Goal: Task Accomplishment & Management: Manage account settings

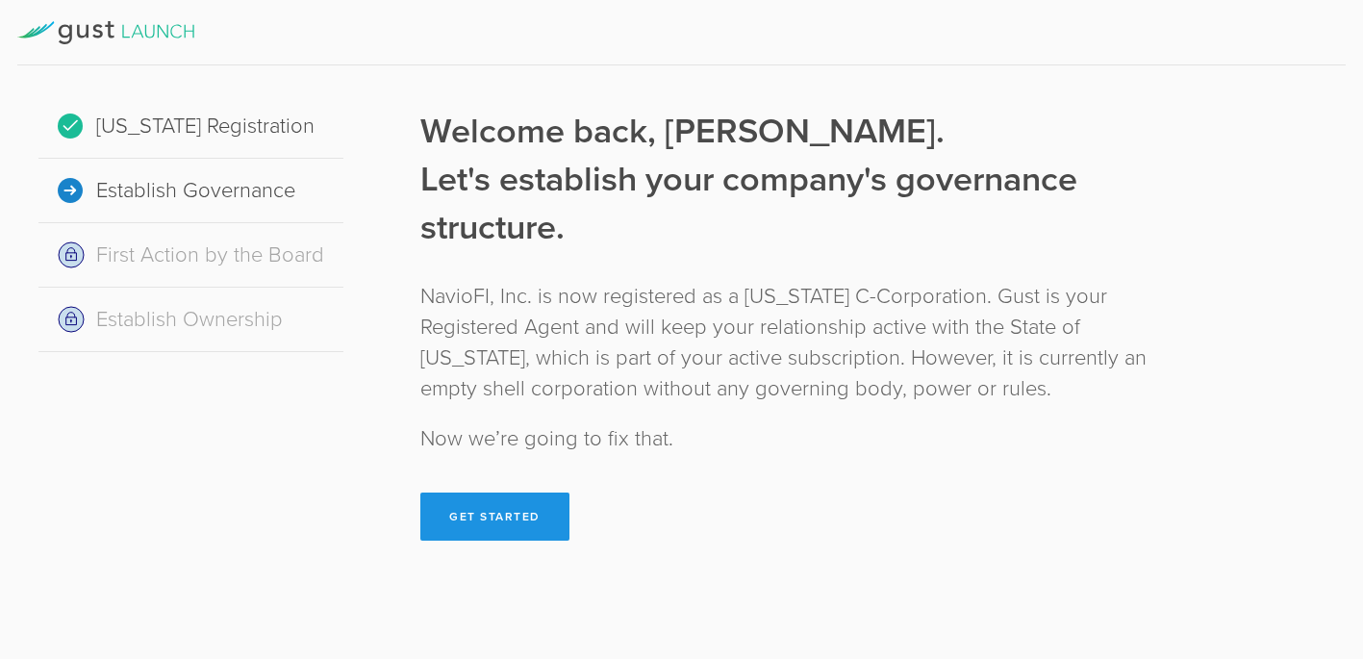
click at [520, 519] on button "Get Started" at bounding box center [494, 516] width 149 height 48
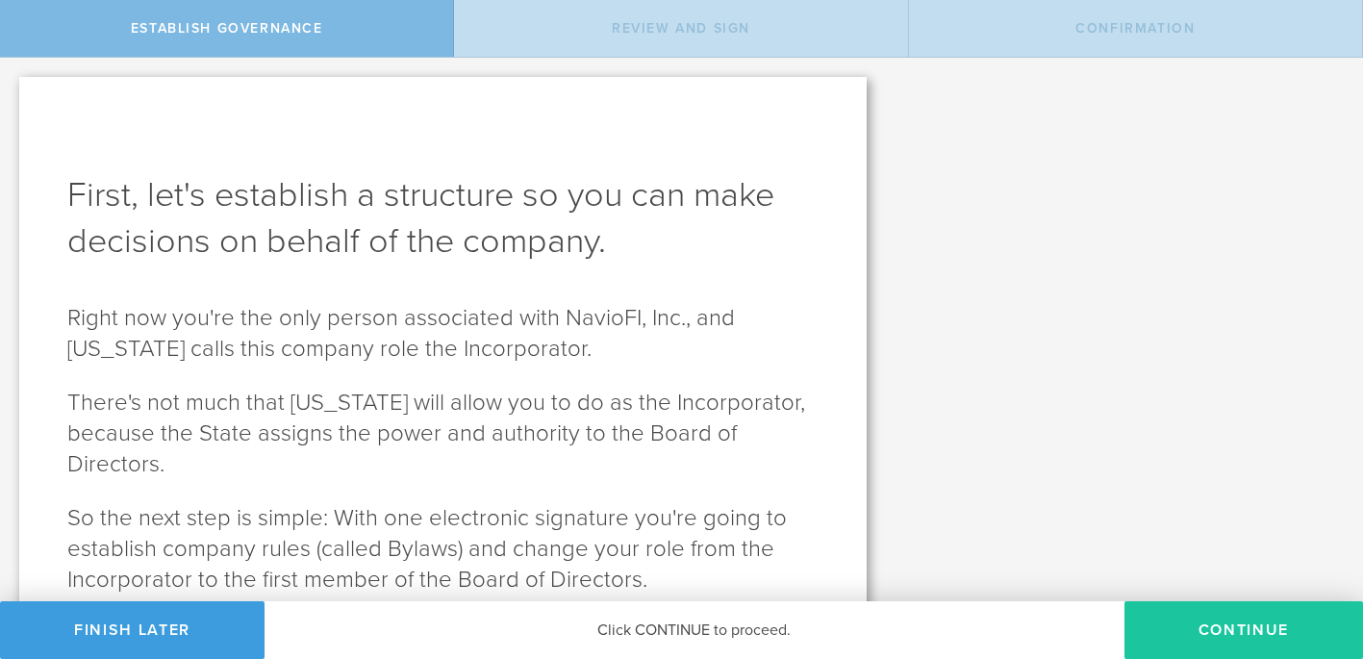
click at [1236, 642] on button "Continue" at bounding box center [1243, 630] width 239 height 58
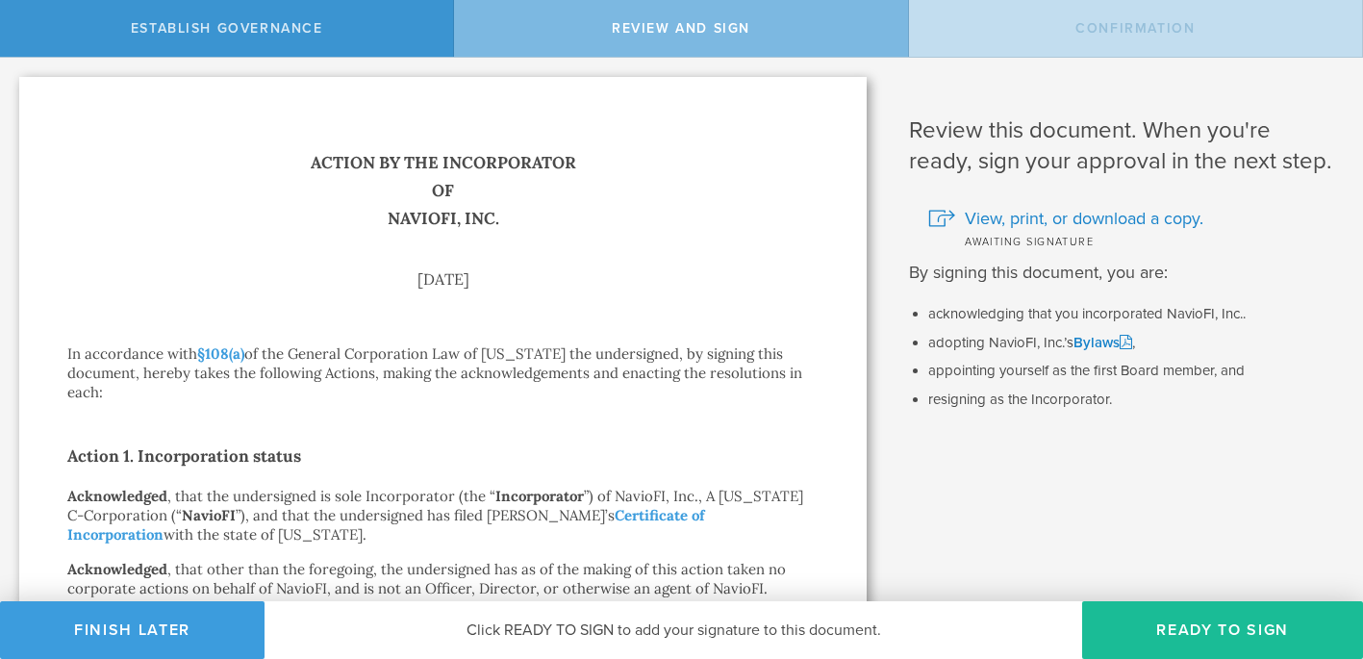
click at [843, 471] on div "Action by the Incorporator of NavioFI, Inc. [DATE] In accordance with §108(a) o…" at bounding box center [442, 629] width 847 height 1105
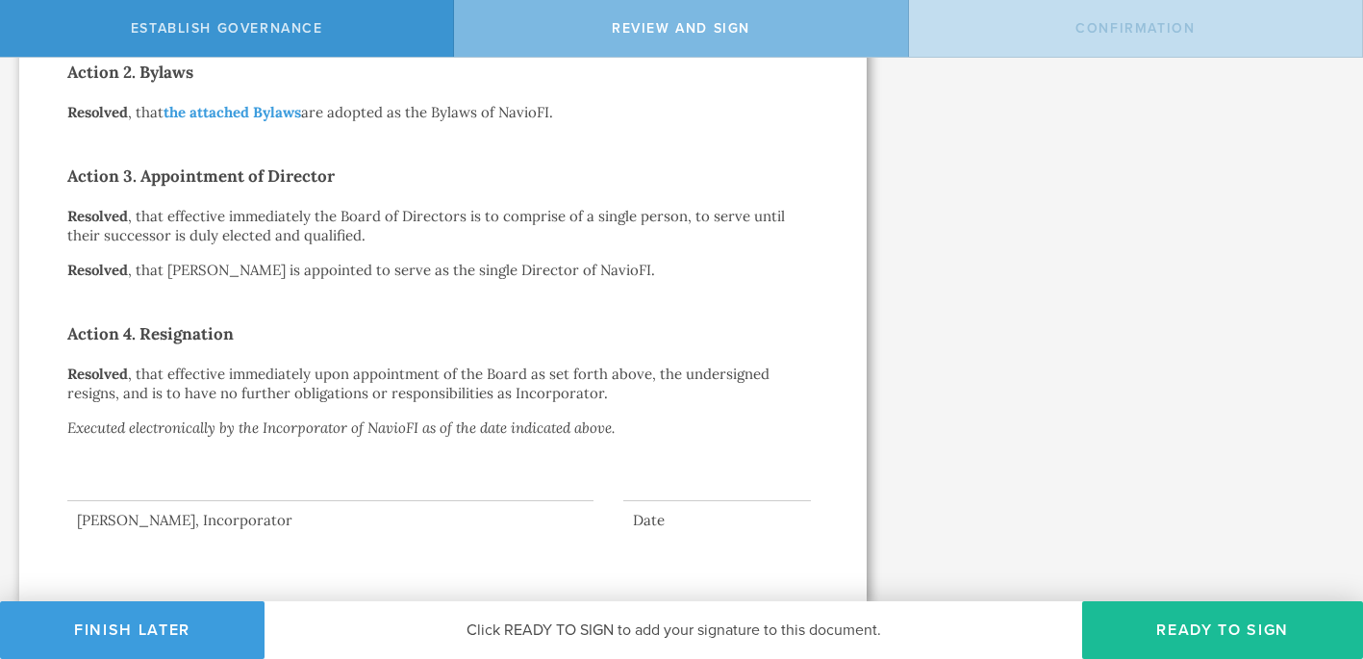
scroll to position [581, 0]
click at [219, 476] on div at bounding box center [330, 461] width 526 height 77
click at [165, 492] on div at bounding box center [330, 461] width 526 height 77
click at [1218, 632] on button "Ready to Sign" at bounding box center [1222, 630] width 281 height 58
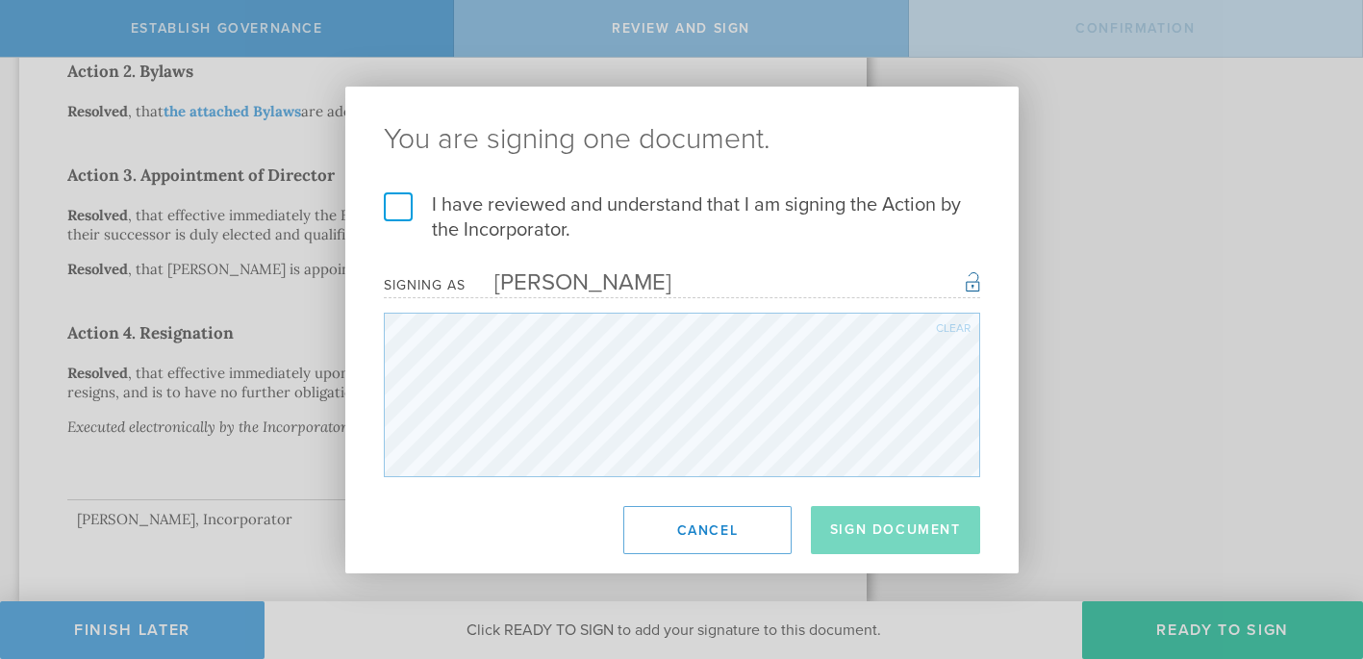
click at [402, 214] on label "I have reviewed and understand that I am signing the Action by the Incorporator." at bounding box center [682, 217] width 596 height 50
click at [0, 0] on input "I have reviewed and understand that I am signing the Action by the Incorporator." at bounding box center [0, 0] width 0 height 0
click at [885, 525] on button "Sign Document" at bounding box center [895, 530] width 169 height 48
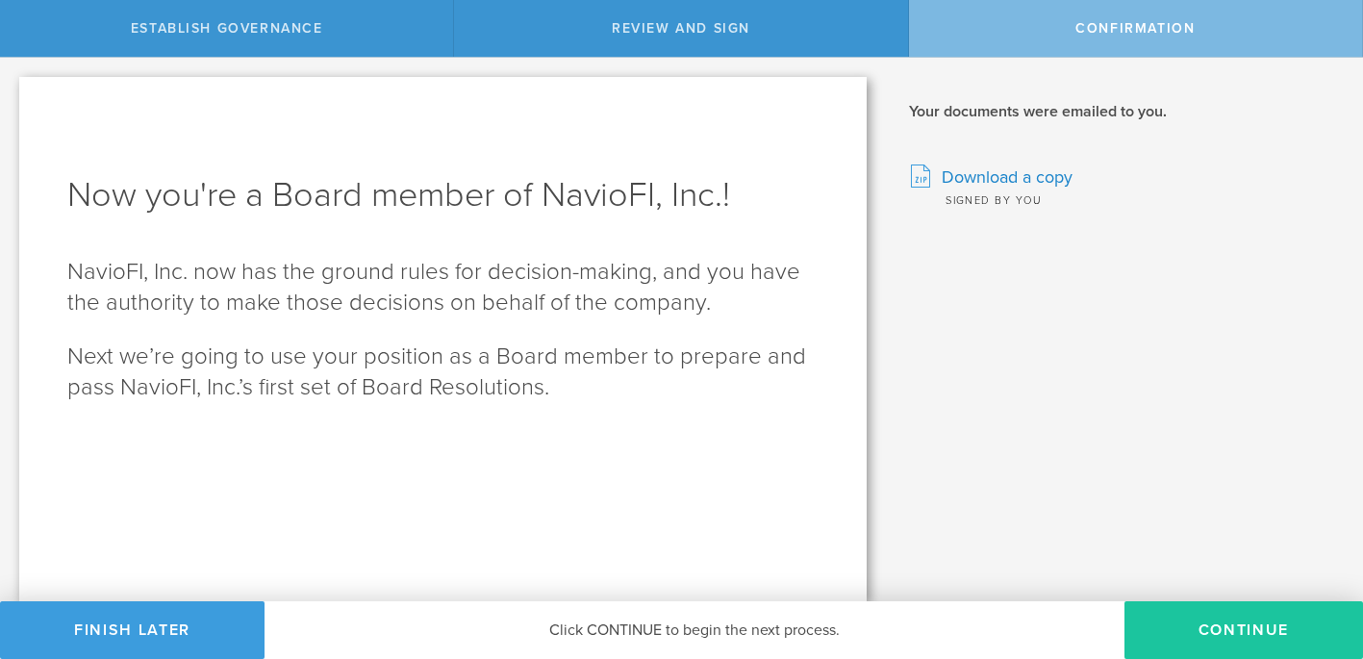
click at [1231, 633] on button "Continue" at bounding box center [1243, 630] width 239 height 58
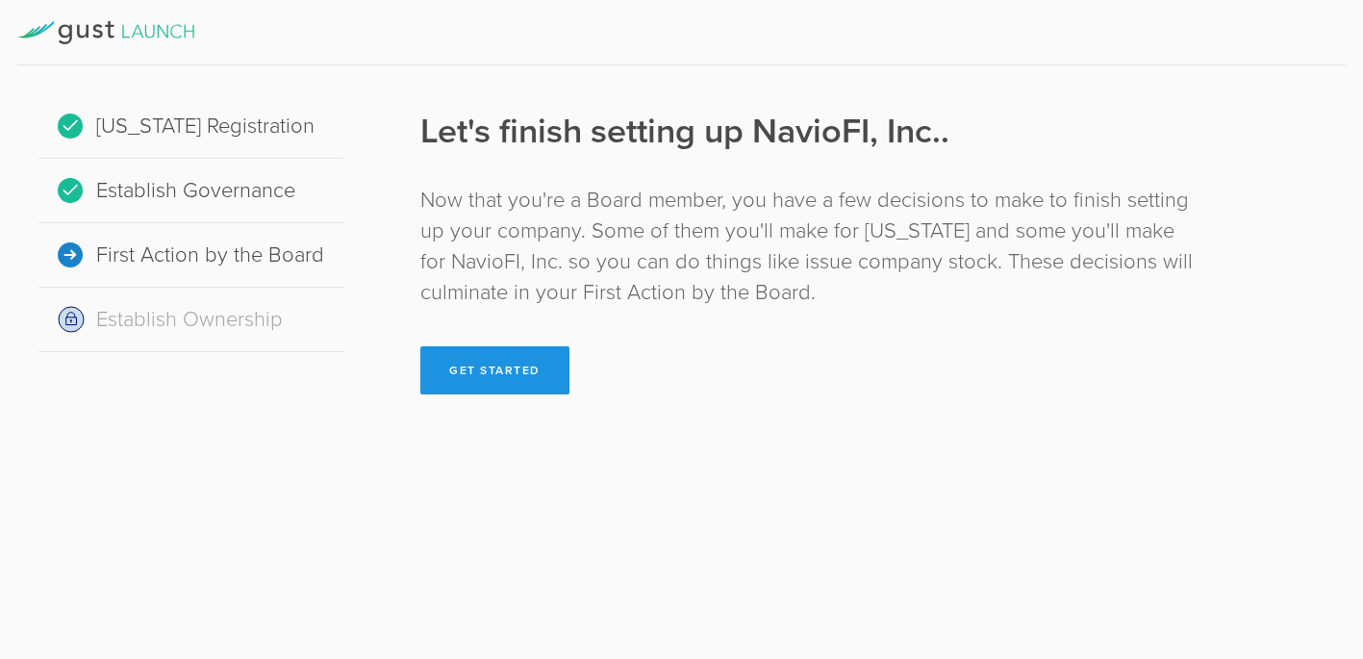
click at [511, 371] on button "Get Started" at bounding box center [494, 370] width 149 height 48
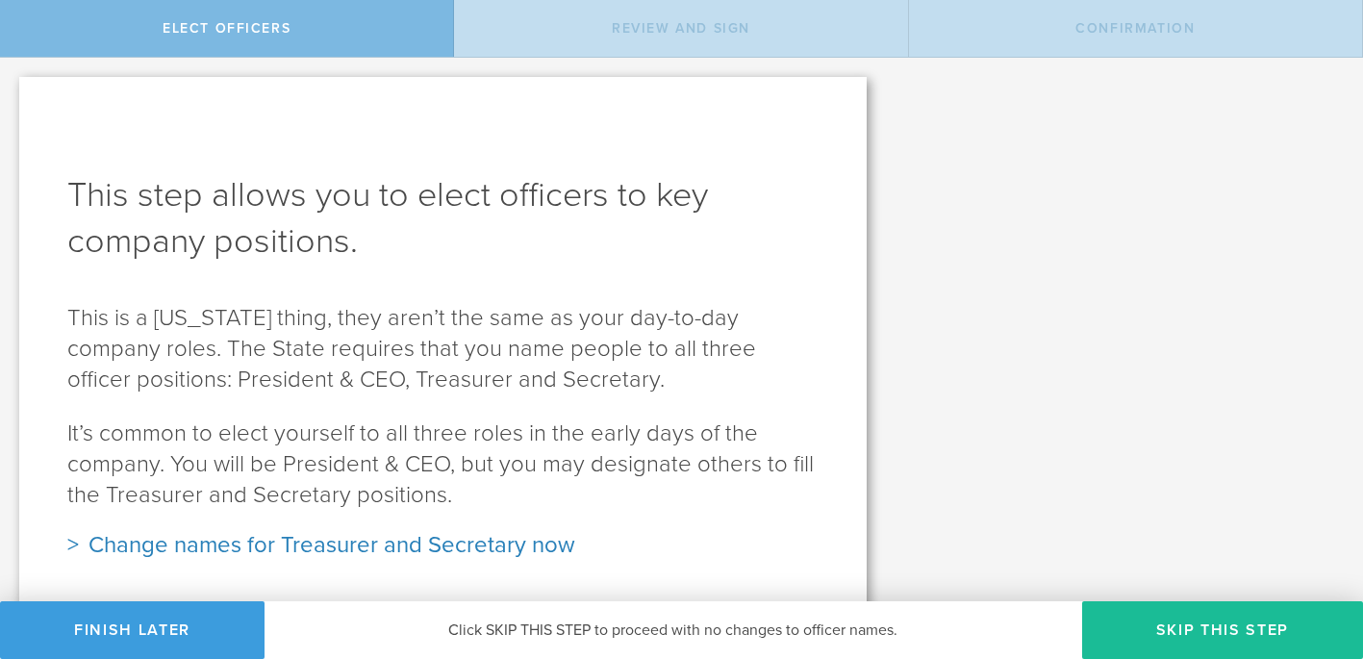
click at [770, 501] on p "It’s common to elect yourself to all three roles in the early days of the compa…" at bounding box center [442, 464] width 751 height 92
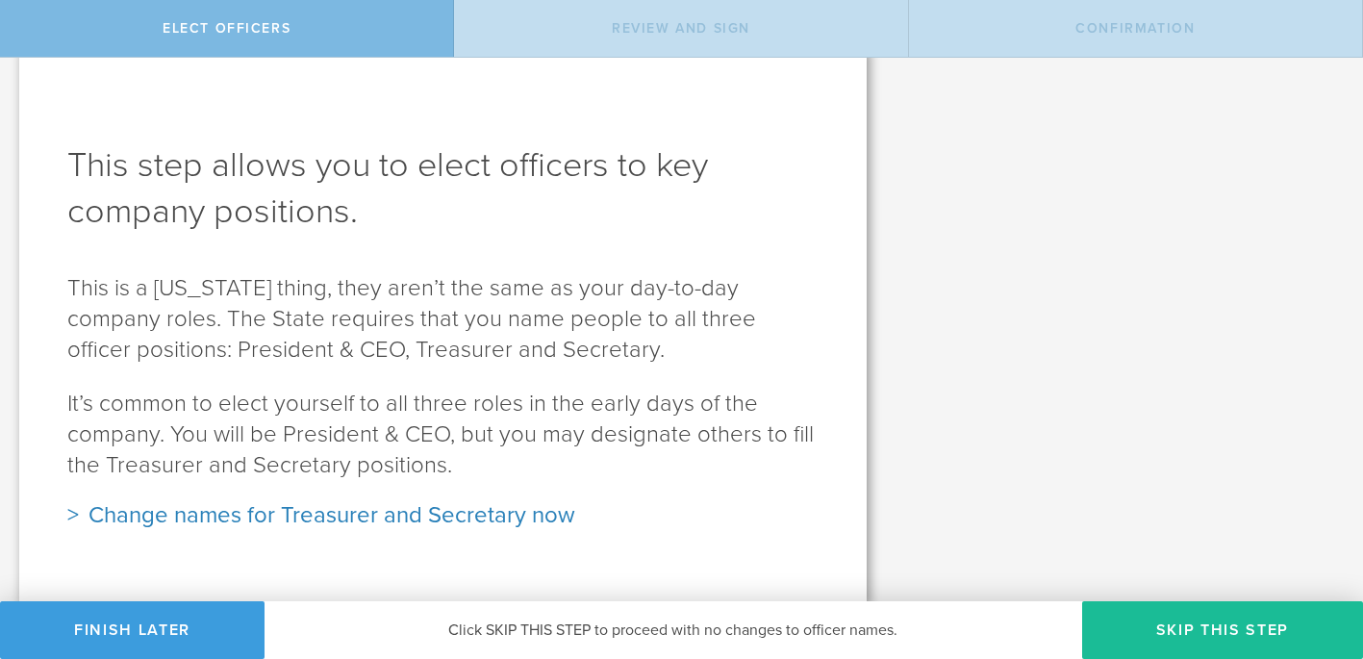
scroll to position [32, 0]
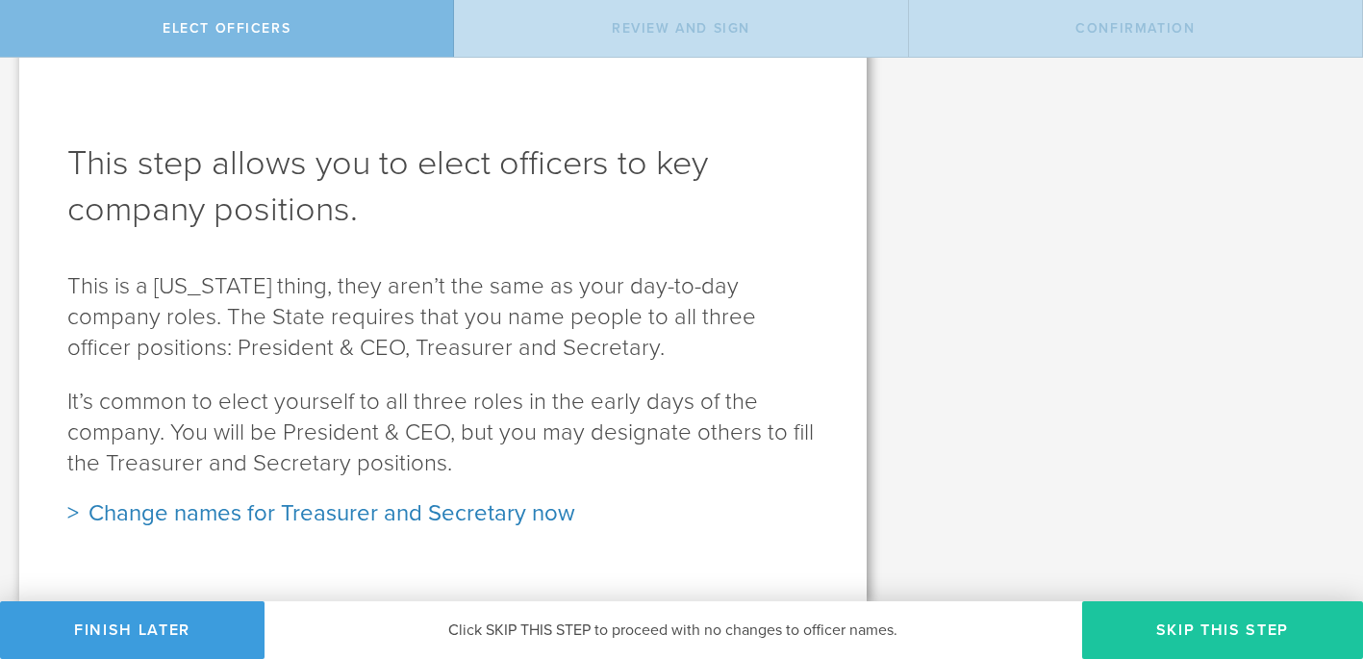
click at [1225, 630] on button "Skip this step" at bounding box center [1222, 630] width 281 height 58
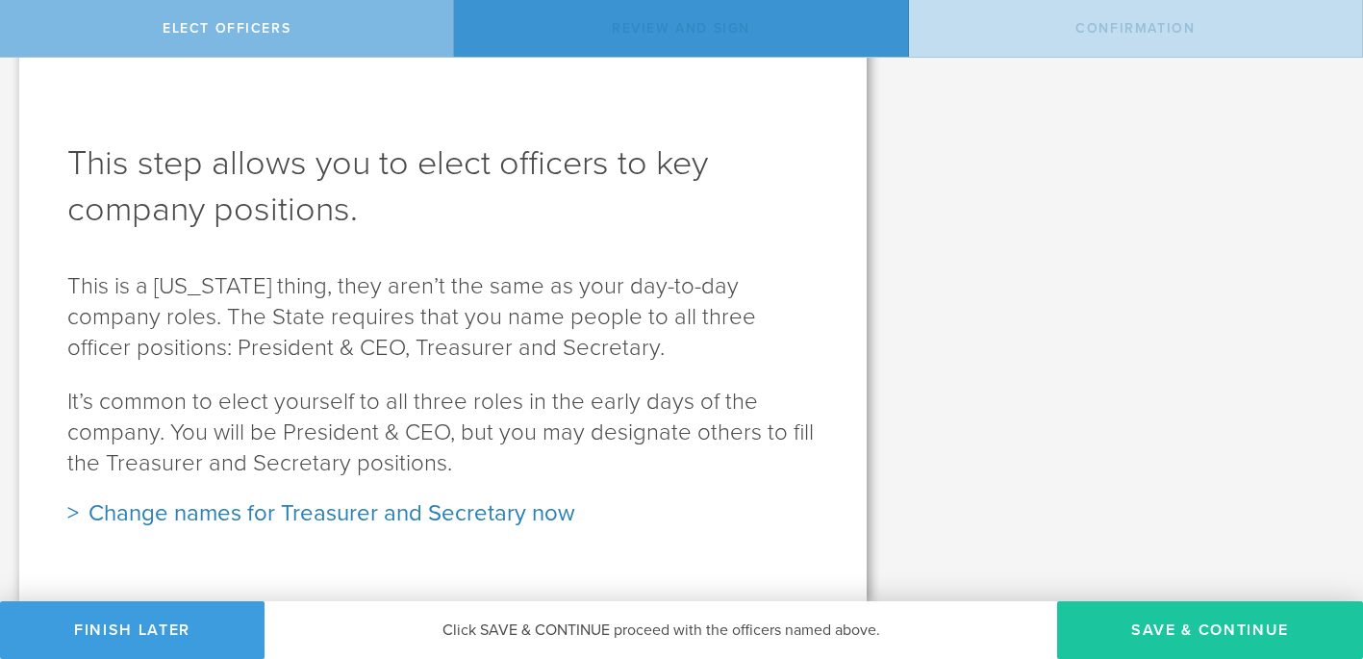
scroll to position [0, 0]
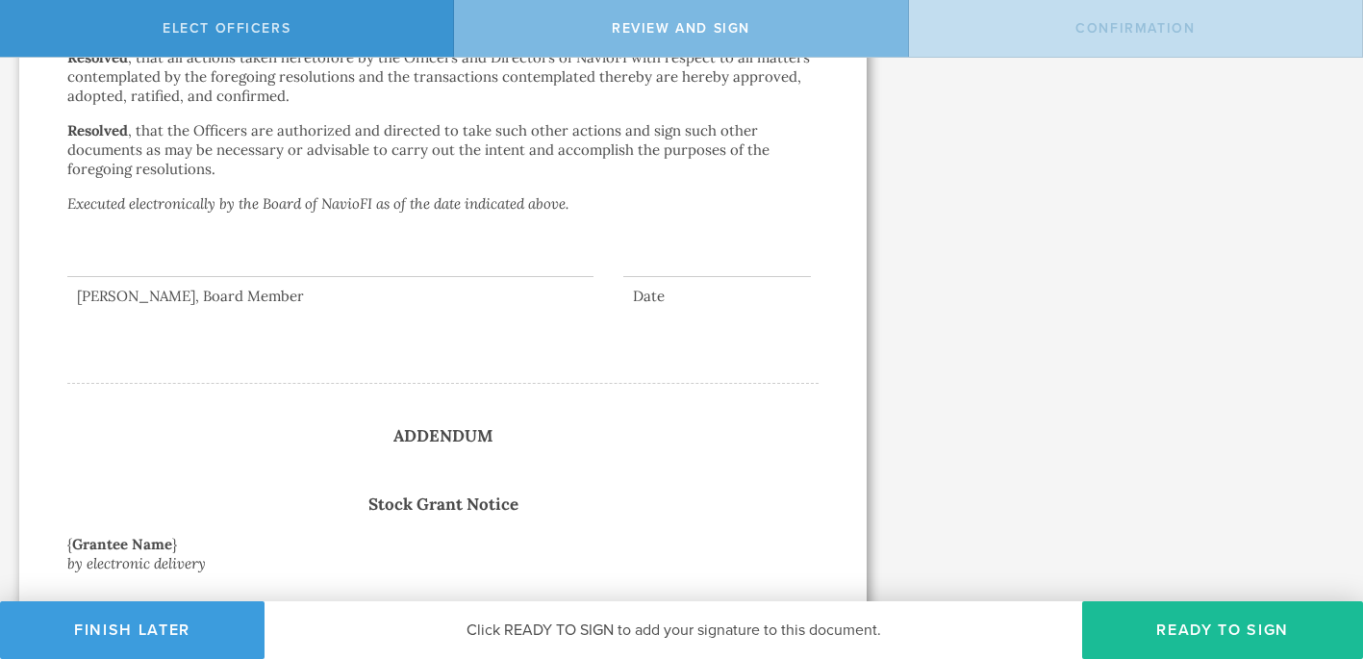
scroll to position [2962, 0]
click at [266, 227] on div at bounding box center [330, 235] width 526 height 77
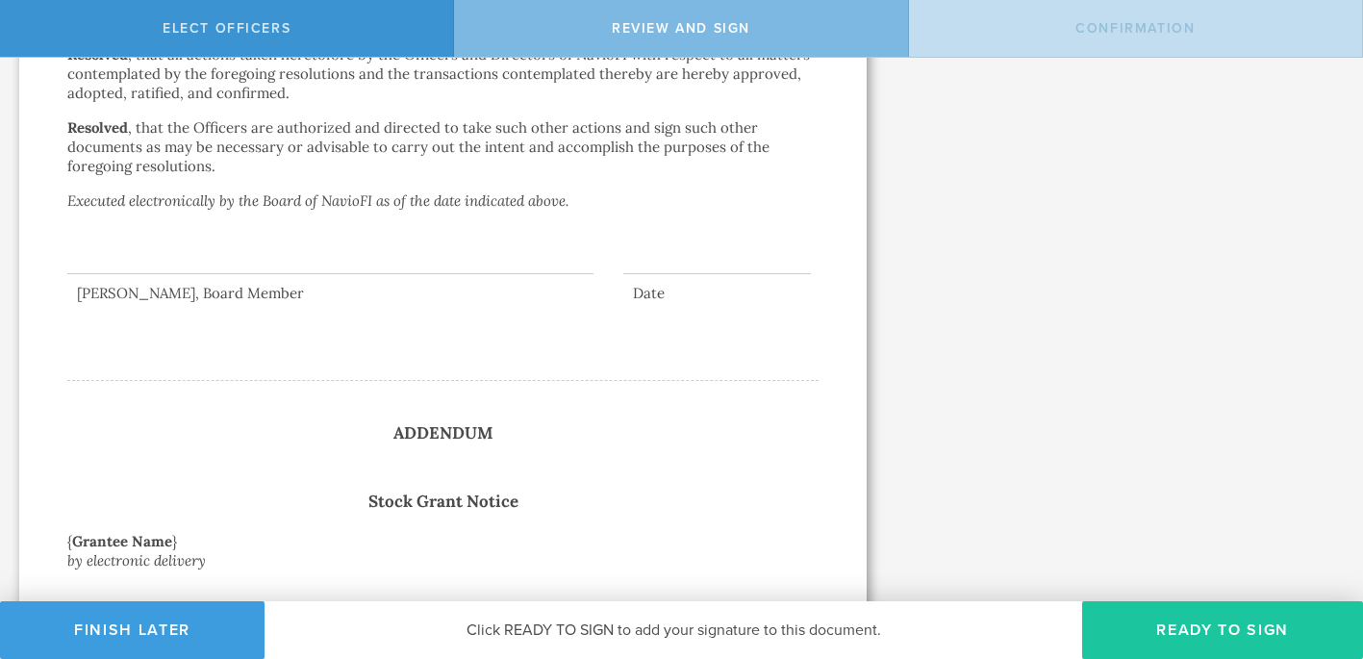
click at [1203, 638] on button "Ready to Sign" at bounding box center [1222, 630] width 281 height 58
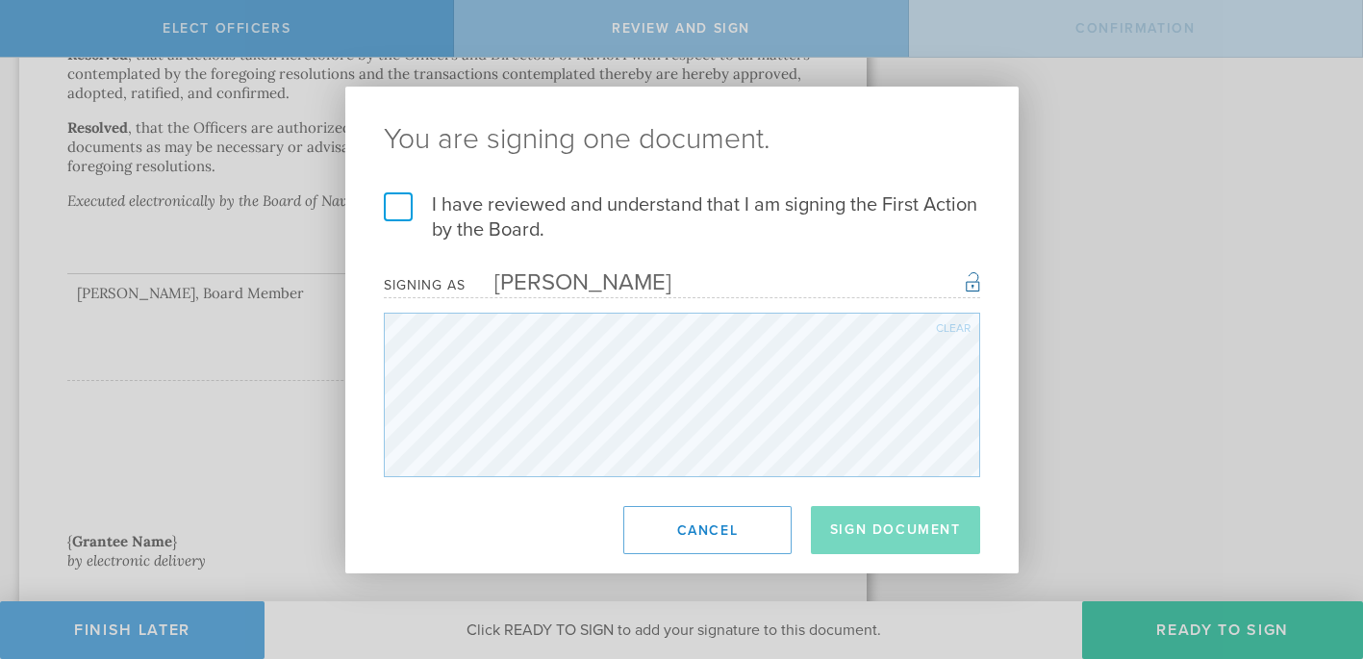
click at [406, 211] on label "I have reviewed and understand that I am signing the First Action by the Board." at bounding box center [682, 217] width 596 height 50
click at [0, 0] on input "I have reviewed and understand that I am signing the First Action by the Board." at bounding box center [0, 0] width 0 height 0
click at [862, 524] on button "Sign Document" at bounding box center [895, 530] width 169 height 48
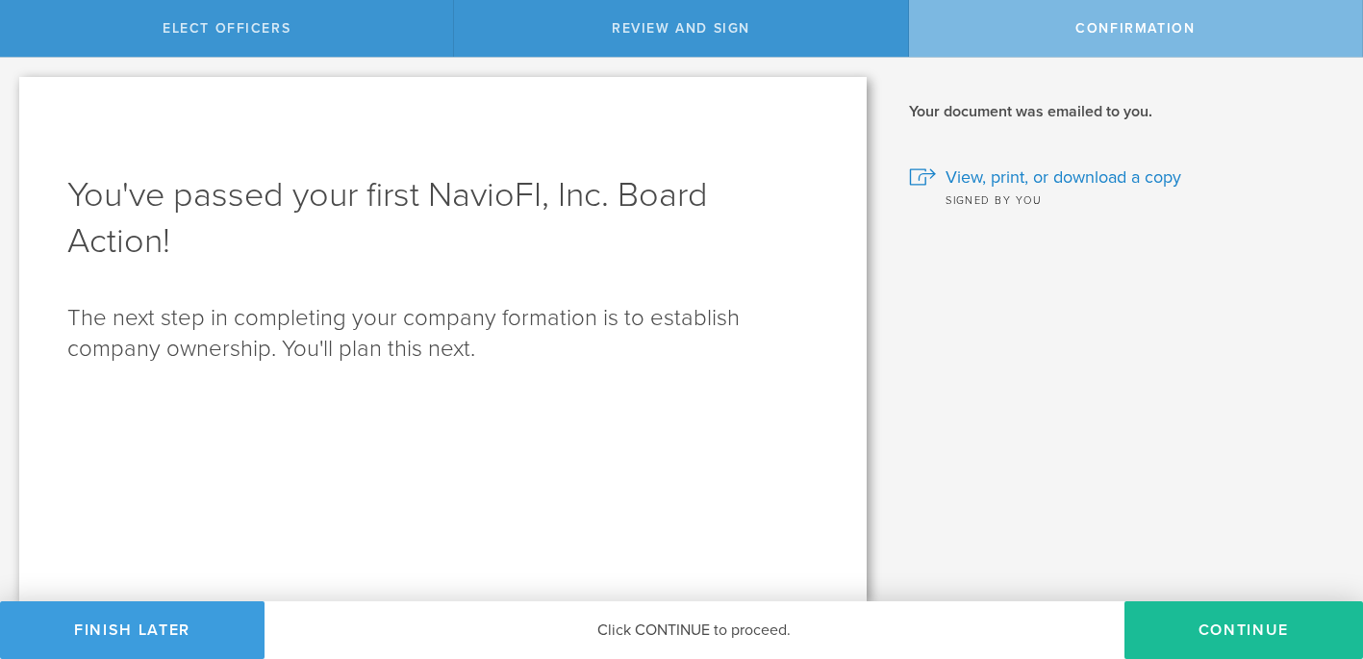
scroll to position [0, 0]
click at [1247, 617] on button "Continue" at bounding box center [1243, 630] width 239 height 58
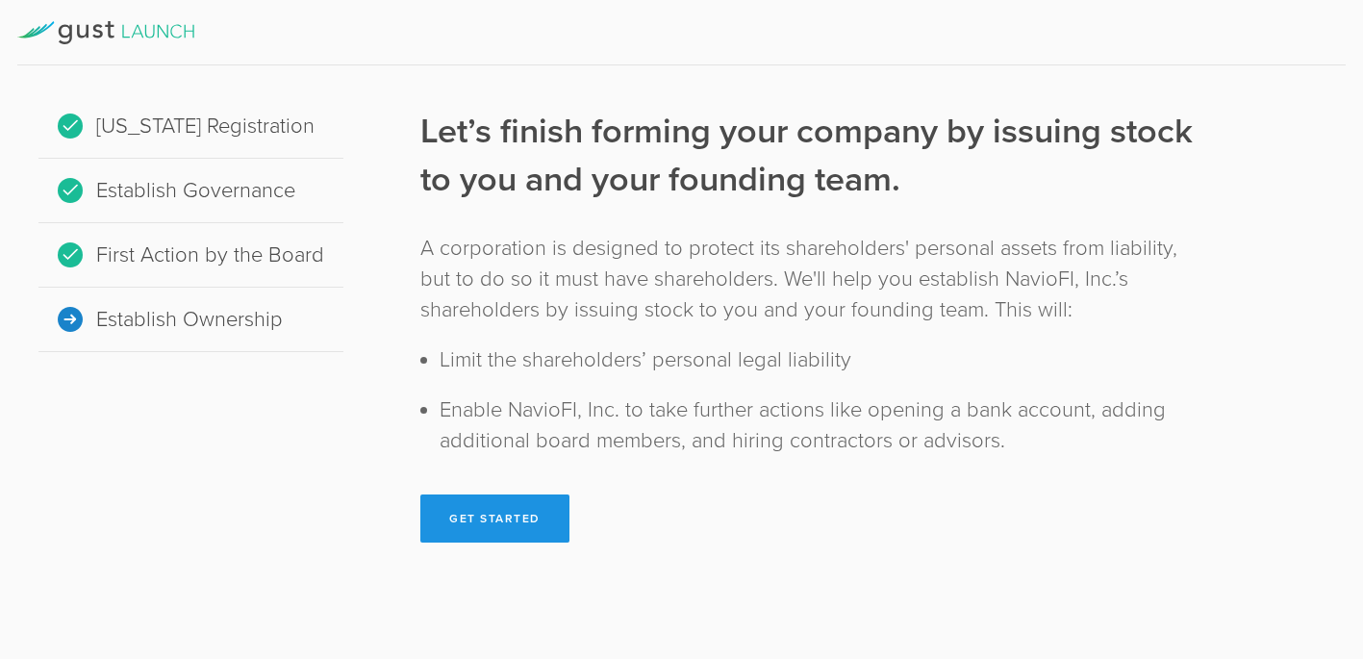
click at [515, 507] on button "Get Started" at bounding box center [494, 518] width 149 height 48
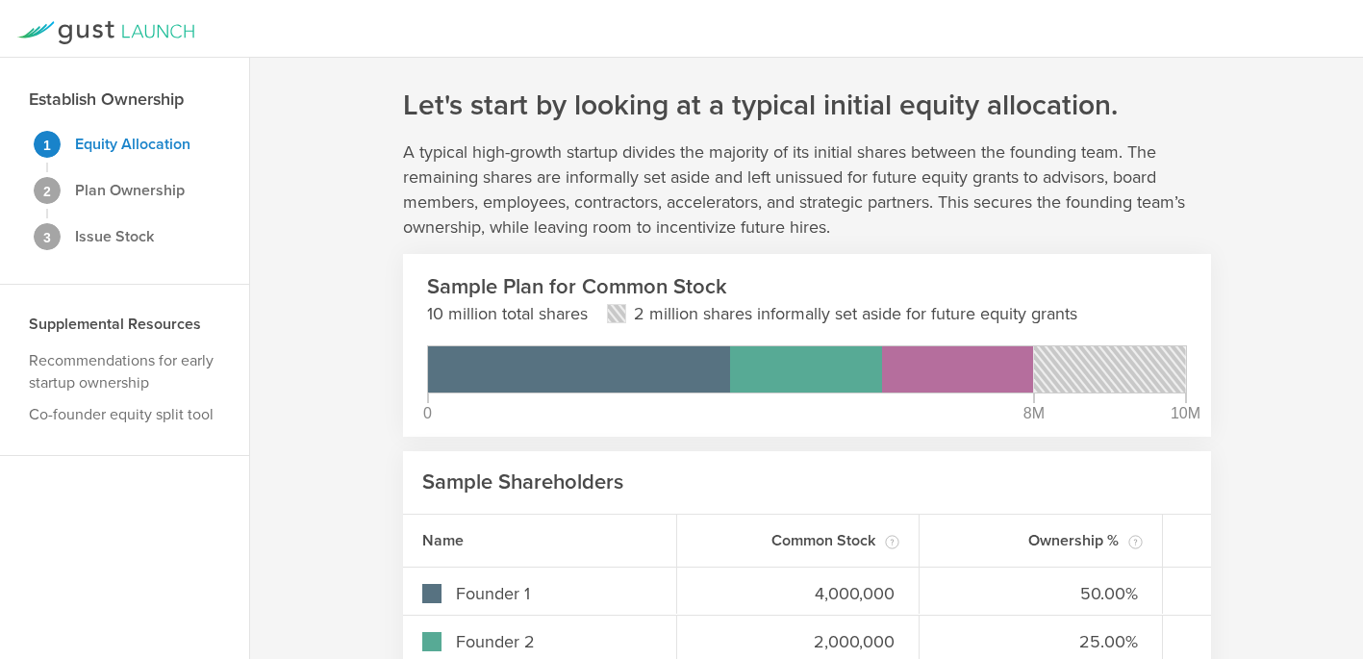
click at [1246, 557] on div "Let's start by looking at a typical initial equity allocation. A typical high-g…" at bounding box center [806, 459] width 1113 height 802
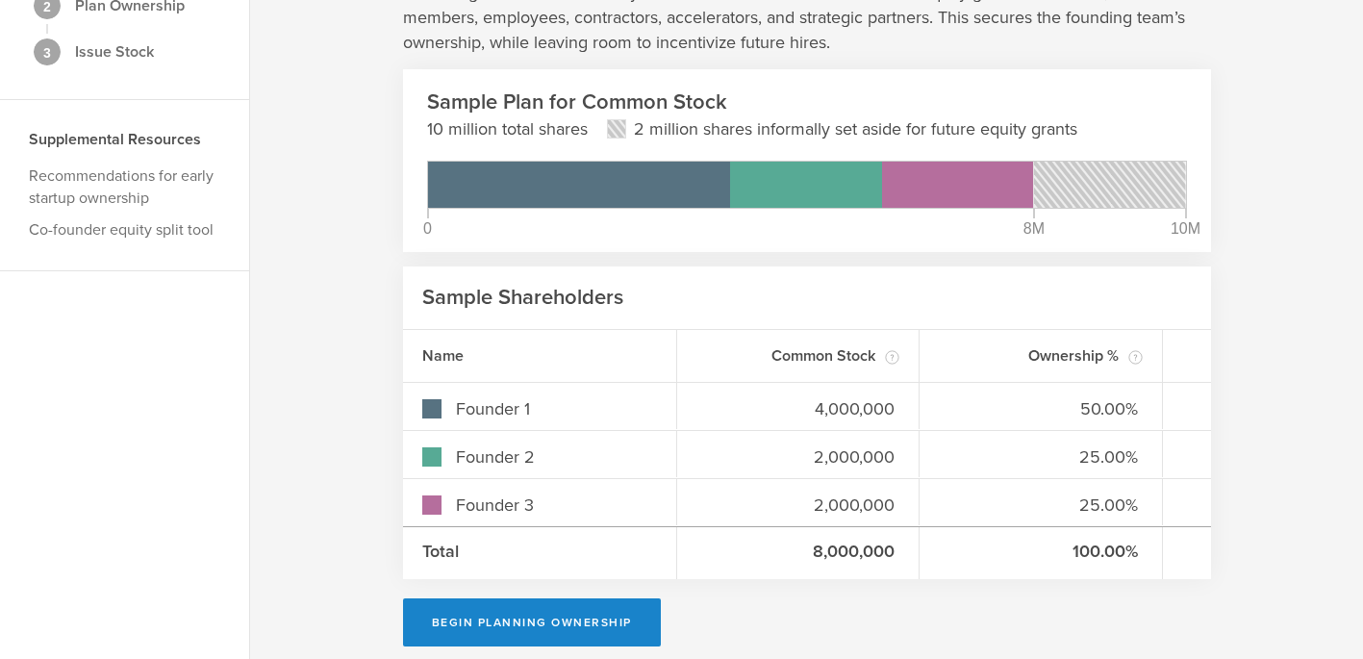
scroll to position [192, 0]
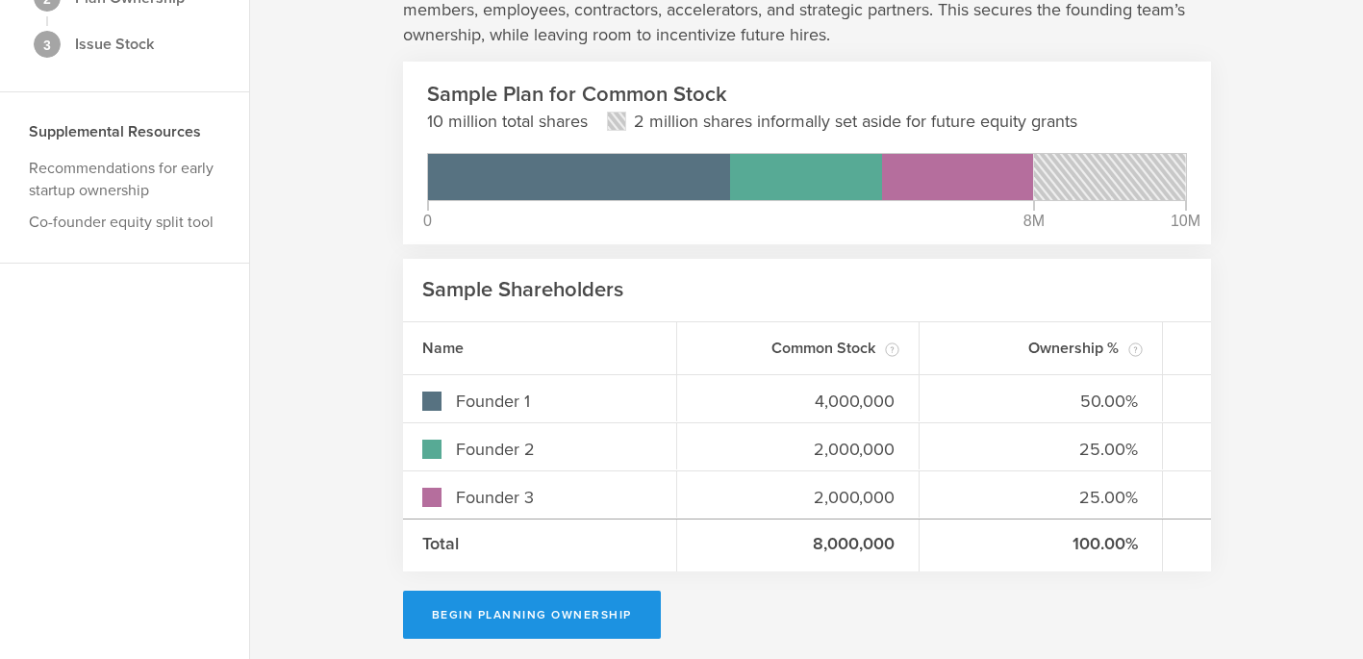
click at [521, 614] on button "Begin Planning Ownership" at bounding box center [532, 615] width 258 height 48
type input "[PERSON_NAME]"
type input "-"
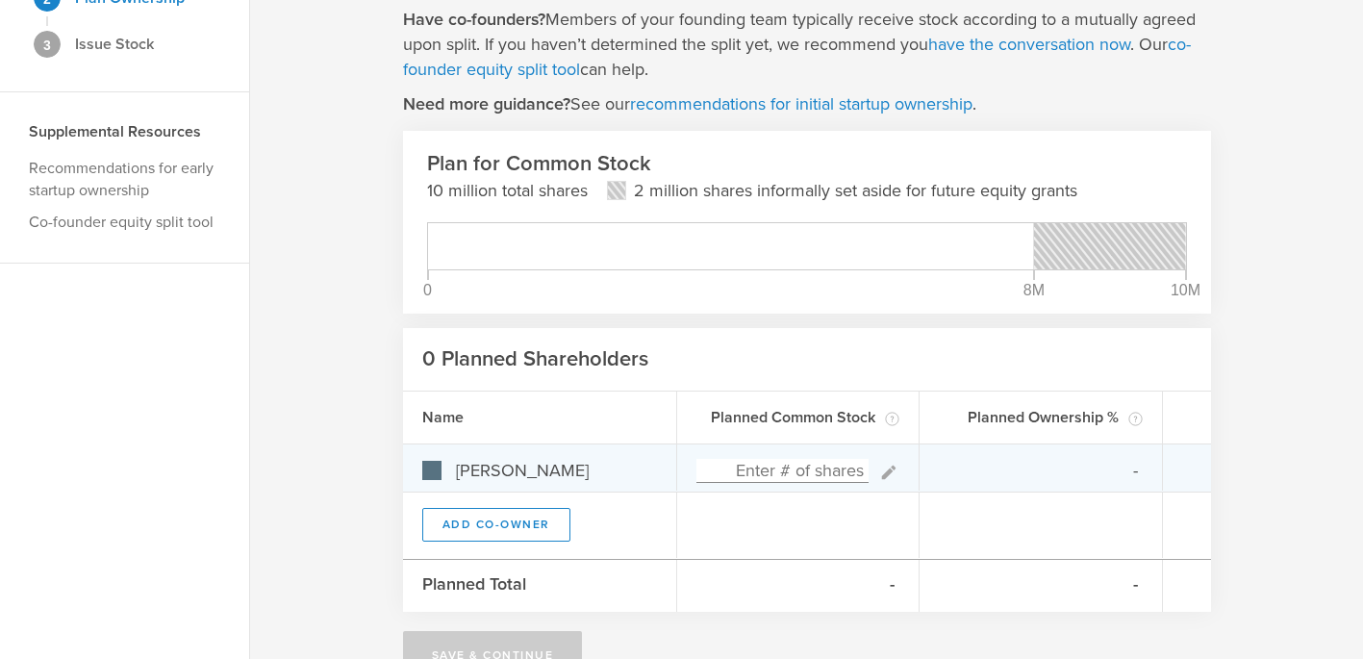
click at [802, 471] on input at bounding box center [782, 471] width 173 height 24
type input "30"
type input "100.00%"
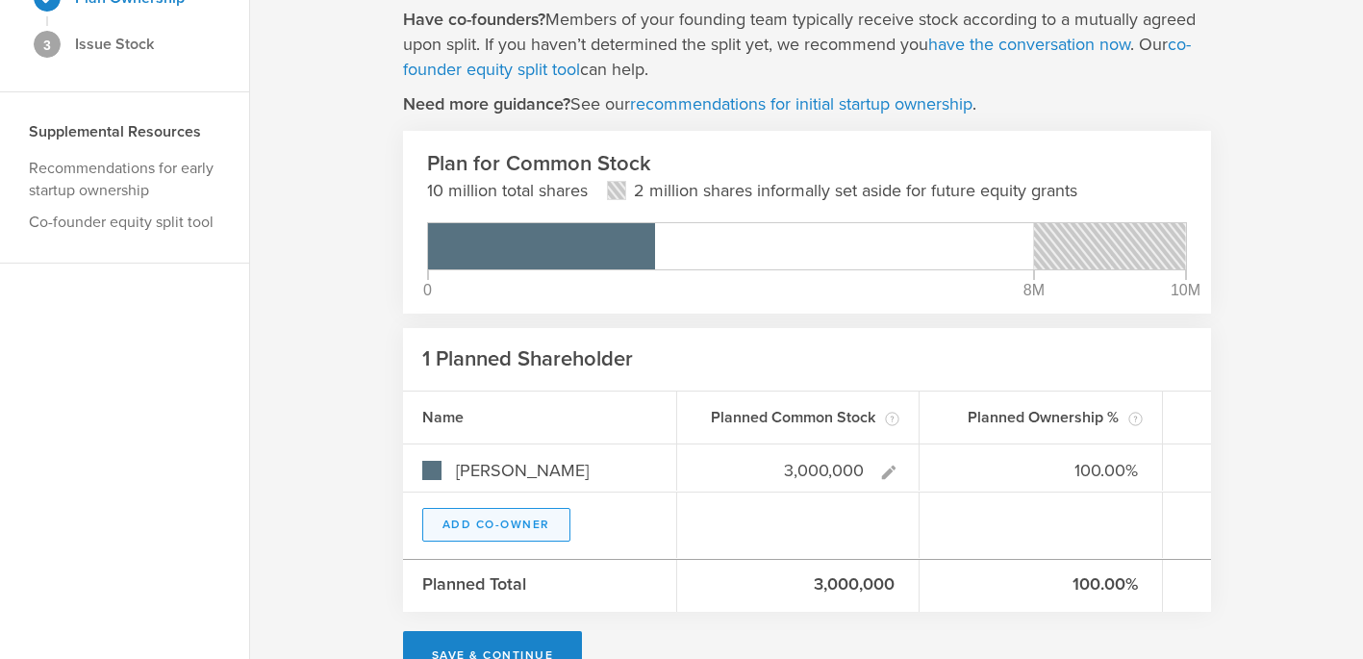
type input "3,000,000"
type gust-number-field "3000000"
click at [461, 515] on button "Add Co-Owner" at bounding box center [496, 525] width 148 height 34
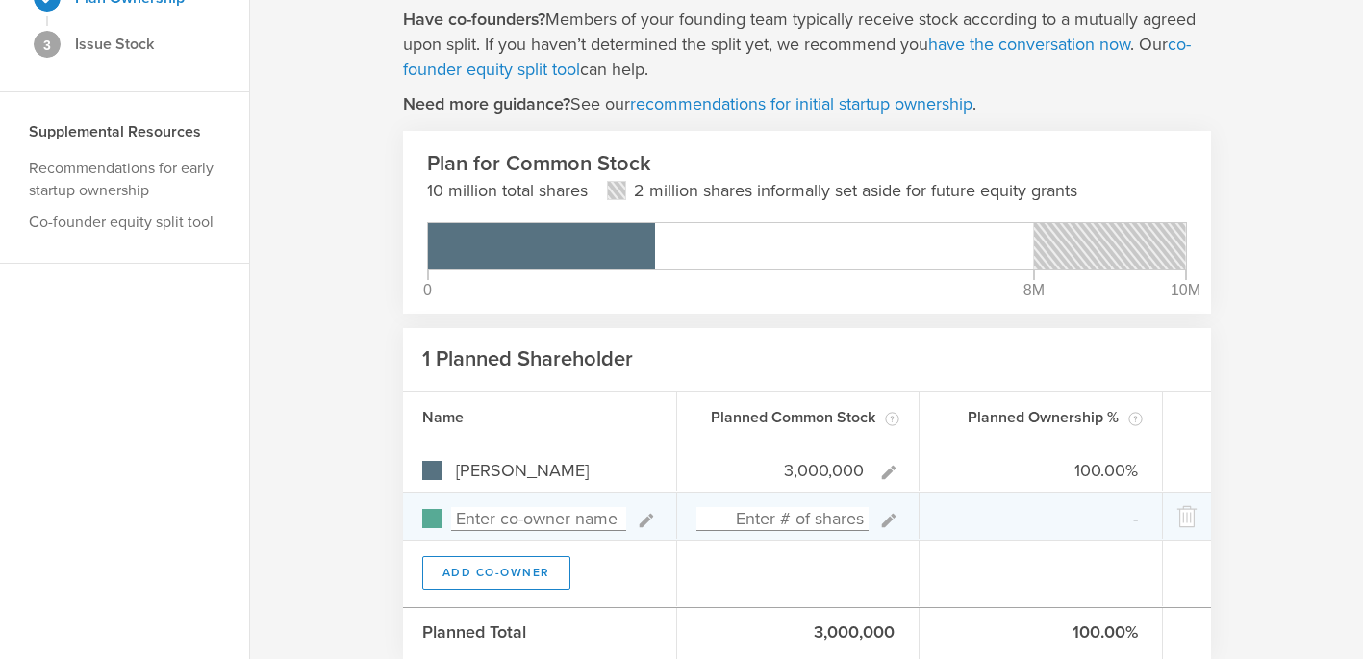
click at [490, 520] on input at bounding box center [538, 519] width 175 height 24
type input "[PERSON_NAME]"
type input "0.00%"
click at [544, 517] on input "[PERSON_NAME]" at bounding box center [538, 519] width 175 height 24
type input "[PERSON_NAME]"
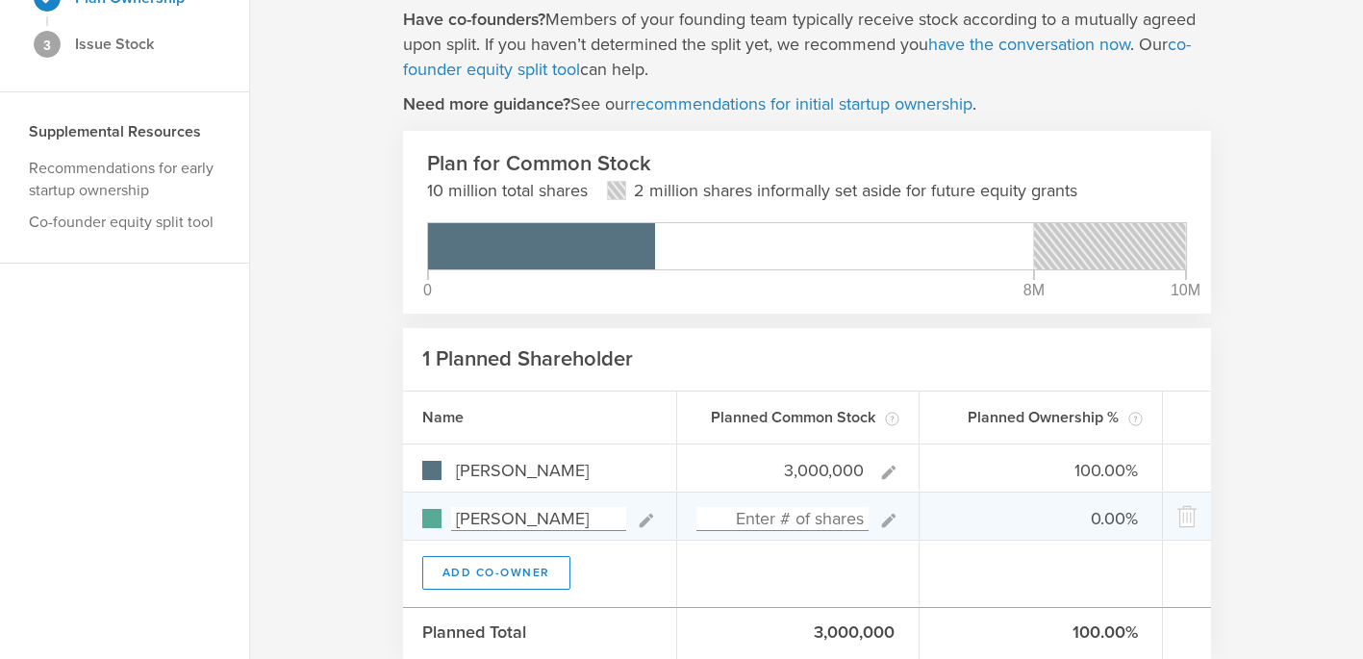
click at [816, 513] on input at bounding box center [782, 519] width 173 height 24
type input "3,000"
type input "99.90%"
type input "0.10%"
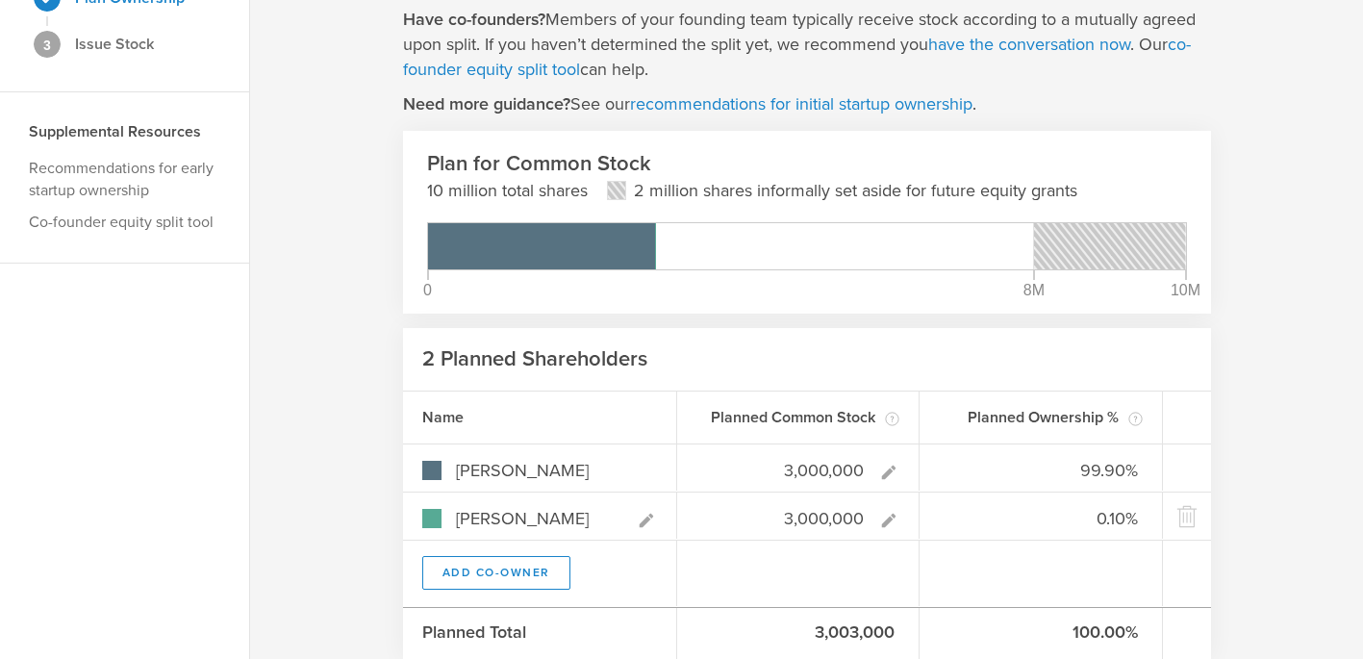
type input "3,000,000"
type gust-number-field "3000000"
type input "50.00%"
click at [1253, 530] on div "Now let’s plan to issue shares to you and your founding team. No co-founders? S…" at bounding box center [806, 310] width 1113 height 891
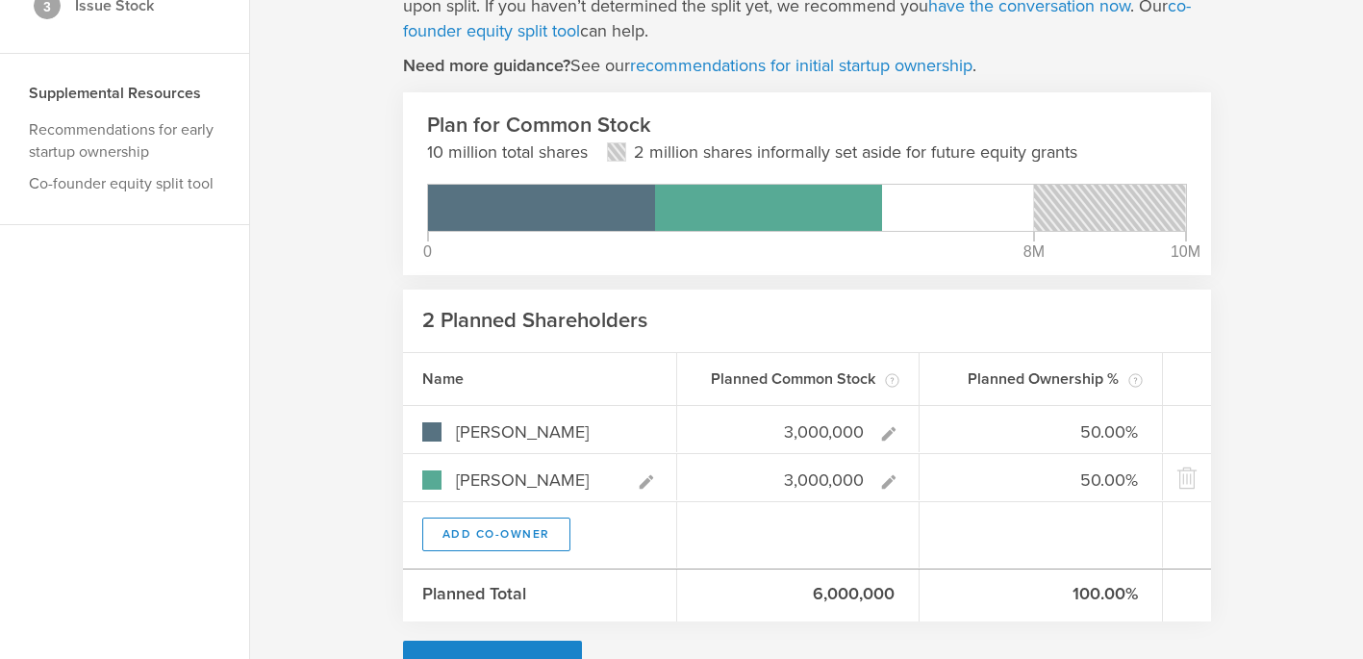
scroll to position [290, 0]
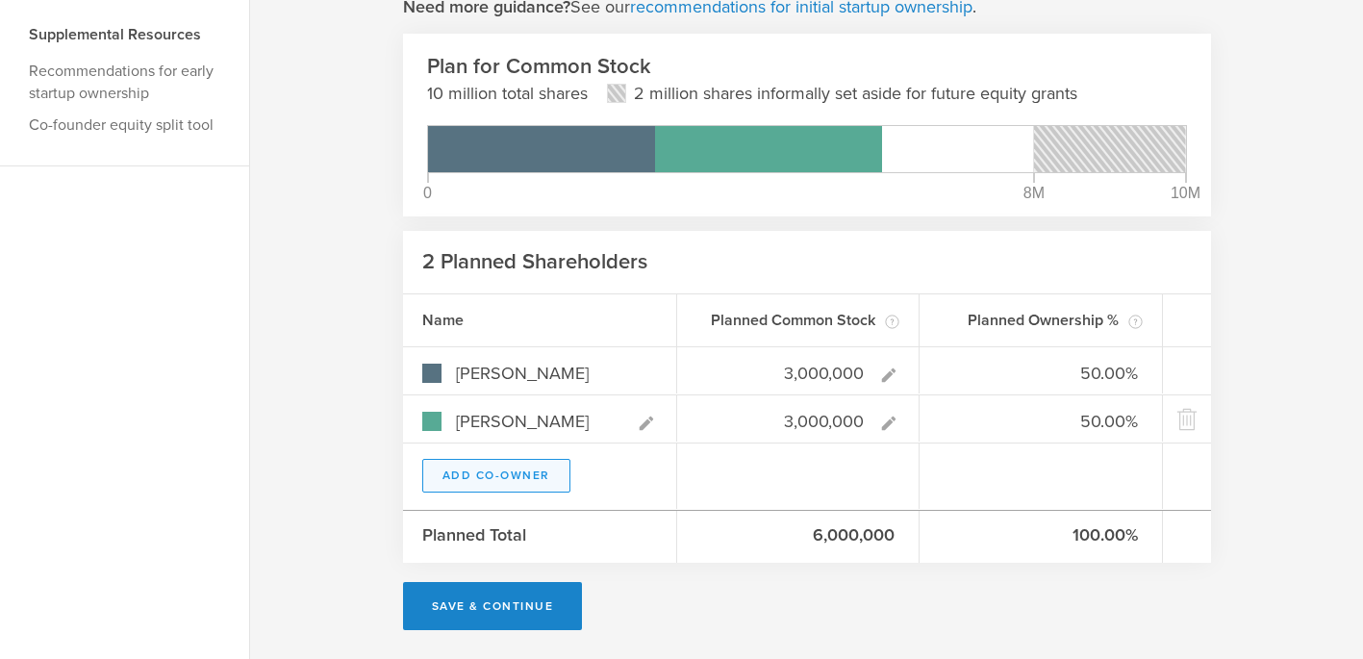
click at [519, 472] on button "Add Co-Owner" at bounding box center [496, 476] width 148 height 34
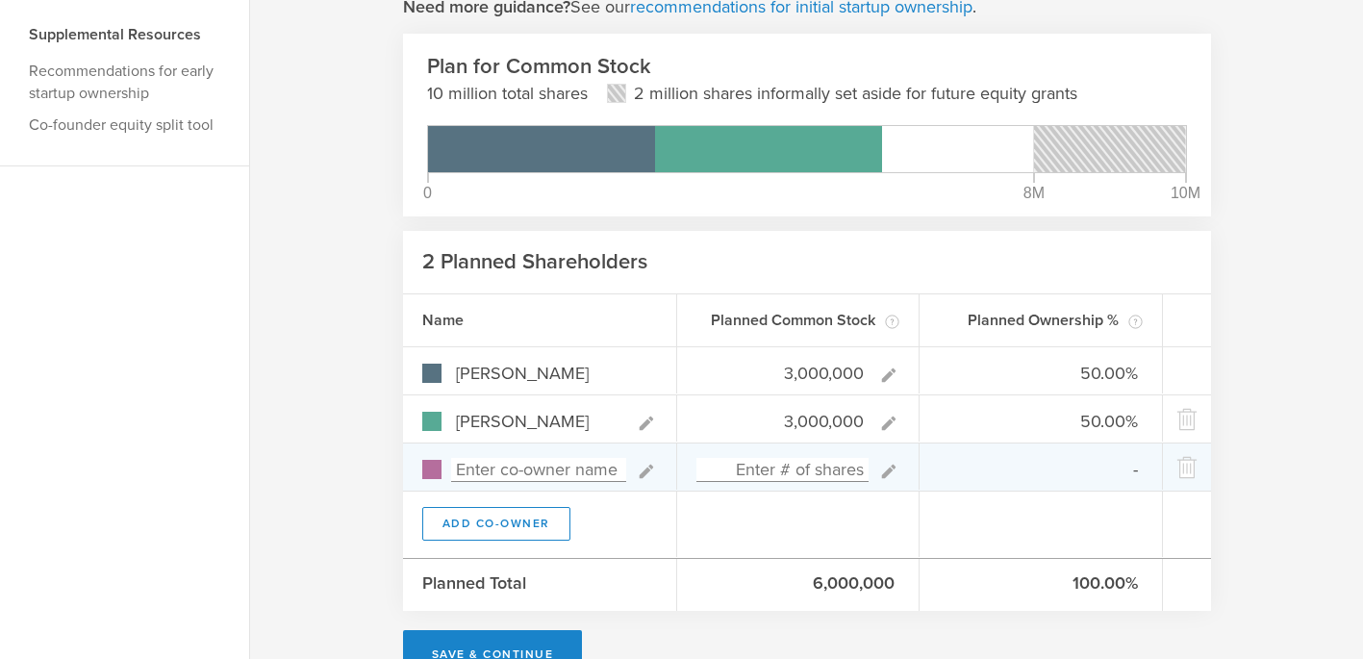
click at [519, 472] on input at bounding box center [538, 470] width 175 height 24
type input "Future Employees"
type input "0.00%"
type input "Future Employees"
click at [805, 468] on input at bounding box center [782, 470] width 173 height 24
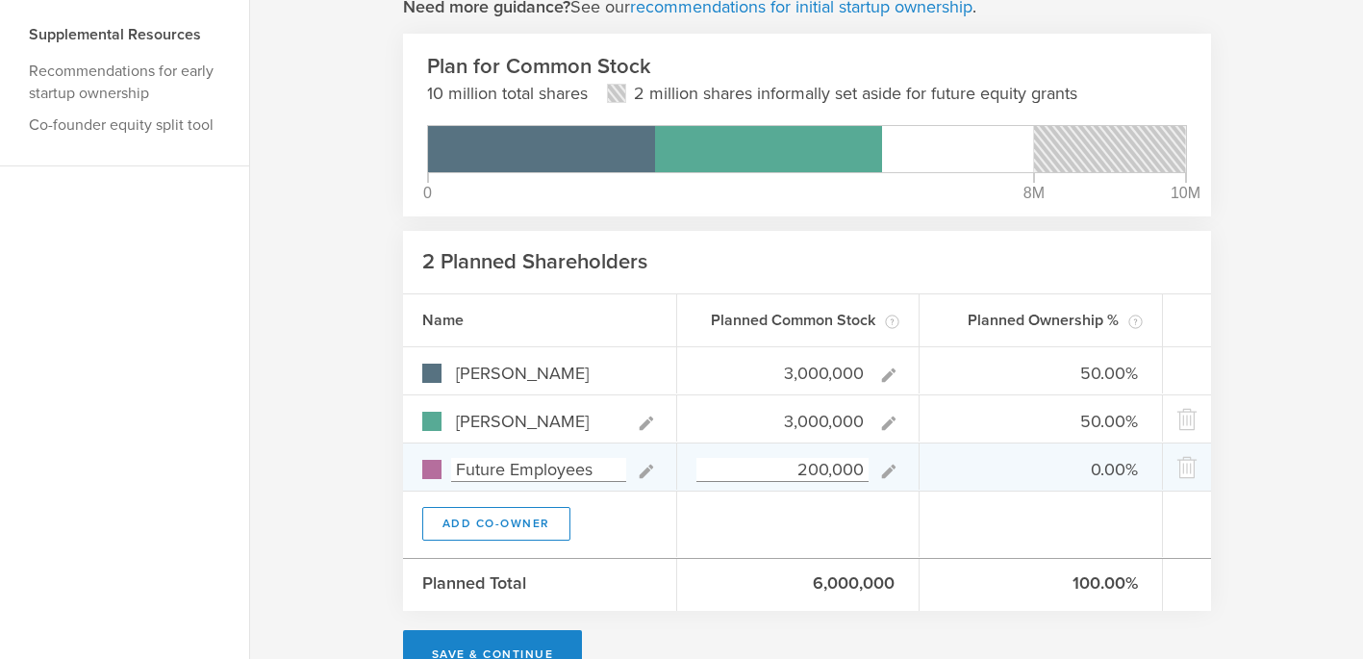
type input "2,000,000"
type input "37.50%"
type input "25.00%"
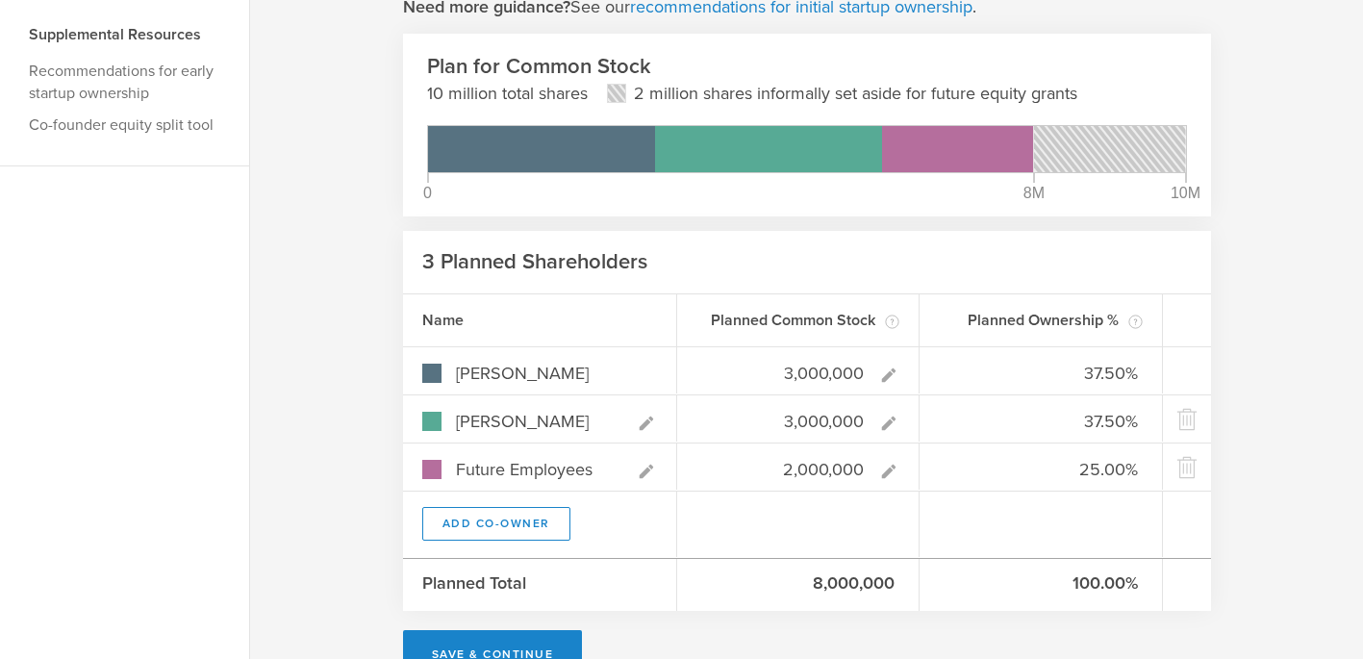
type input "2,000,000"
type gust-number-field "2000000"
click at [1249, 466] on div "Now let’s plan to issue shares to you and your founding team. No co-founders? S…" at bounding box center [806, 237] width 1113 height 939
drag, startPoint x: 454, startPoint y: 469, endPoint x: 609, endPoint y: 468, distance: 154.9
click at [609, 468] on input "Future Employees" at bounding box center [538, 470] width 175 height 24
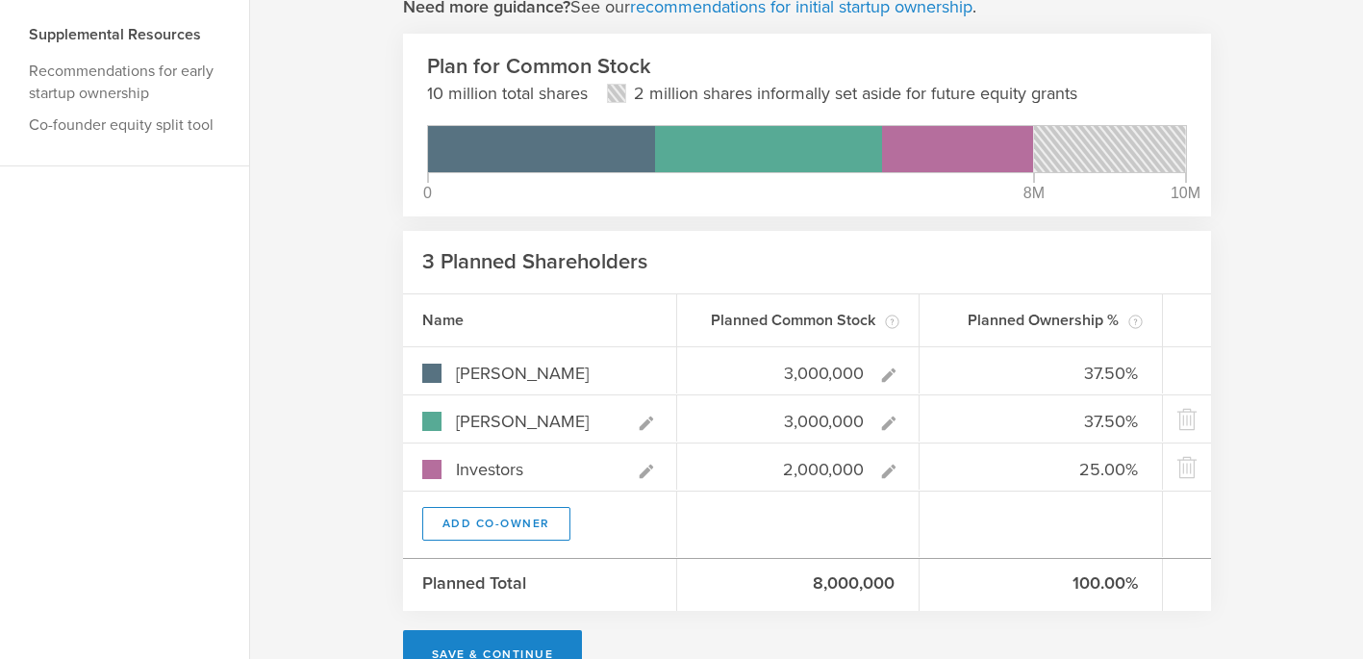
type input "Investors"
click at [650, 539] on div "Add Co-Owner" at bounding box center [540, 523] width 274 height 65
click at [1171, 630] on div "Now let’s plan to issue shares to you and your founding team. No co-founders? S…" at bounding box center [807, 237] width 808 height 881
click at [524, 650] on button "Save & Continue" at bounding box center [493, 654] width 180 height 48
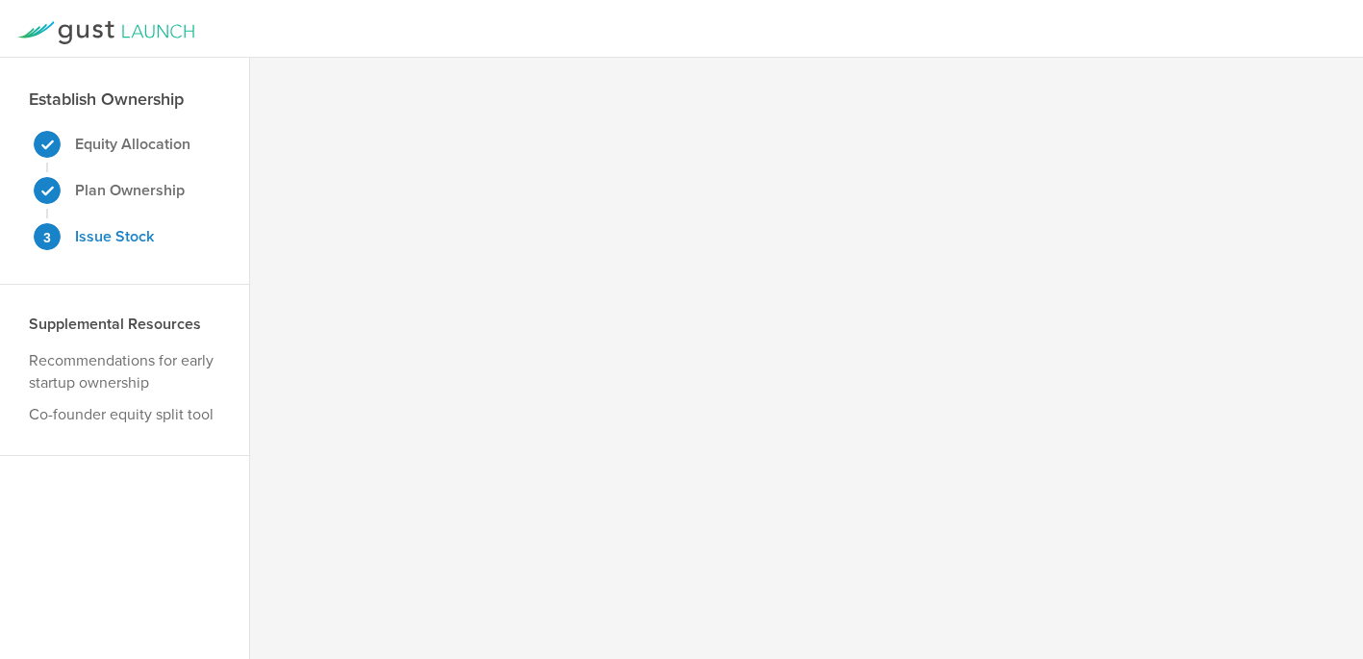
scroll to position [0, 0]
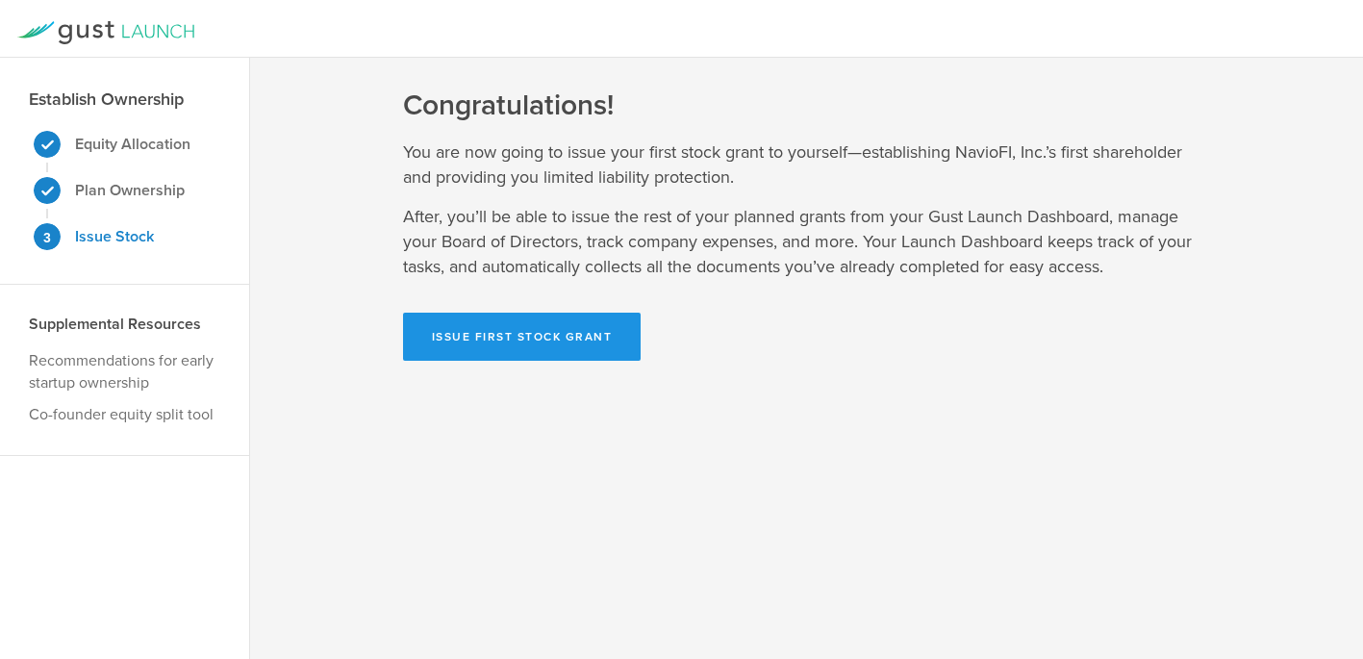
click at [460, 350] on button "Issue First Stock Grant" at bounding box center [522, 337] width 239 height 48
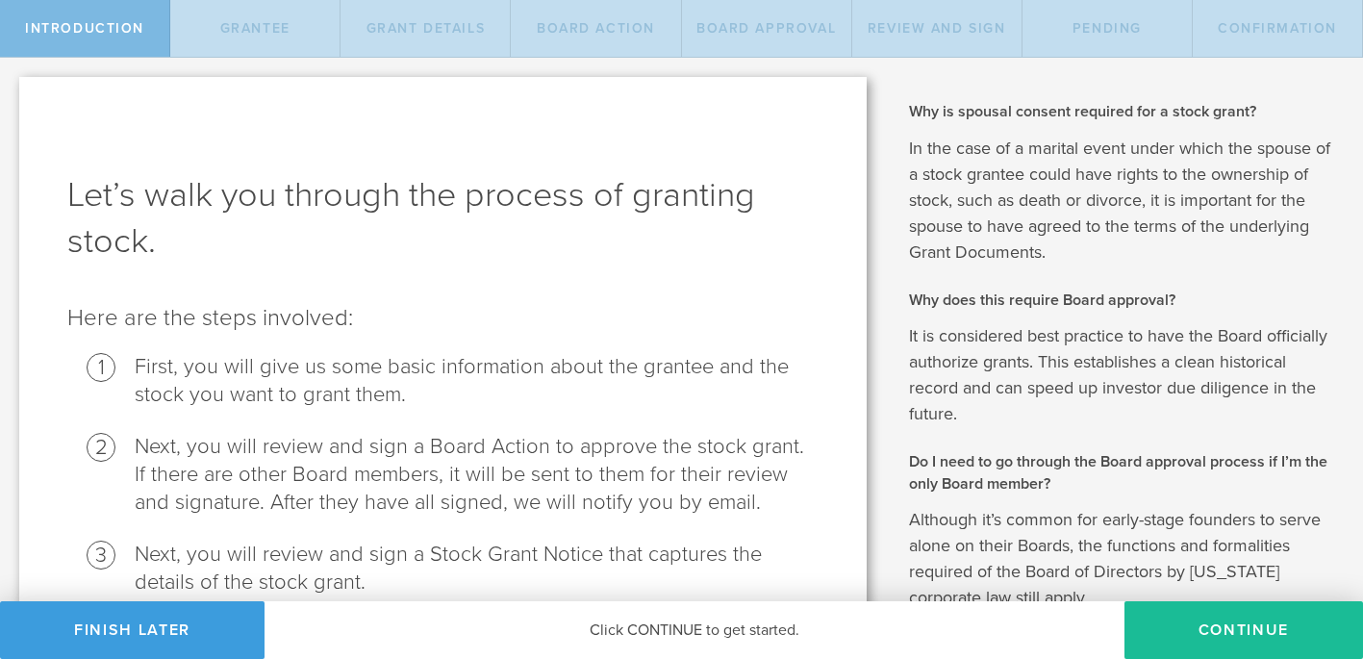
click at [707, 428] on ol "First, you will give us some basic information about the grantee and the stock …" at bounding box center [442, 582] width 751 height 459
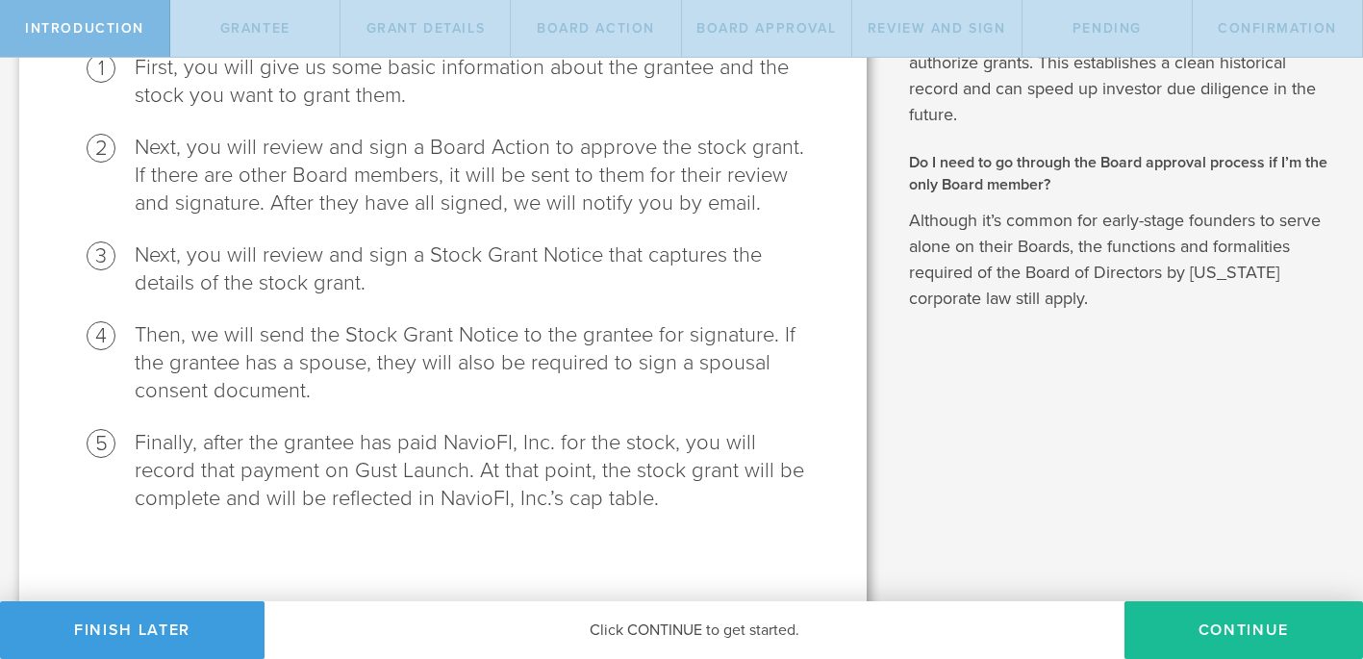
scroll to position [307, 0]
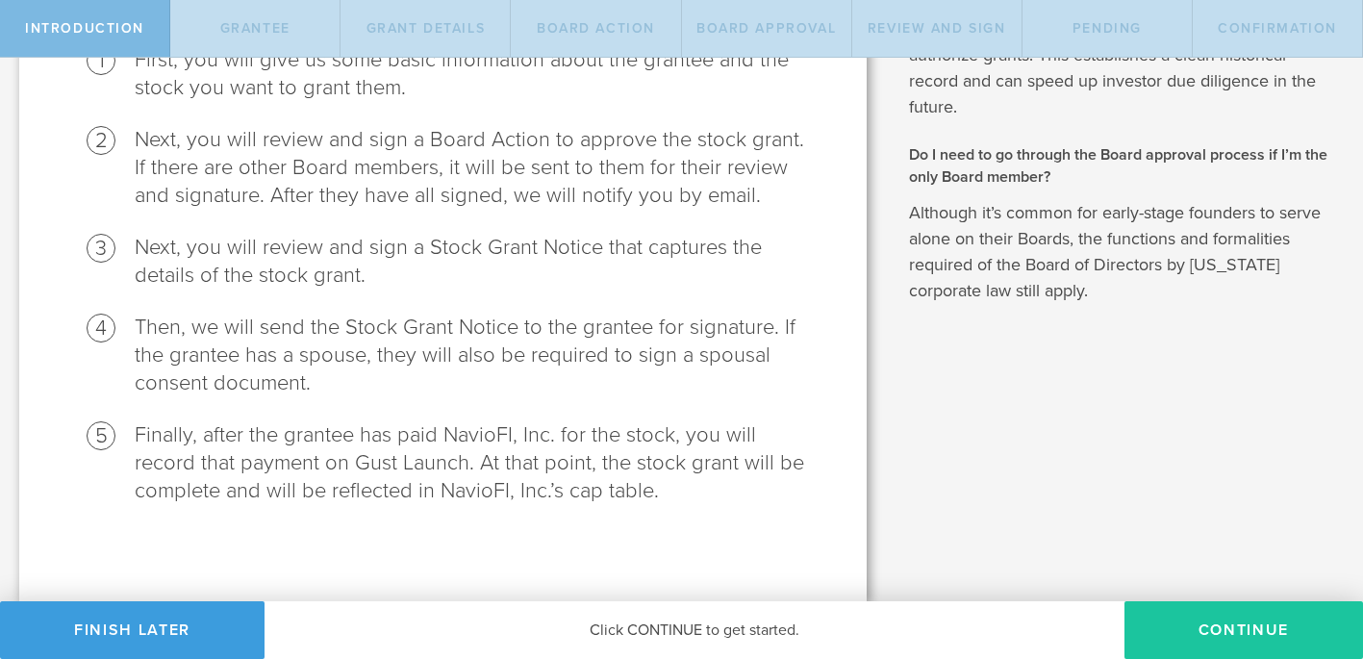
click at [1232, 625] on button "Continue" at bounding box center [1243, 630] width 239 height 58
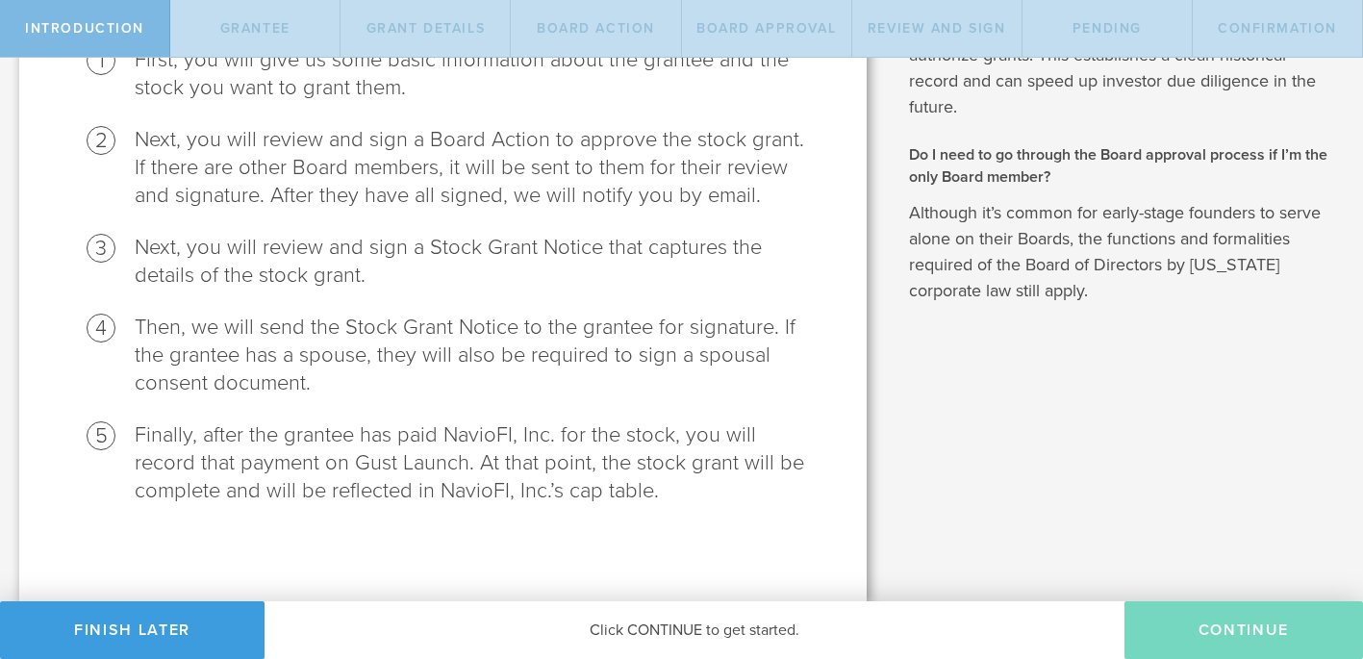
radio input "true"
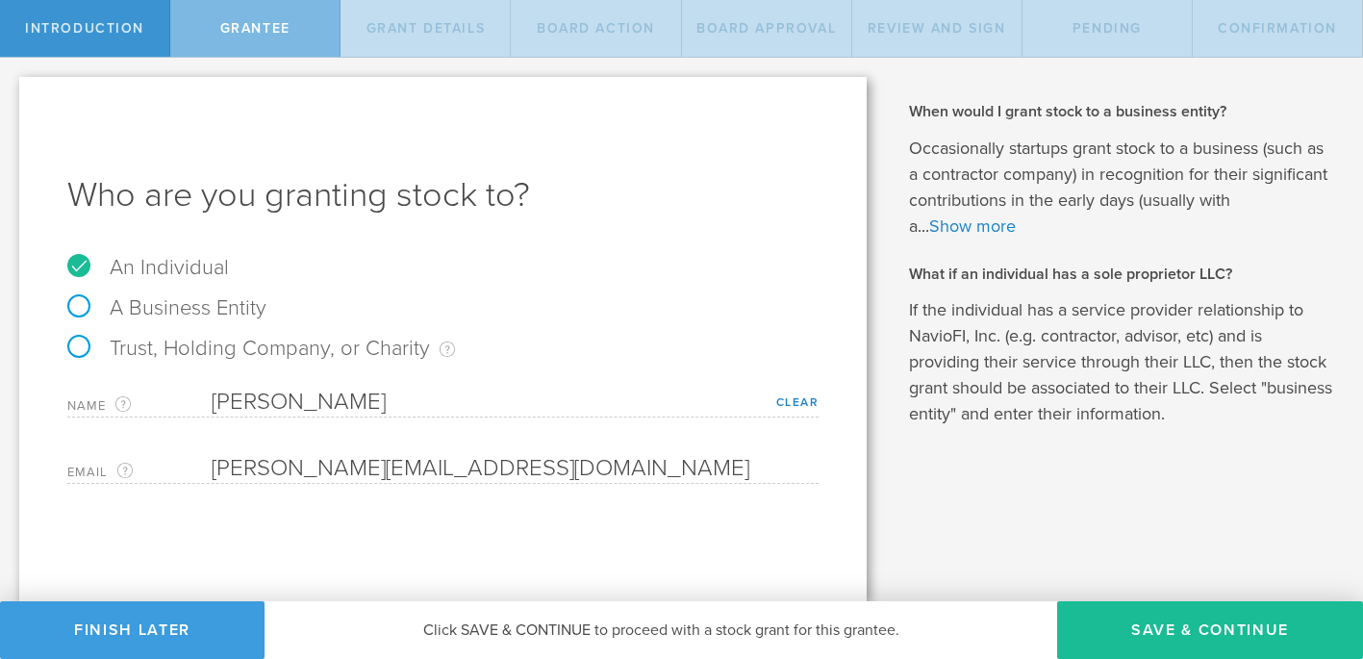
scroll to position [0, 0]
click at [1213, 631] on button "Save & Continue" at bounding box center [1210, 630] width 306 height 58
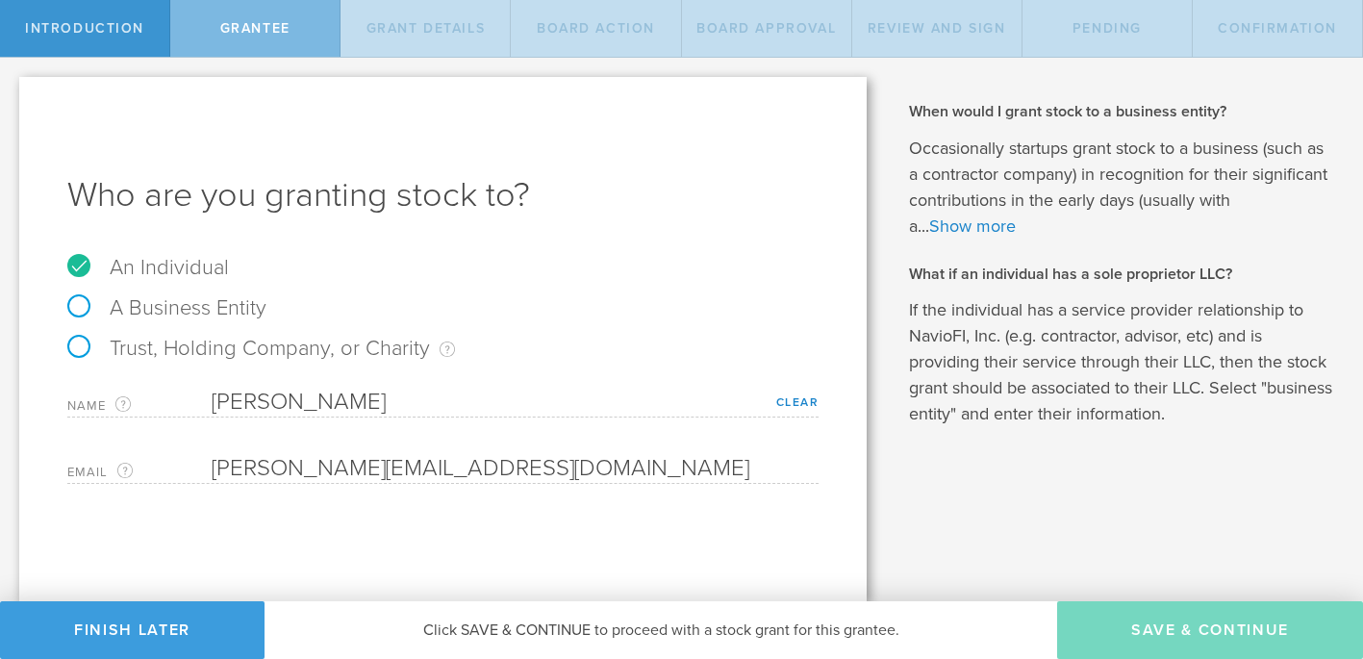
type input "3,000,000"
type input "48"
type input "12"
select select "none"
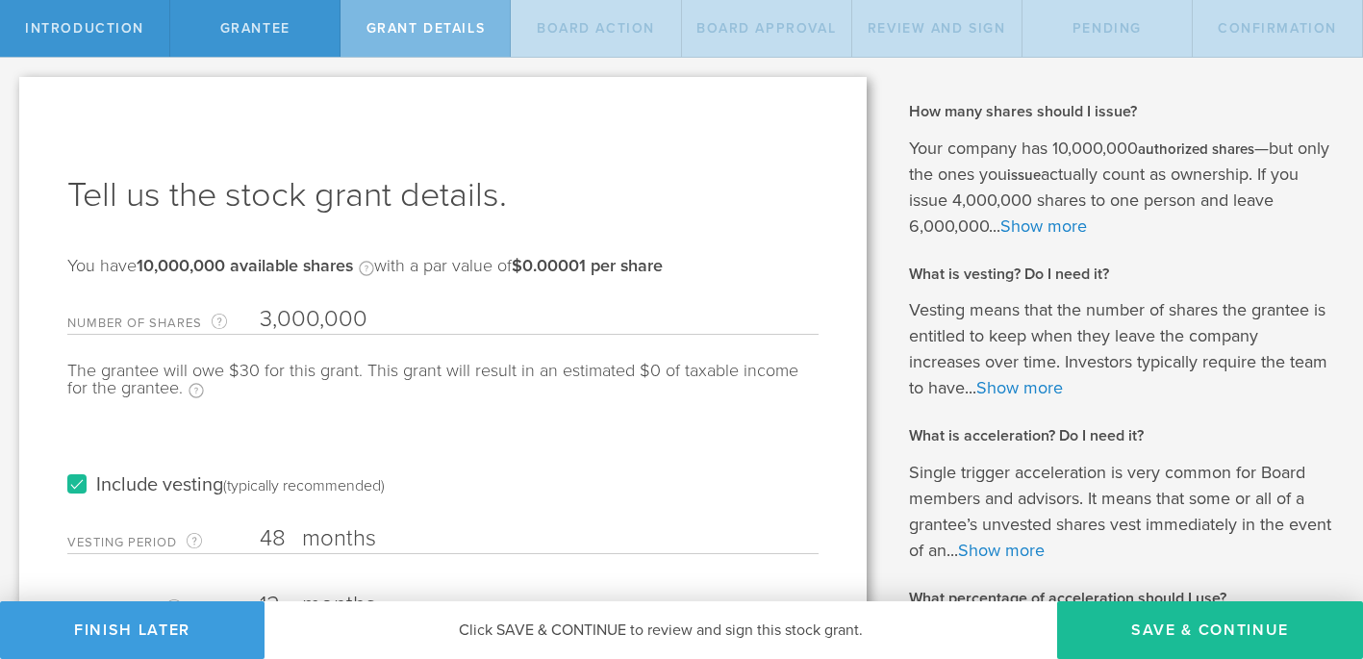
click at [850, 500] on div "Tell us the stock grant details. You have 10,000,000 available shares Available…" at bounding box center [442, 539] width 847 height 924
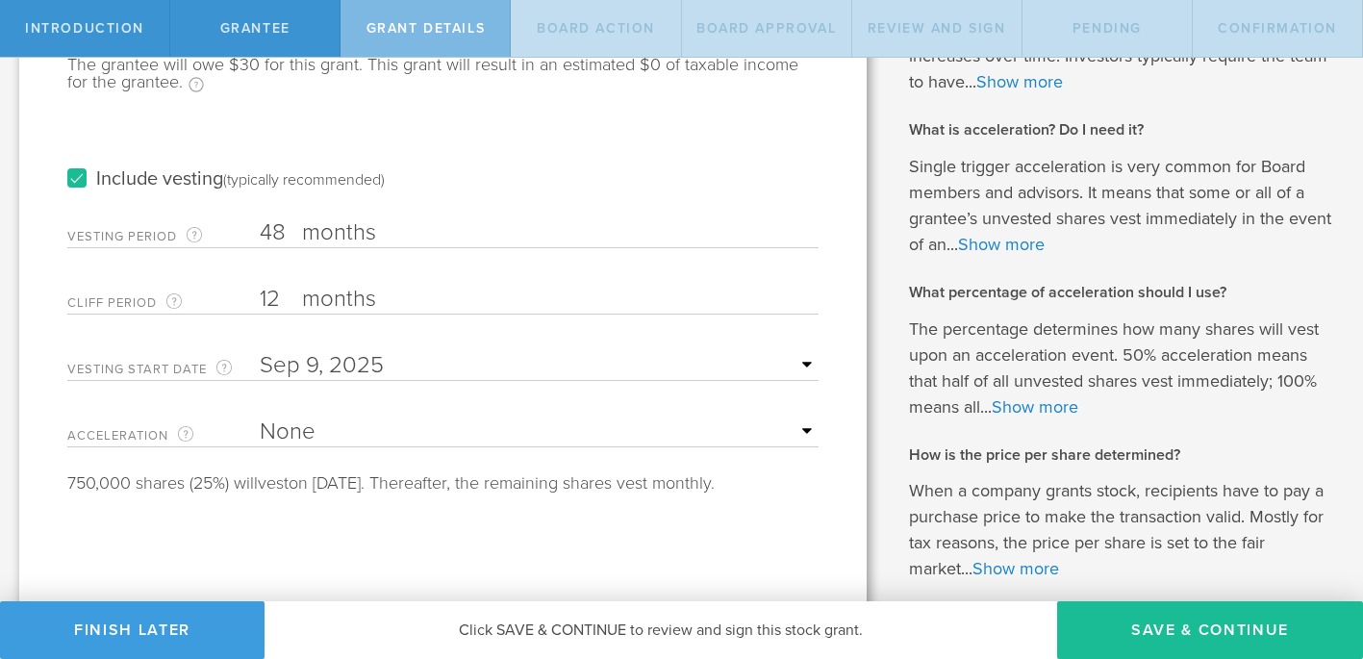
scroll to position [308, 0]
click at [806, 422] on select "None Single Trigger Double Trigger" at bounding box center [539, 429] width 559 height 29
click at [260, 415] on select "None Single Trigger Double Trigger" at bounding box center [539, 429] width 559 height 29
click at [843, 410] on div "Tell us the stock grant details. You have 10,000,000 available shares Available…" at bounding box center [442, 231] width 847 height 924
click at [817, 512] on div "Tell us the stock grant details. You have 10,000,000 available shares Available…" at bounding box center [442, 231] width 847 height 924
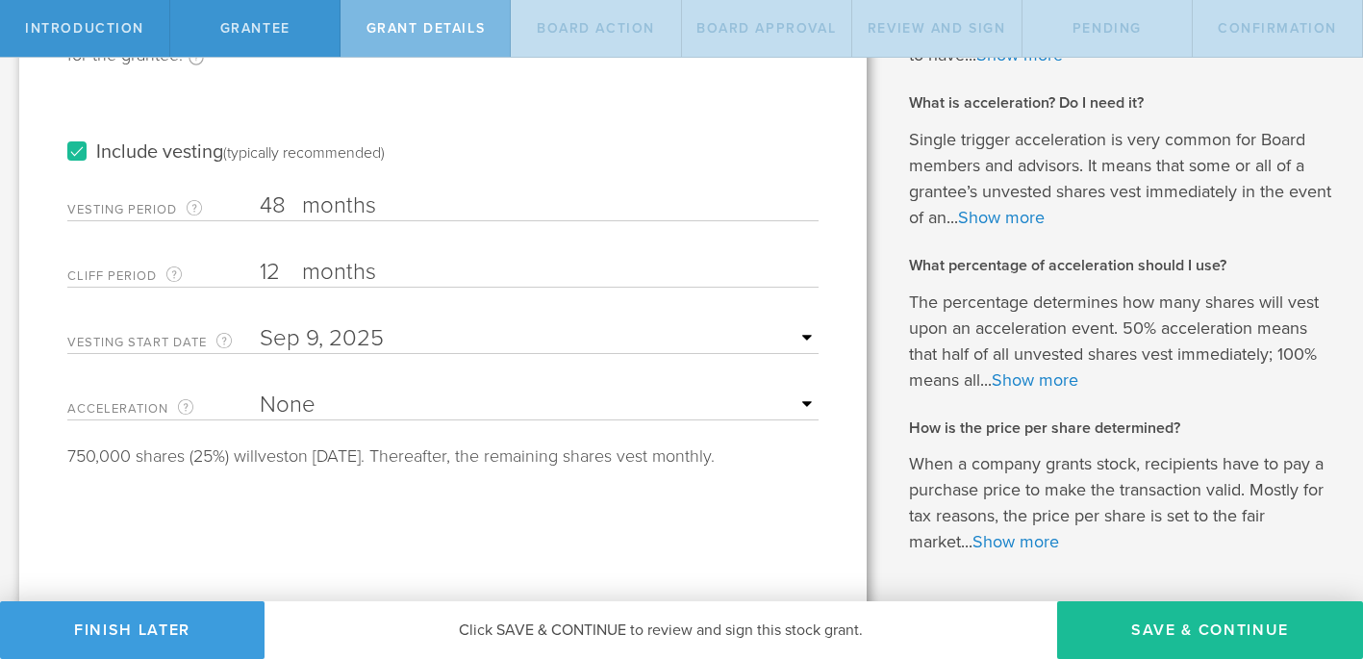
scroll to position [400, 0]
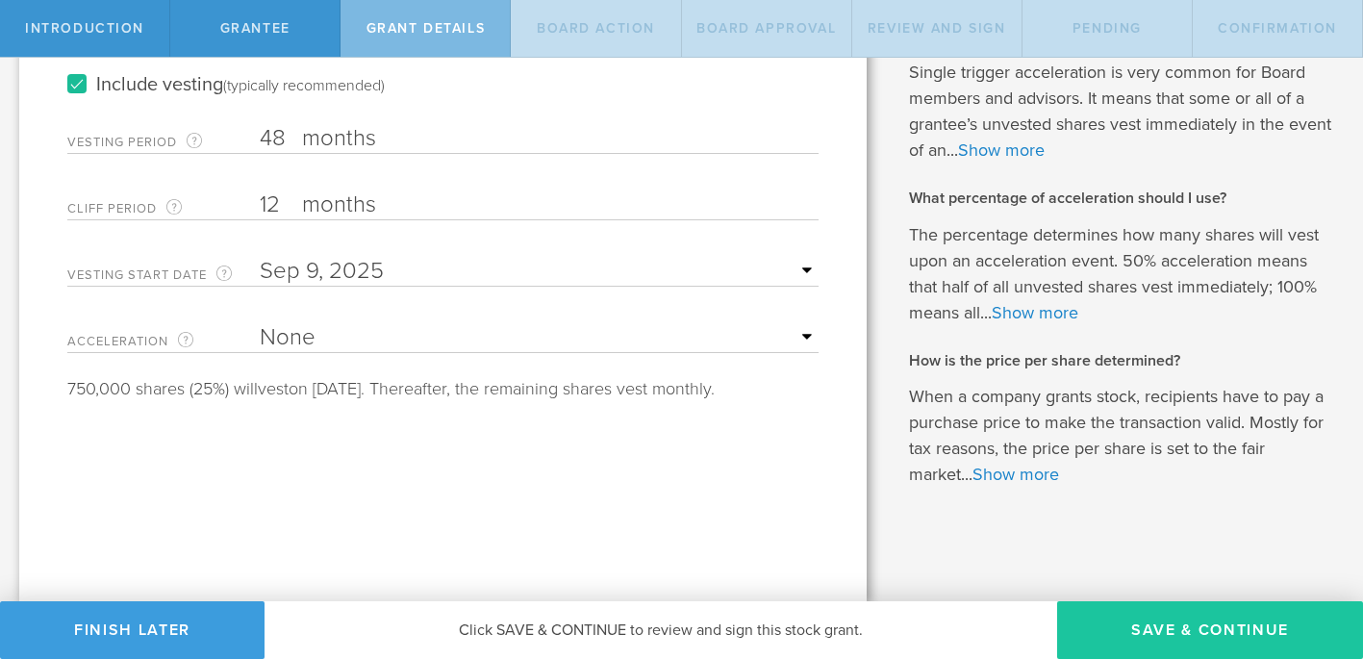
click at [1173, 617] on button "Save & Continue" at bounding box center [1210, 630] width 306 height 58
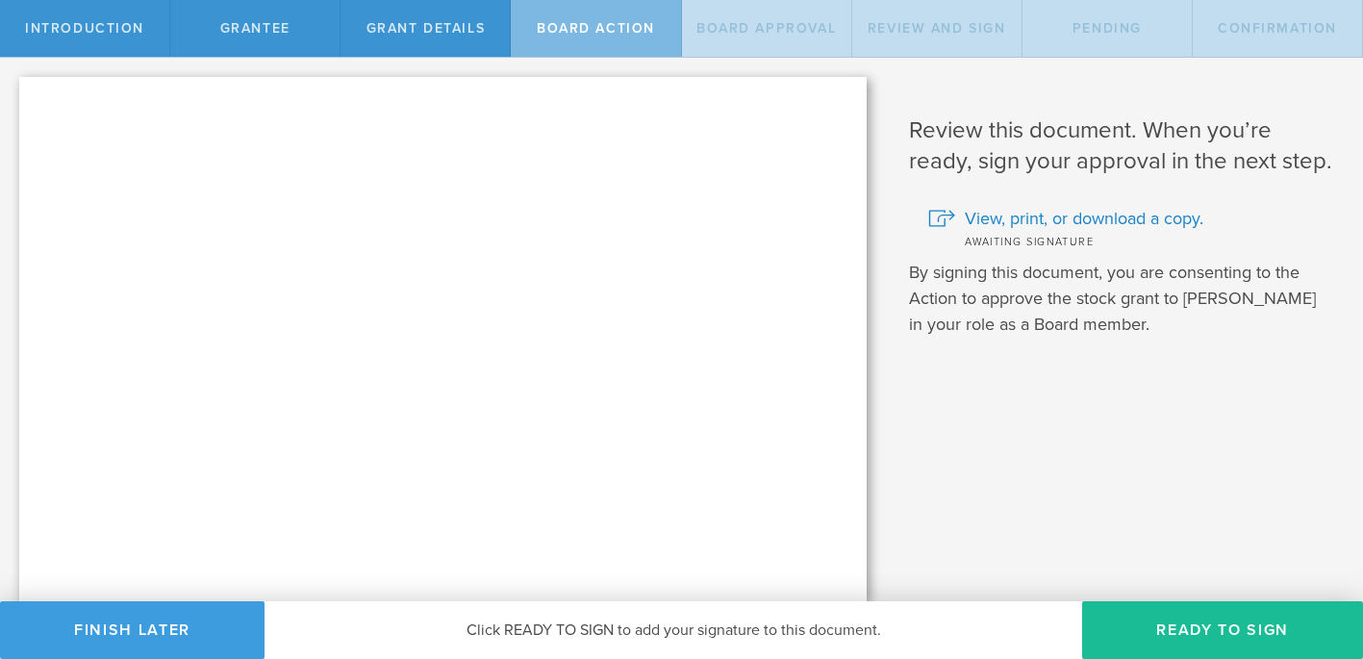
scroll to position [0, 0]
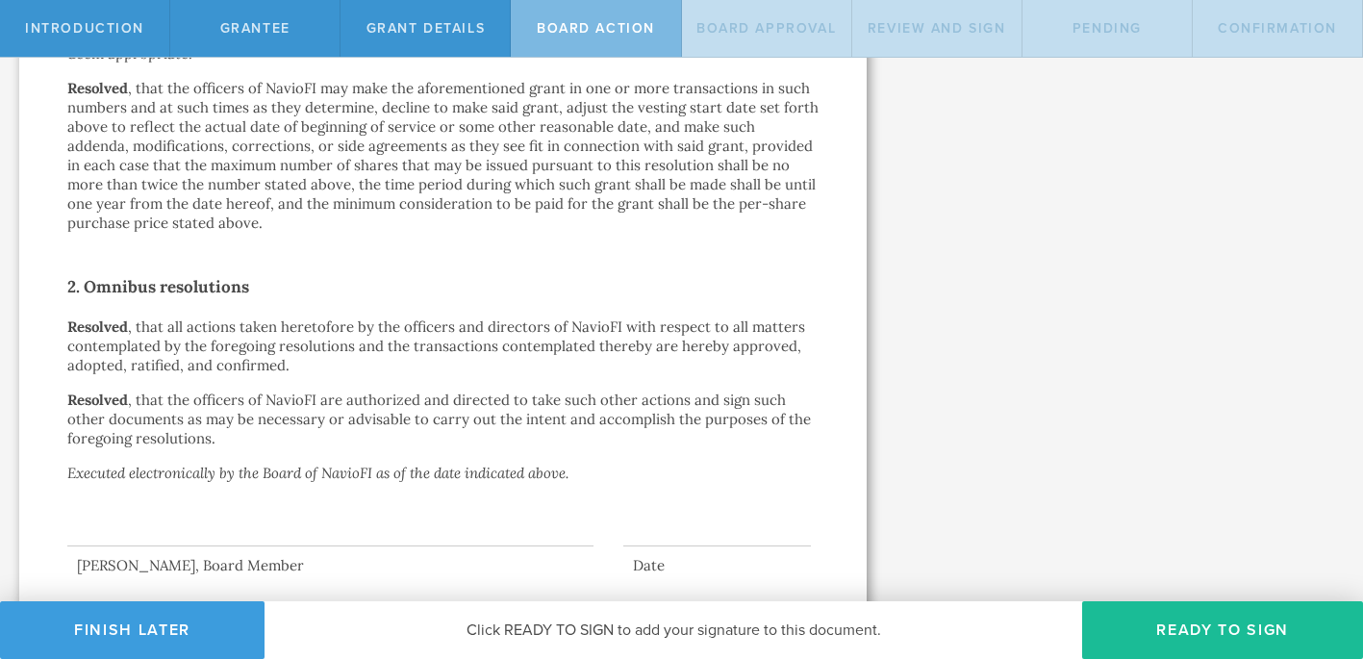
scroll to position [1272, 0]
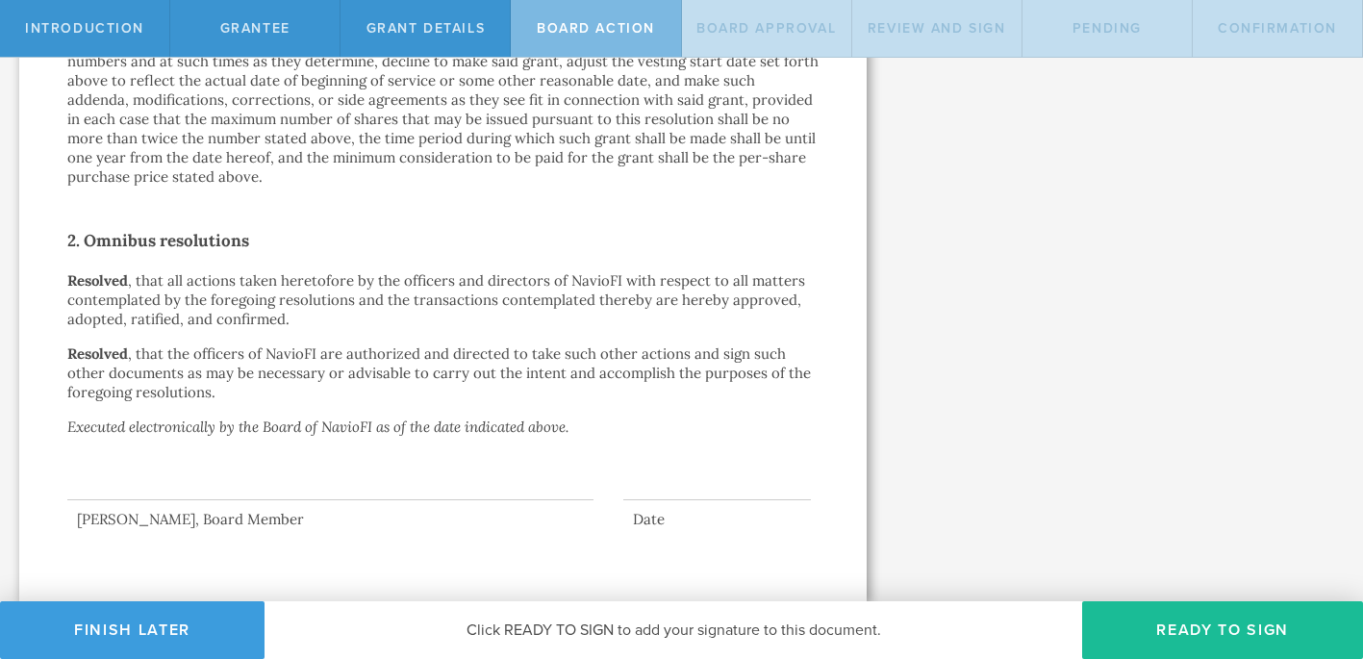
click at [122, 461] on div at bounding box center [330, 461] width 526 height 77
click at [1191, 624] on button "Ready to Sign" at bounding box center [1222, 630] width 281 height 58
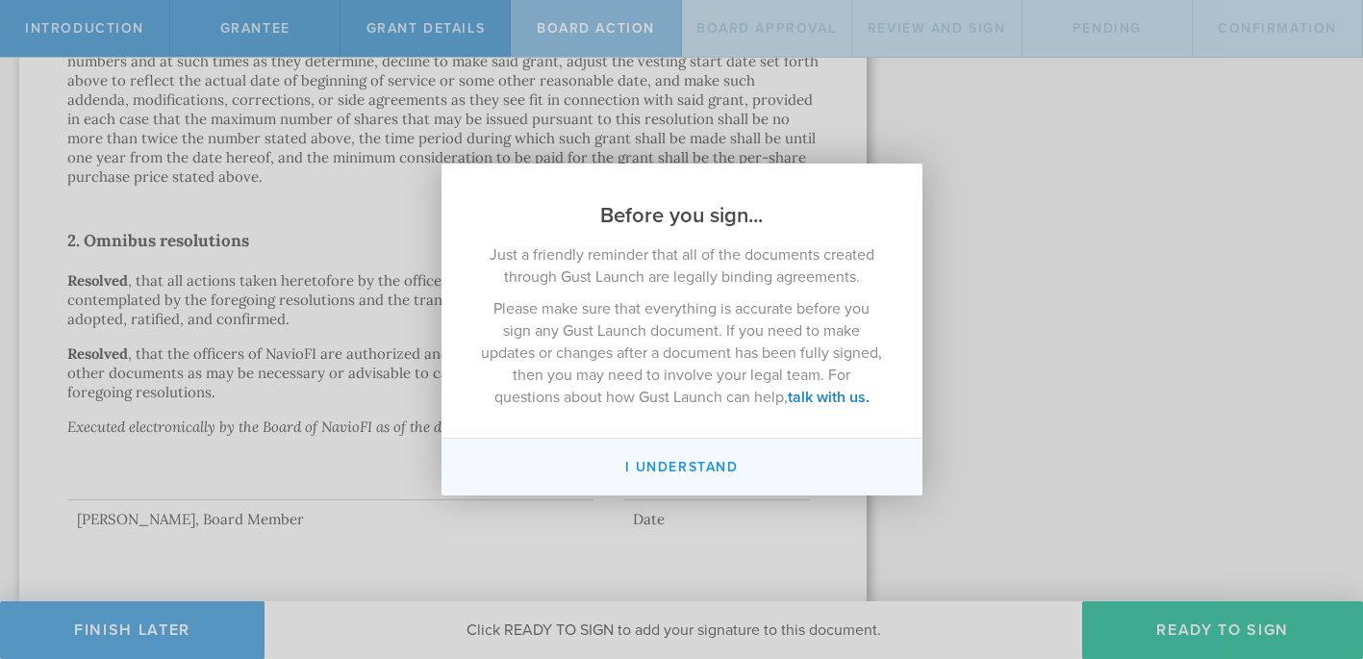
click at [673, 460] on button "I understand" at bounding box center [681, 467] width 481 height 57
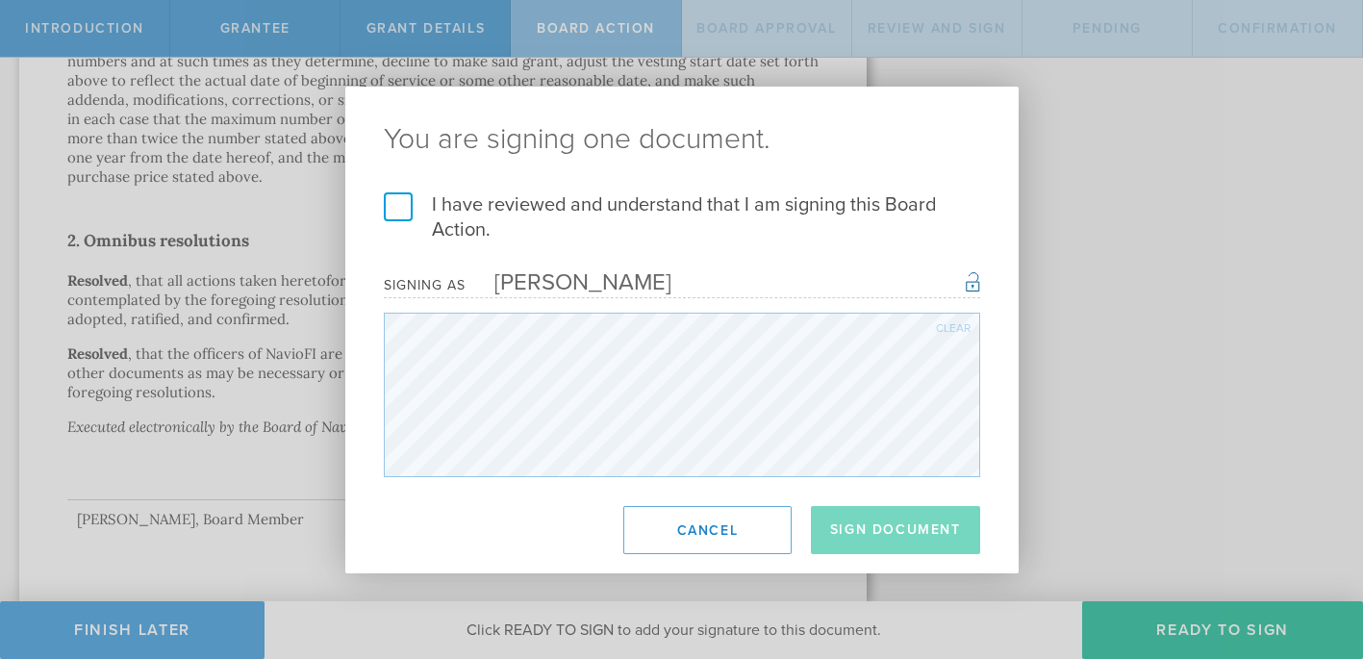
click at [394, 210] on label "I have reviewed and understand that I am signing this Board Action." at bounding box center [682, 217] width 596 height 50
click at [0, 0] on input "I have reviewed and understand that I am signing this Board Action." at bounding box center [0, 0] width 0 height 0
click at [918, 530] on button "Sign Document" at bounding box center [895, 530] width 169 height 48
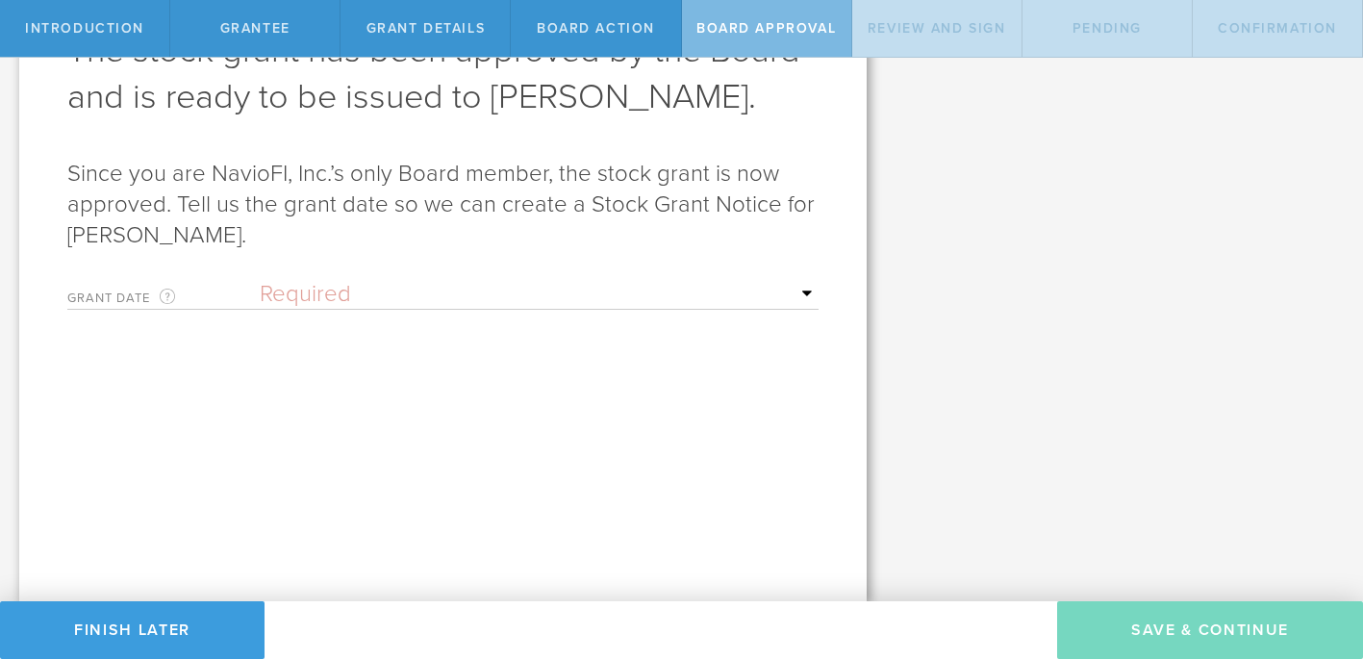
scroll to position [0, 0]
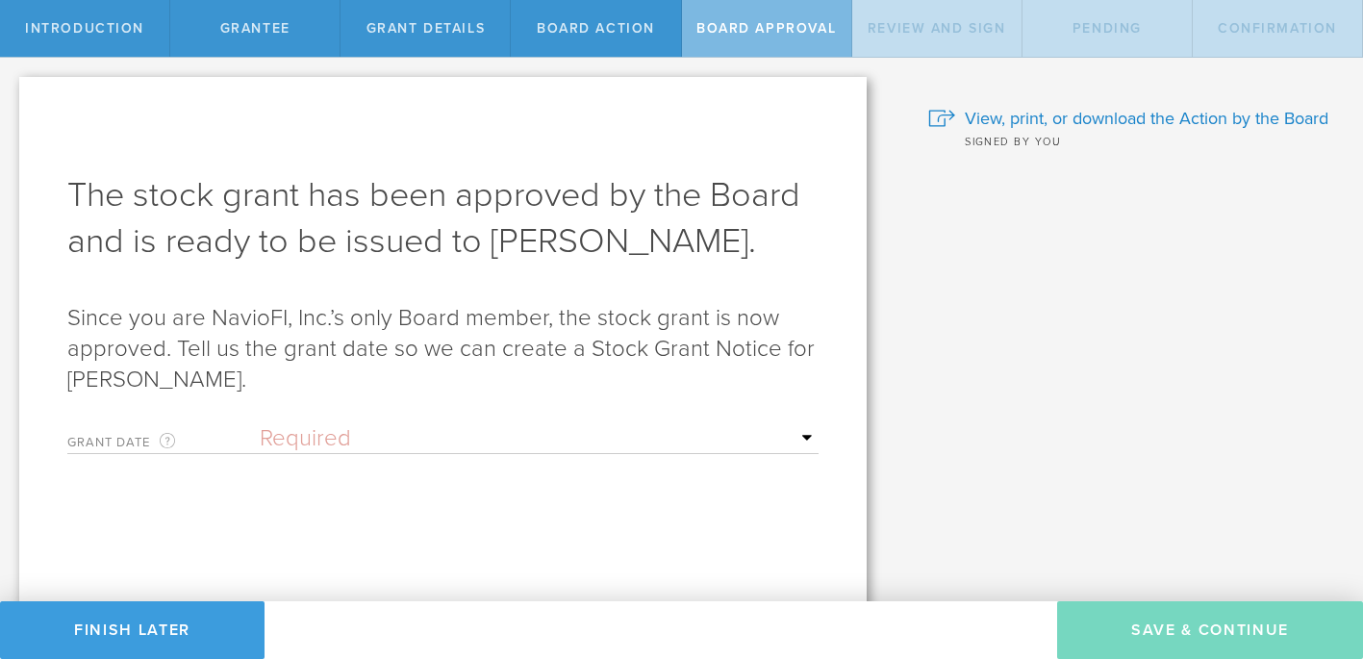
click at [806, 440] on select "Required Upon [PERSON_NAME]'s signature A specific date" at bounding box center [539, 438] width 559 height 29
select select "uponGranteeSignature"
click at [260, 424] on select "Required Upon [PERSON_NAME]'s signature A specific date" at bounding box center [539, 438] width 559 height 29
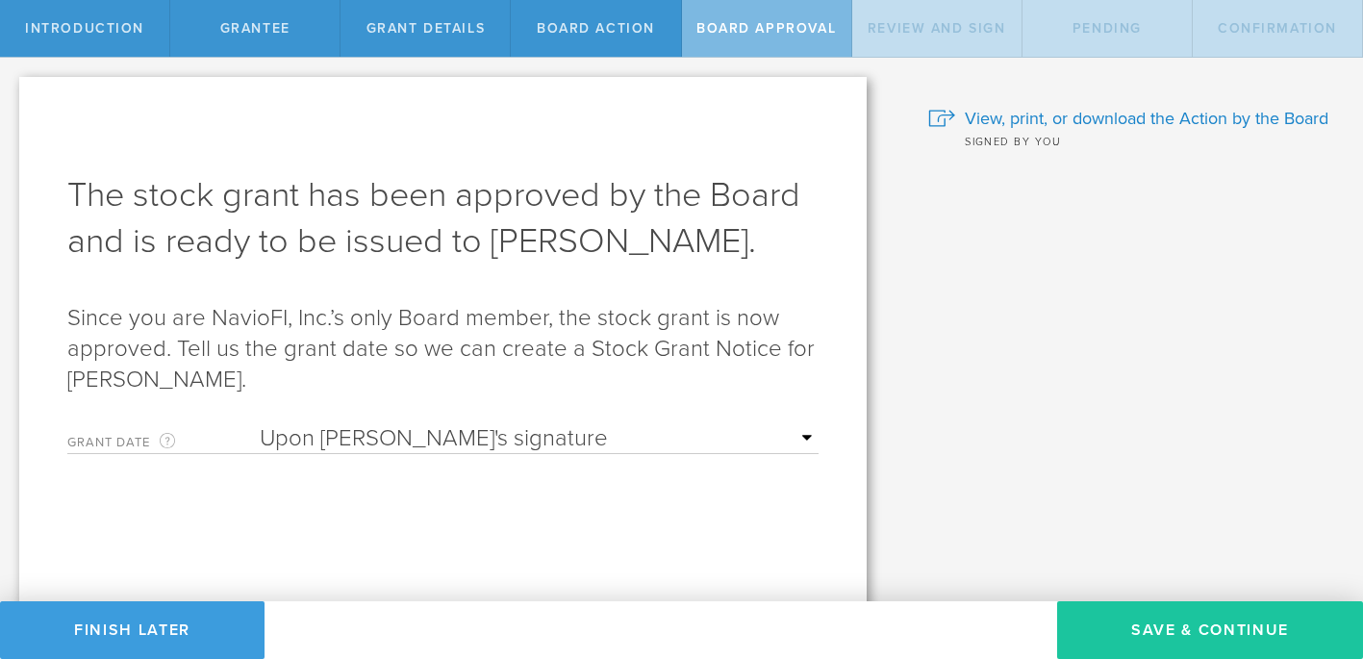
click at [1179, 632] on button "Save & Continue" at bounding box center [1210, 630] width 306 height 58
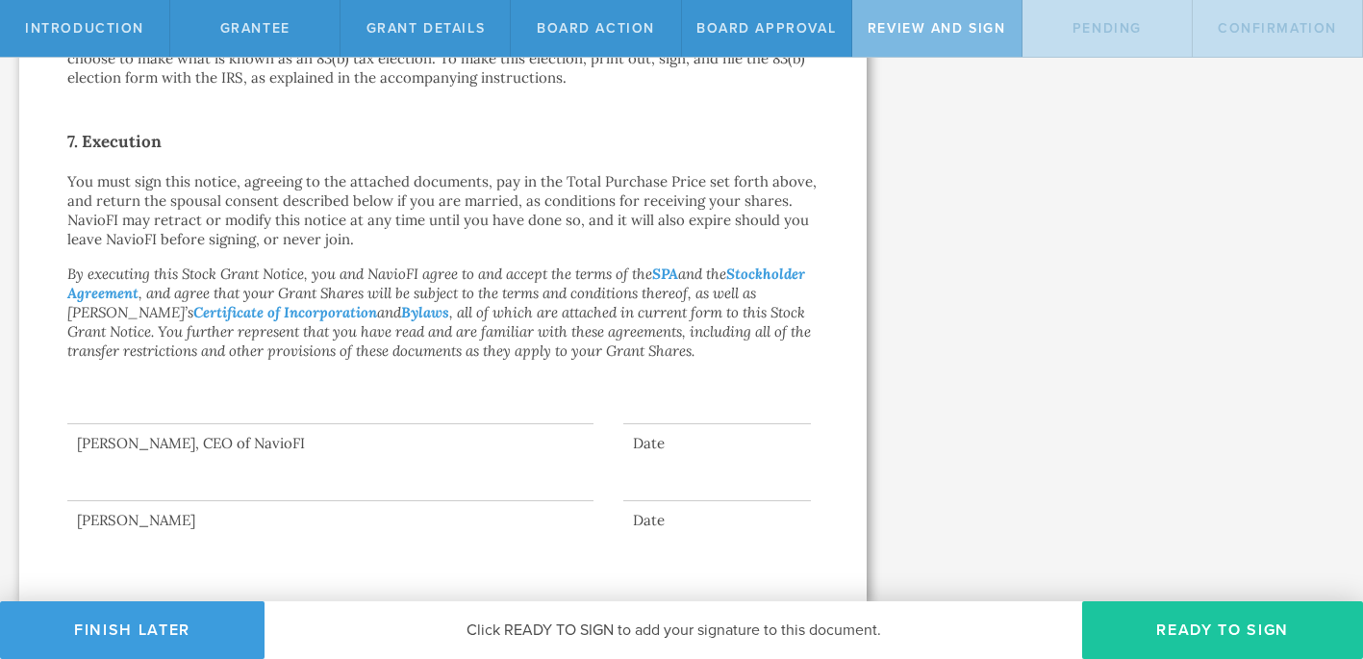
click at [1215, 627] on button "Ready to Sign" at bounding box center [1222, 630] width 281 height 58
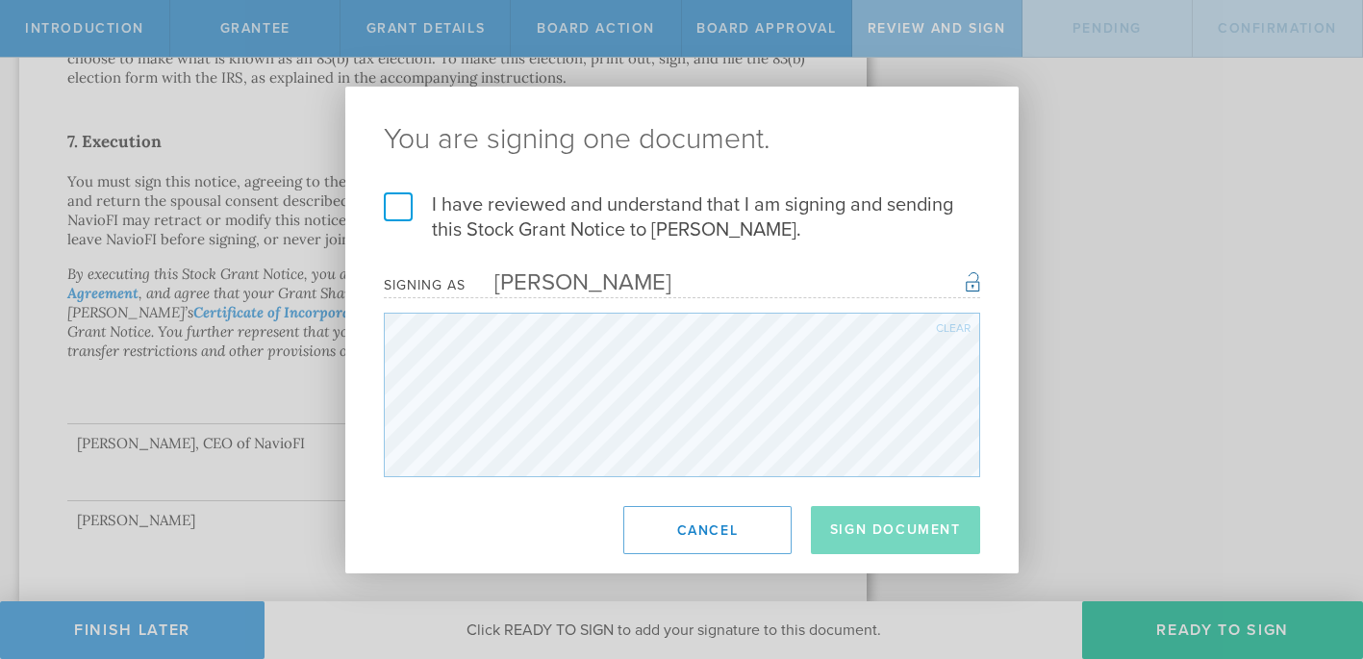
click at [397, 203] on label "I have reviewed and understand that I am signing and sending this Stock Grant N…" at bounding box center [682, 217] width 596 height 50
click at [0, 0] on input "I have reviewed and understand that I am signing and sending this Stock Grant N…" at bounding box center [0, 0] width 0 height 0
click at [855, 522] on button "Sign Document" at bounding box center [895, 530] width 169 height 48
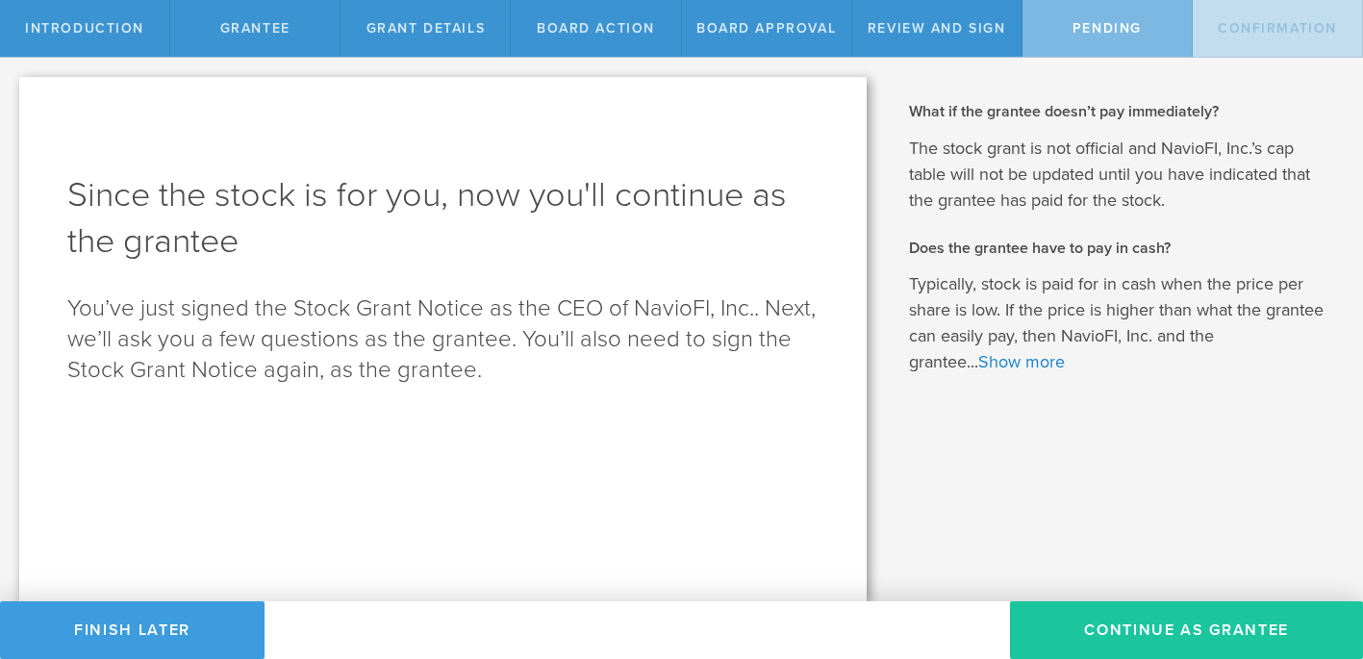
click at [1196, 633] on button "Continue as Grantee" at bounding box center [1186, 630] width 353 height 58
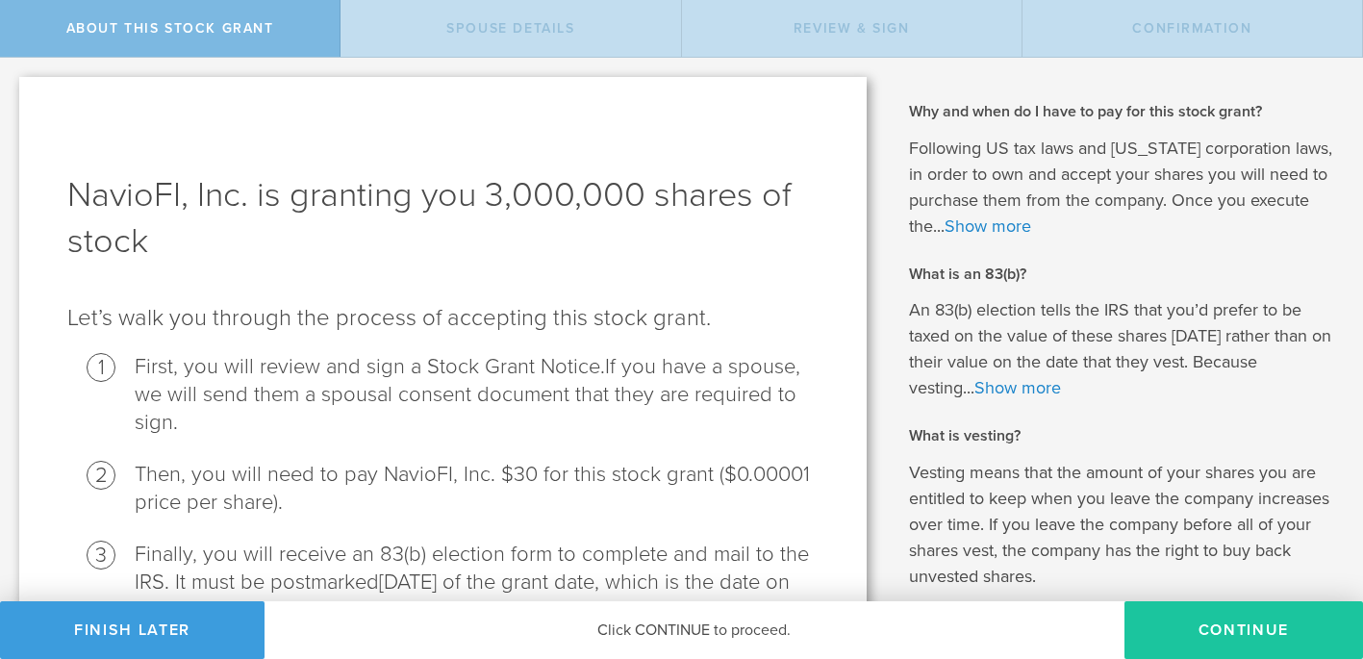
click at [1196, 634] on button "CONTINUE" at bounding box center [1243, 630] width 239 height 58
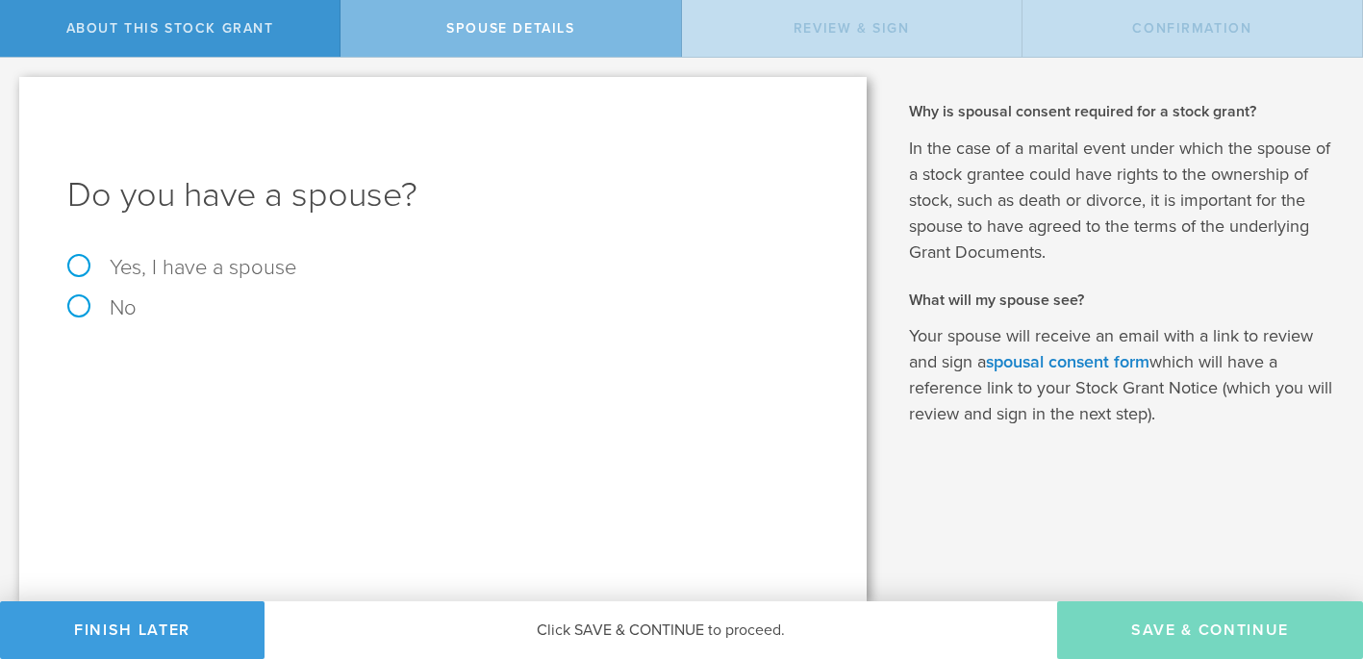
click at [80, 269] on label "Yes, I have a spouse" at bounding box center [442, 267] width 751 height 21
click at [13, 88] on input "Yes, I have a spouse" at bounding box center [6, 73] width 13 height 31
radio input "true"
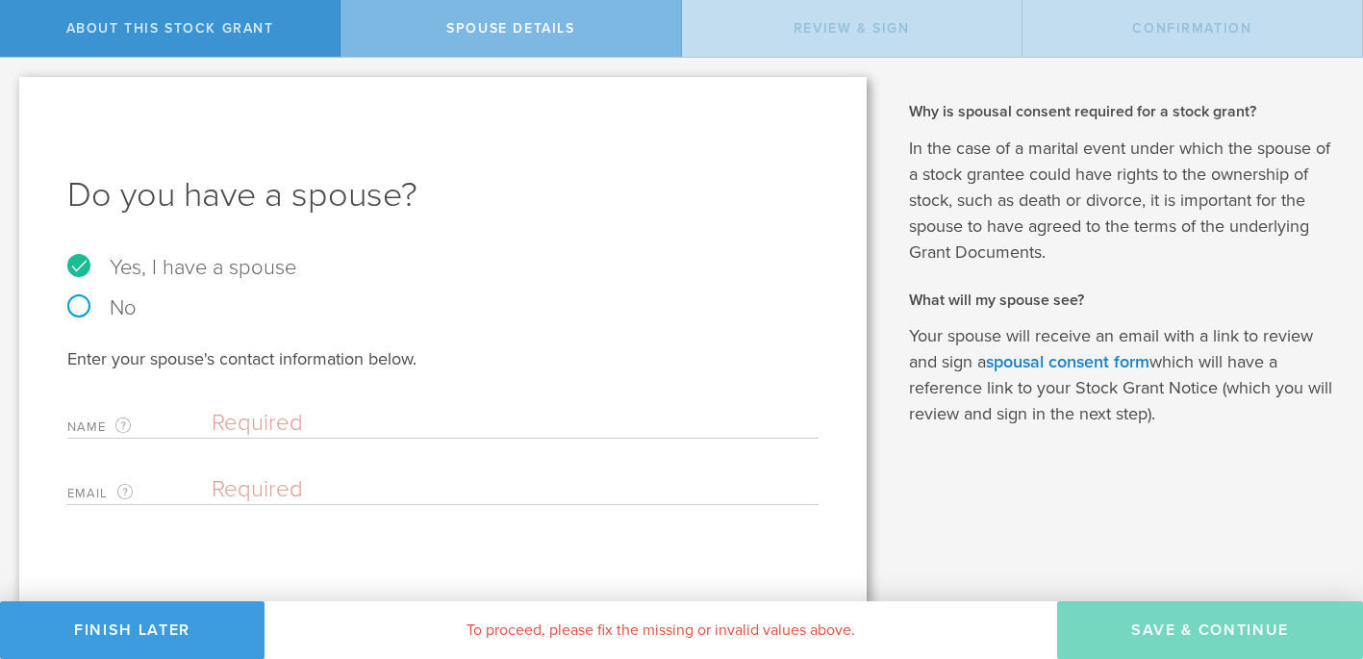
click at [333, 434] on input "text" at bounding box center [510, 423] width 597 height 29
type input "Uma Sarkar"
click at [281, 482] on input "email" at bounding box center [510, 489] width 597 height 29
type input "Uma_Sarkar@hotmail.com"
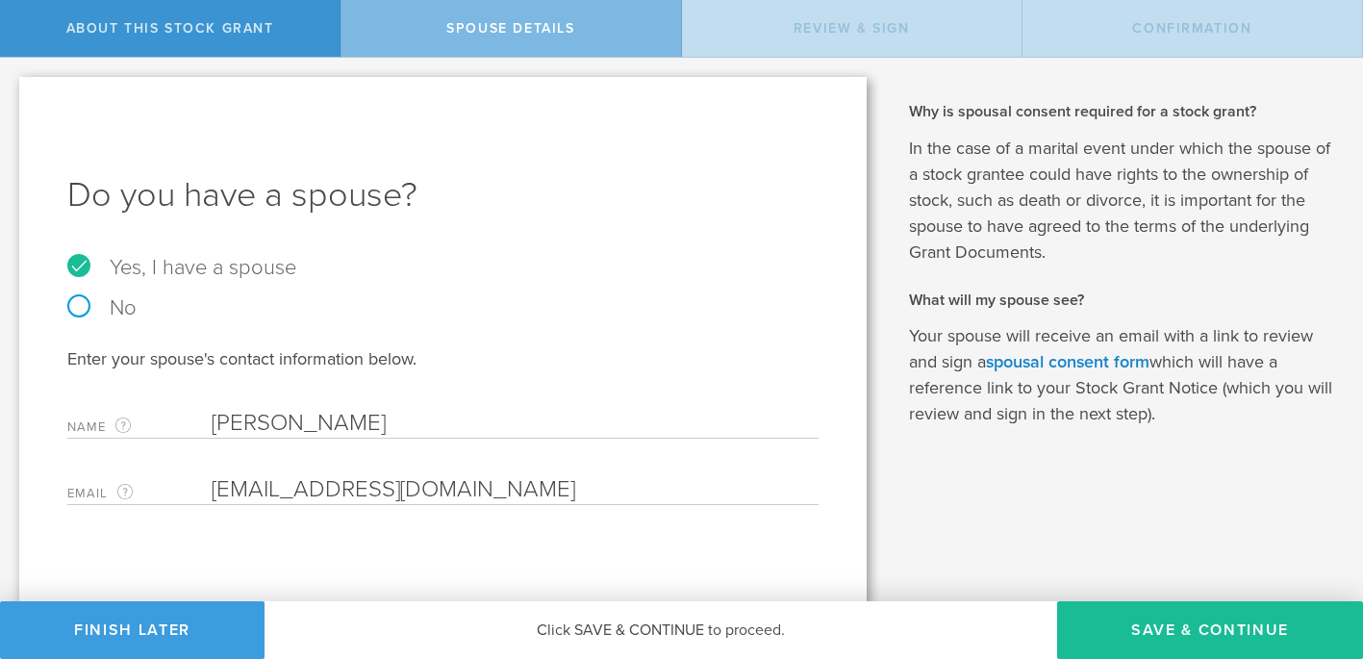
click at [448, 543] on div "Do you have a spouse? Yes, I have a spouse No Enter your spouse's contact infor…" at bounding box center [442, 340] width 847 height 527
click at [1208, 617] on button "Save & Continue" at bounding box center [1210, 630] width 306 height 58
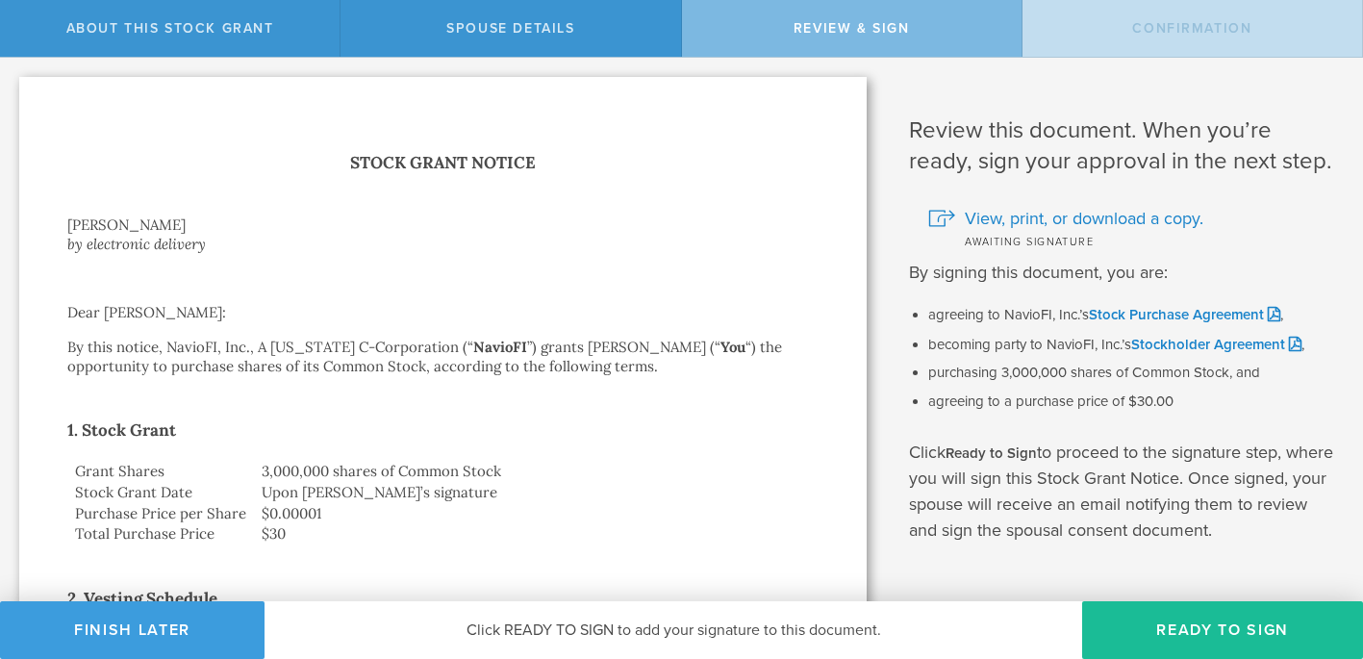
click at [793, 505] on td "$0.00001" at bounding box center [536, 513] width 565 height 21
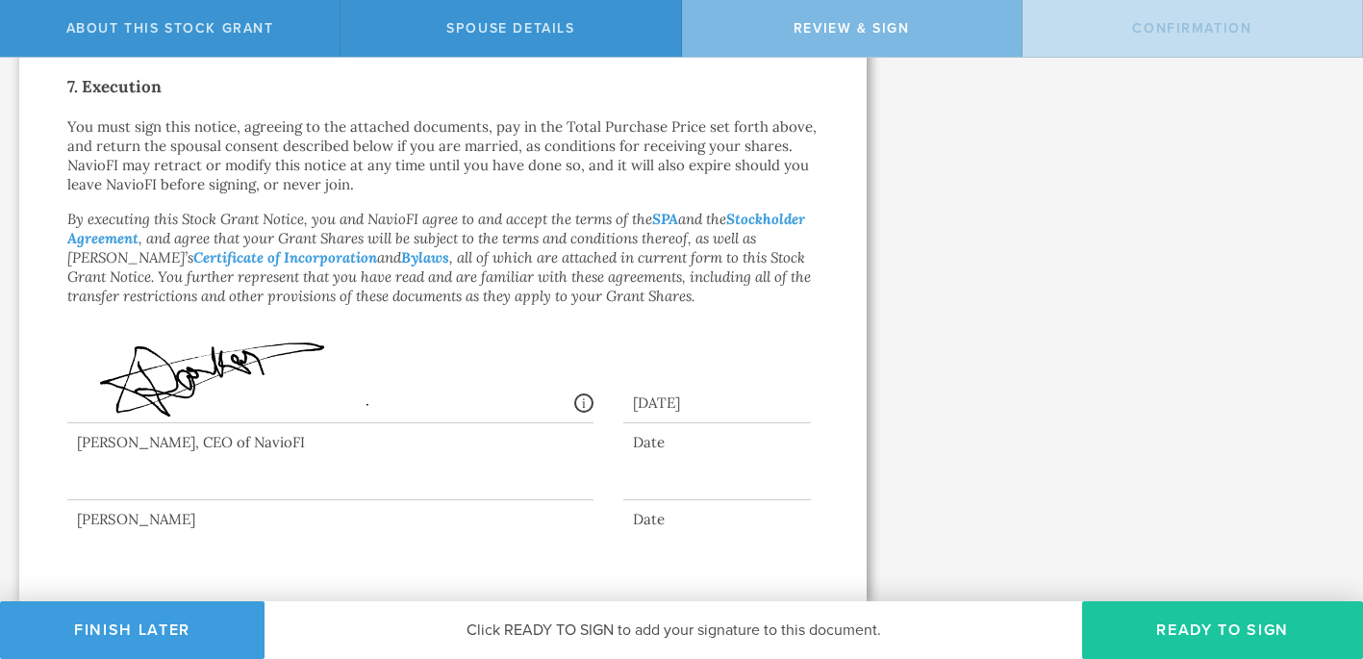
click at [1221, 626] on button "Ready to Sign" at bounding box center [1222, 630] width 281 height 58
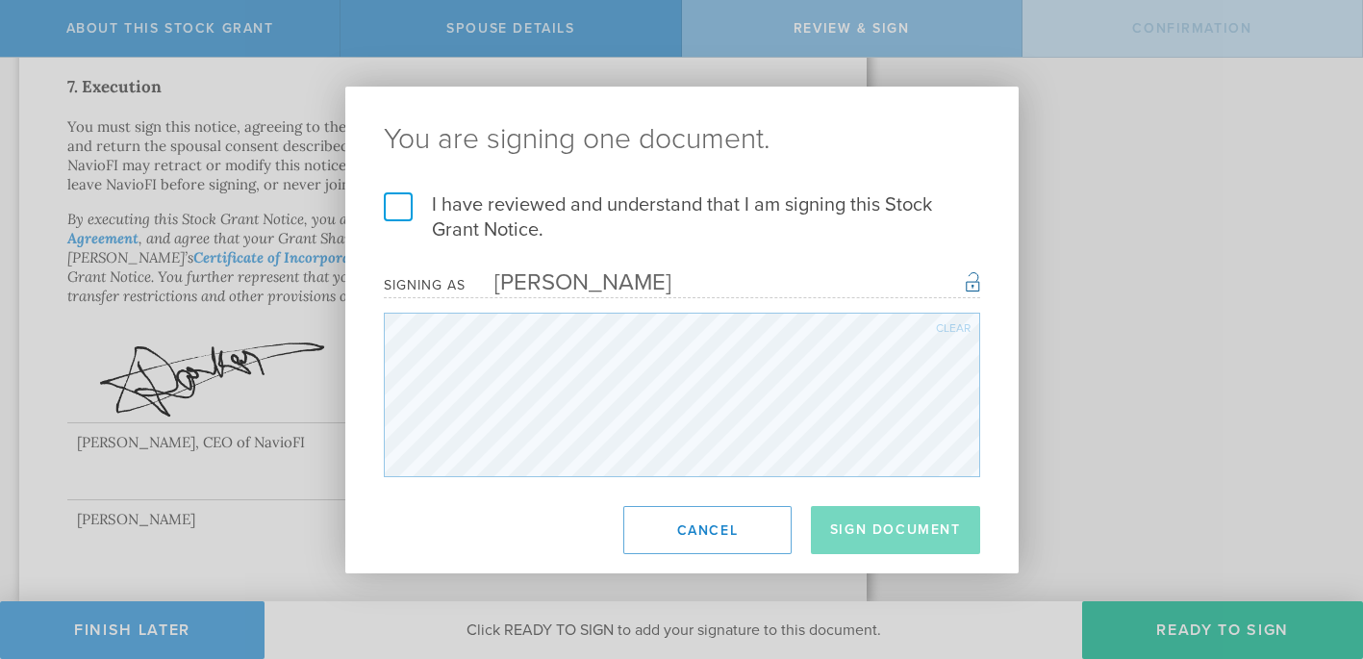
click at [394, 202] on label "I have reviewed and understand that I am signing this Stock Grant Notice." at bounding box center [682, 217] width 596 height 50
click at [0, 0] on input "I have reviewed and understand that I am signing this Stock Grant Notice." at bounding box center [0, 0] width 0 height 0
click at [877, 511] on button "Sign Document" at bounding box center [895, 530] width 169 height 48
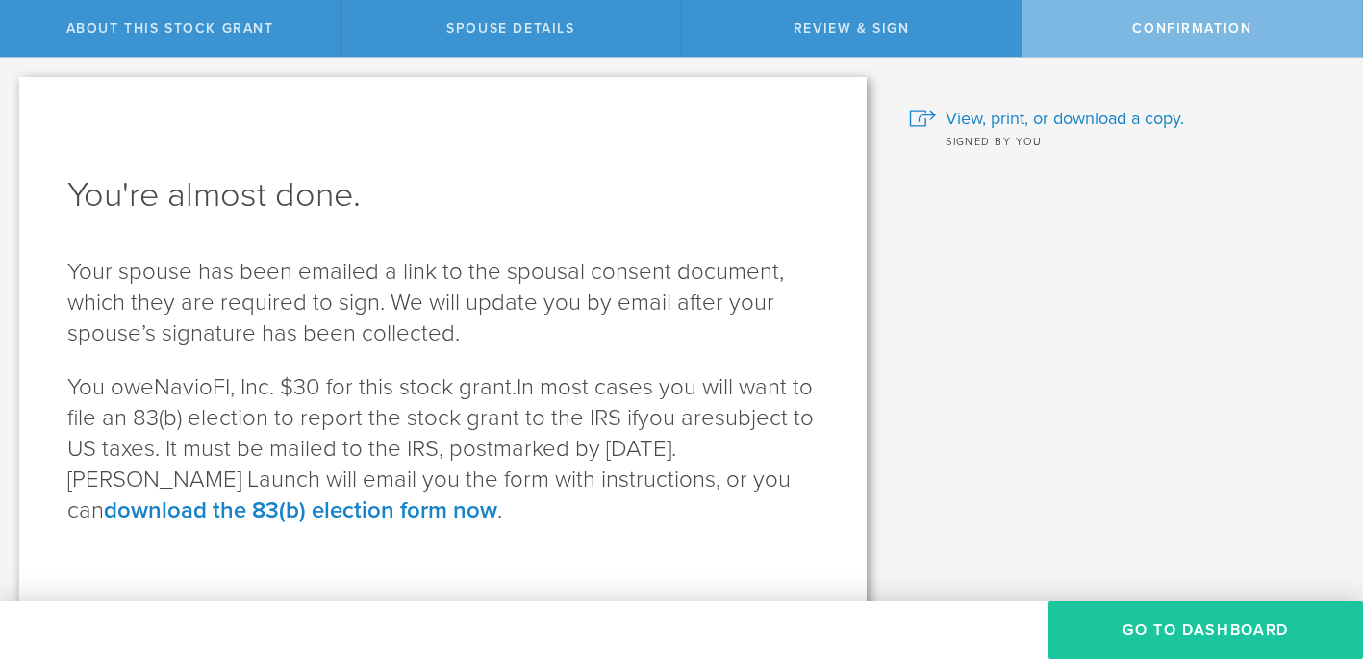
click at [1191, 628] on button "Go to Dashboard" at bounding box center [1205, 630] width 315 height 58
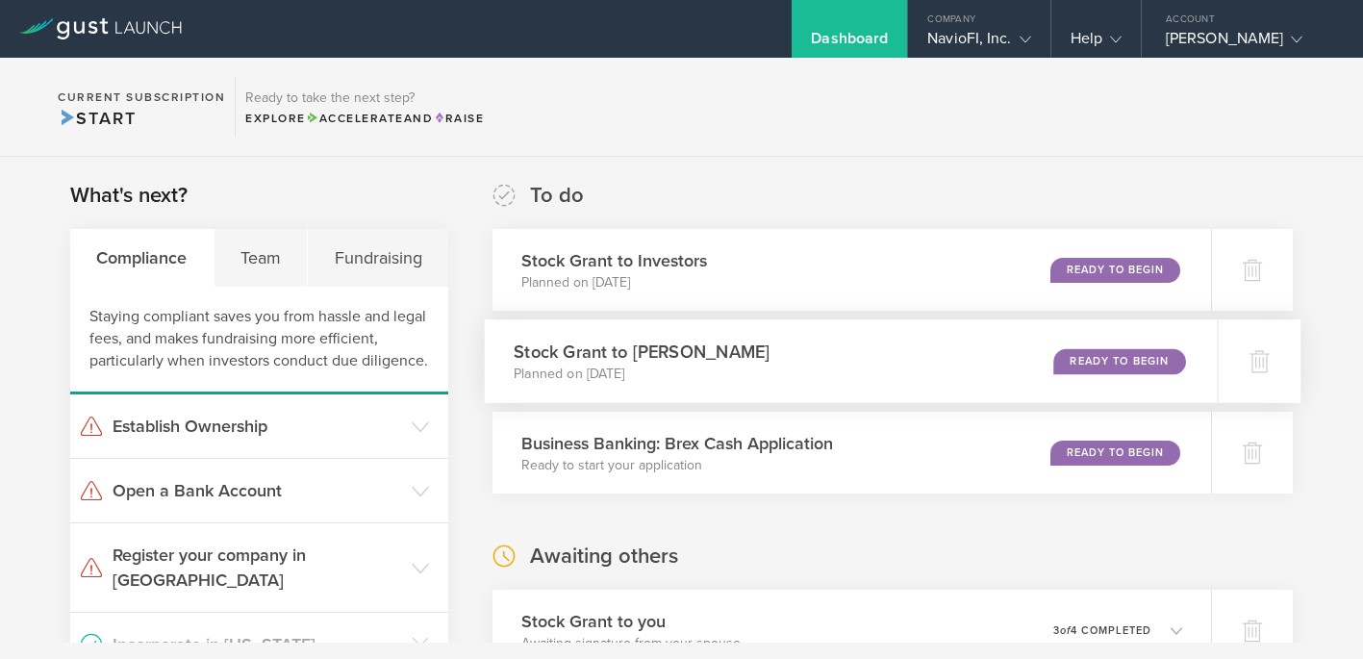
click at [1110, 358] on div "Ready to Begin" at bounding box center [1119, 361] width 132 height 26
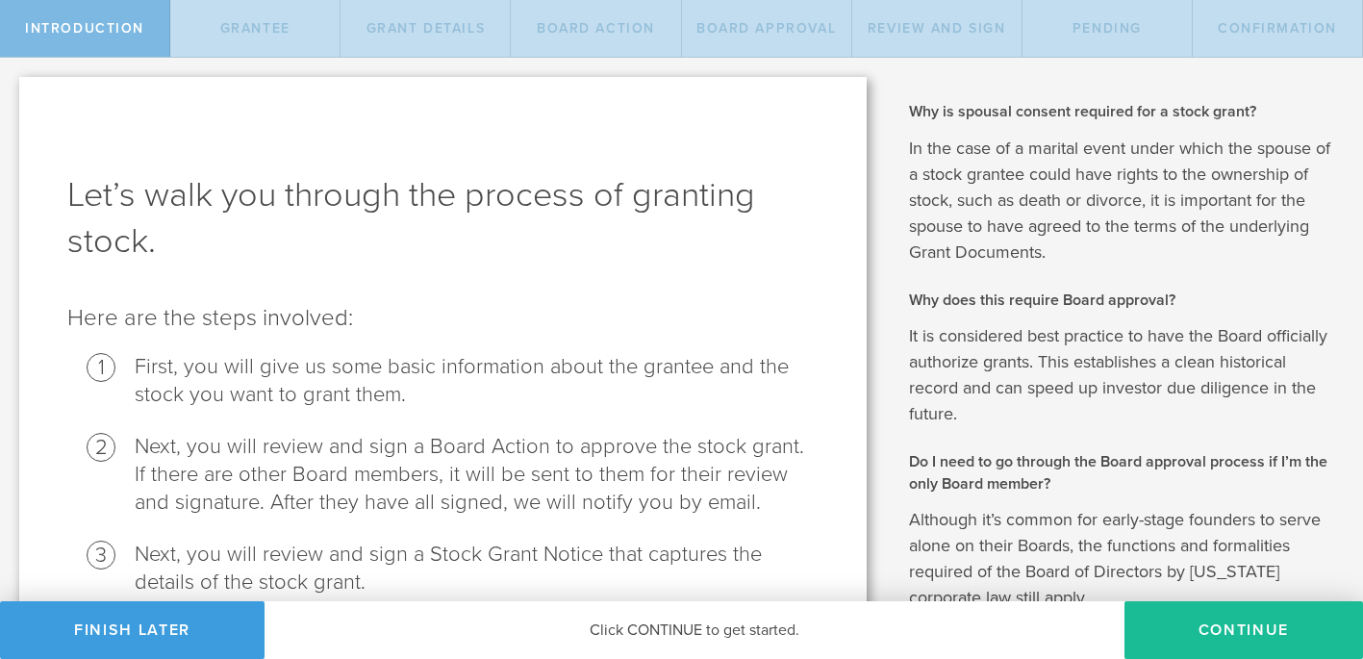
click at [814, 509] on li "Next, you will review and sign a Board Action to approve the stock grant. If th…" at bounding box center [477, 475] width 684 height 84
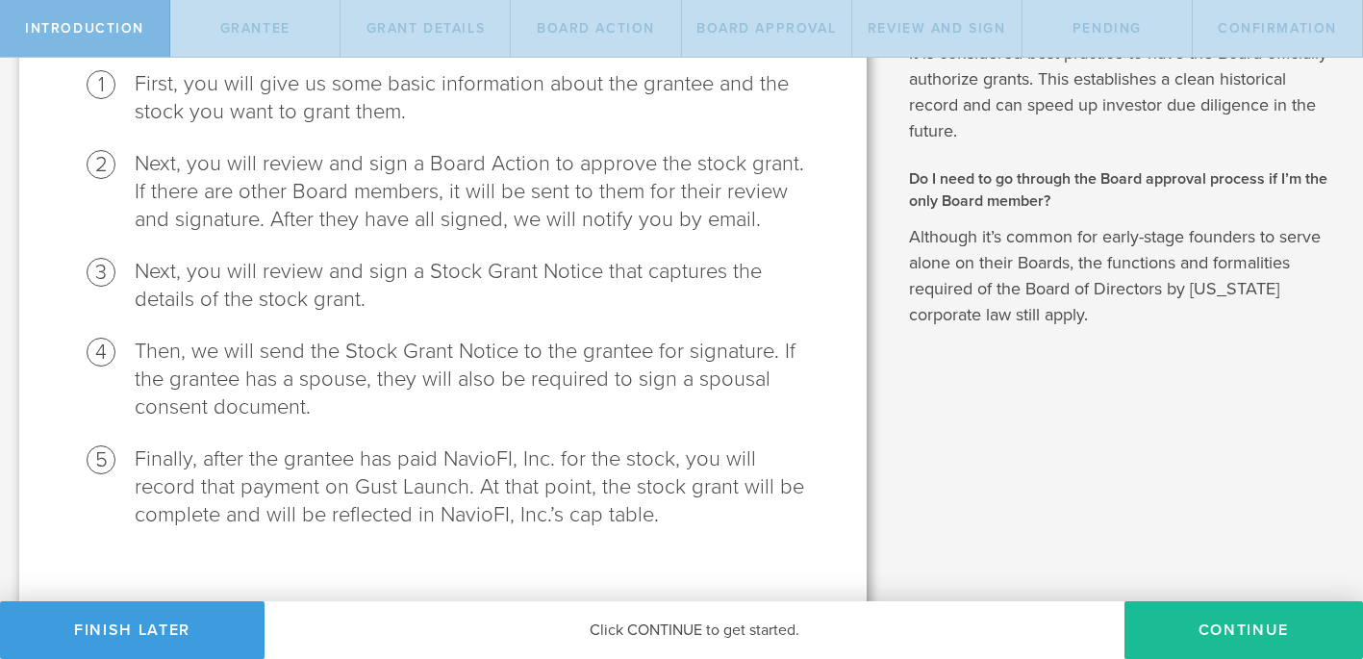
scroll to position [307, 0]
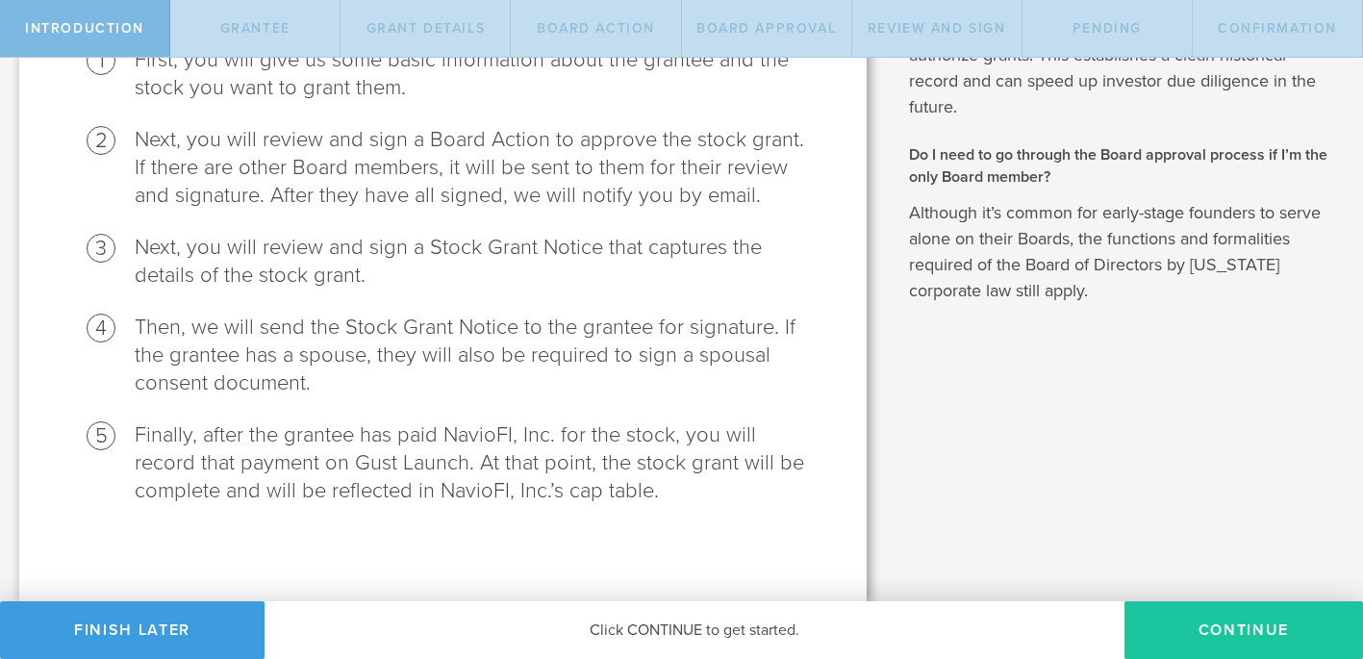
click at [1243, 623] on button "Continue" at bounding box center [1243, 630] width 239 height 58
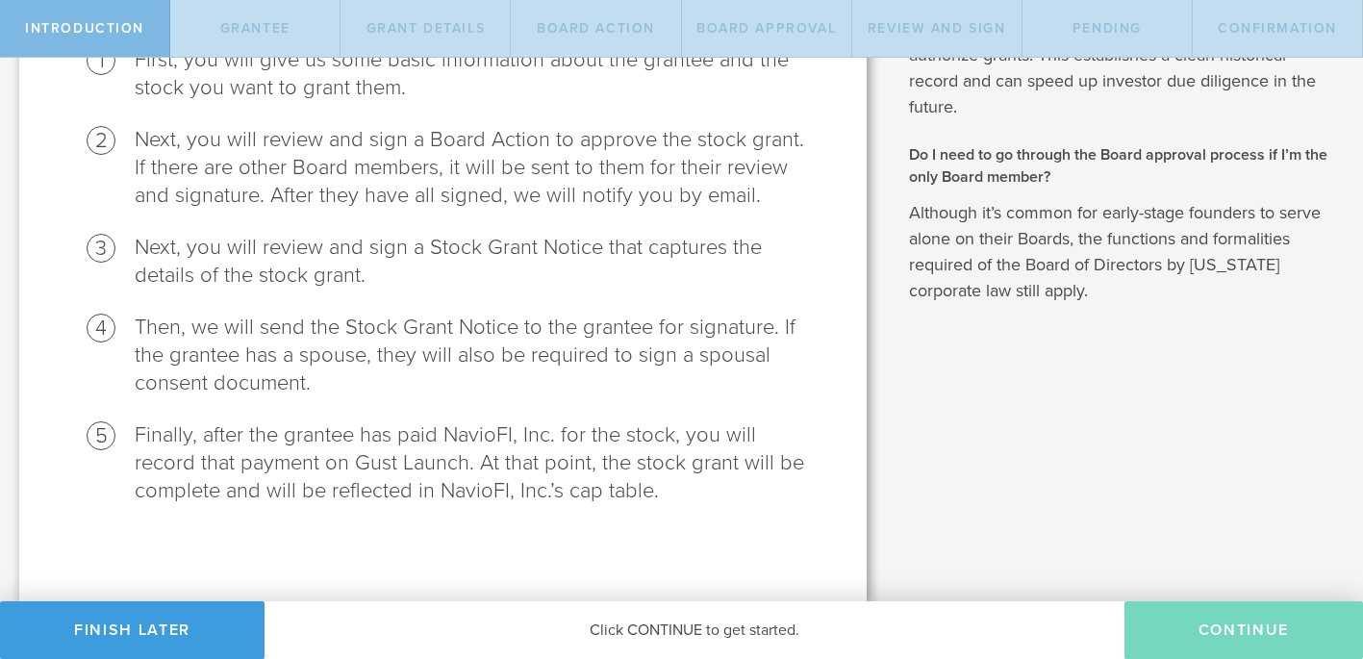
radio input "true"
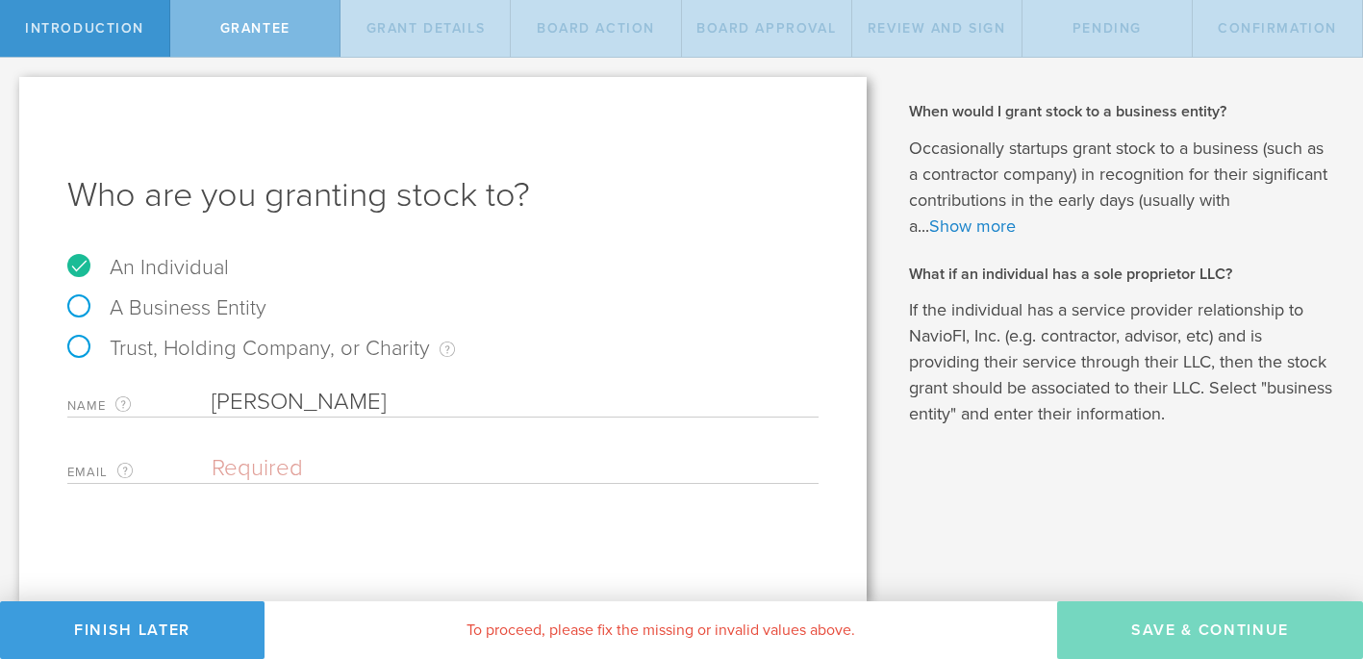
scroll to position [0, 0]
click at [223, 471] on input "email" at bounding box center [510, 468] width 597 height 29
paste input "[PERSON_NAME][EMAIL_ADDRESS][DOMAIN_NAME]"
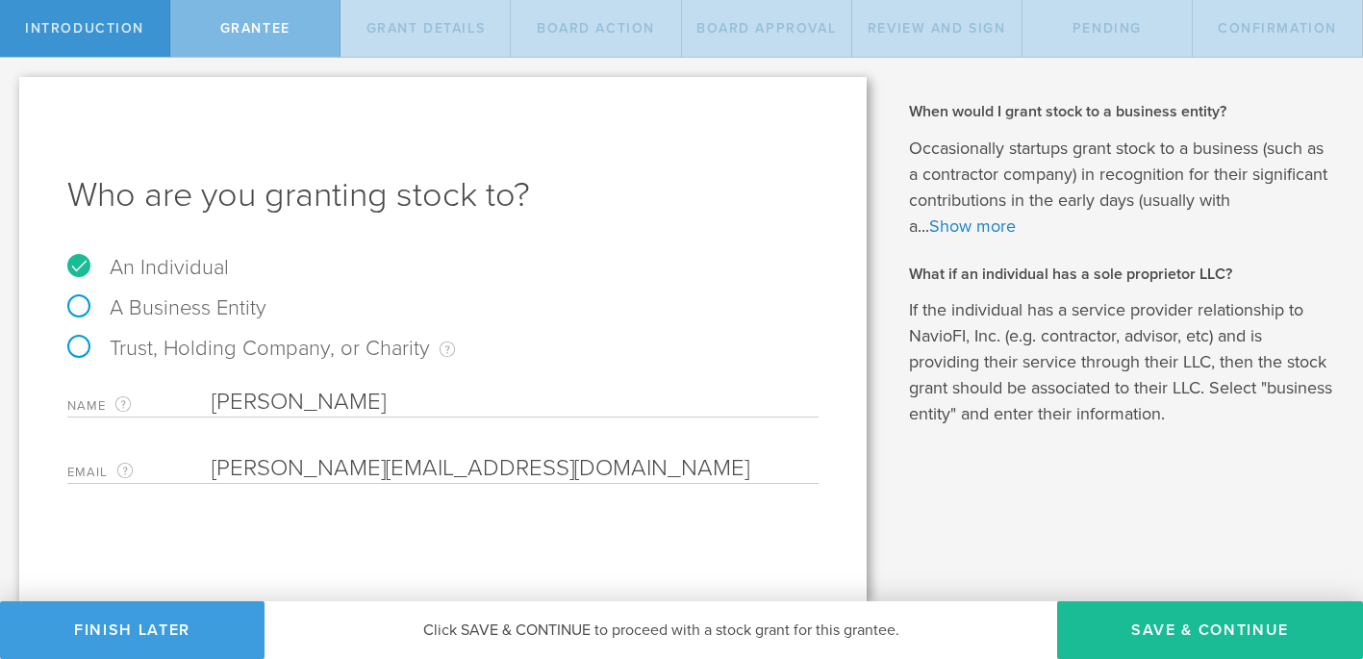
type input "[PERSON_NAME][EMAIL_ADDRESS][DOMAIN_NAME]"
click at [554, 555] on div "Who are you granting stock to? An Individual A Business Entity Trust, Holding C…" at bounding box center [442, 339] width 847 height 524
click at [1215, 623] on button "Save & Continue" at bounding box center [1210, 630] width 306 height 58
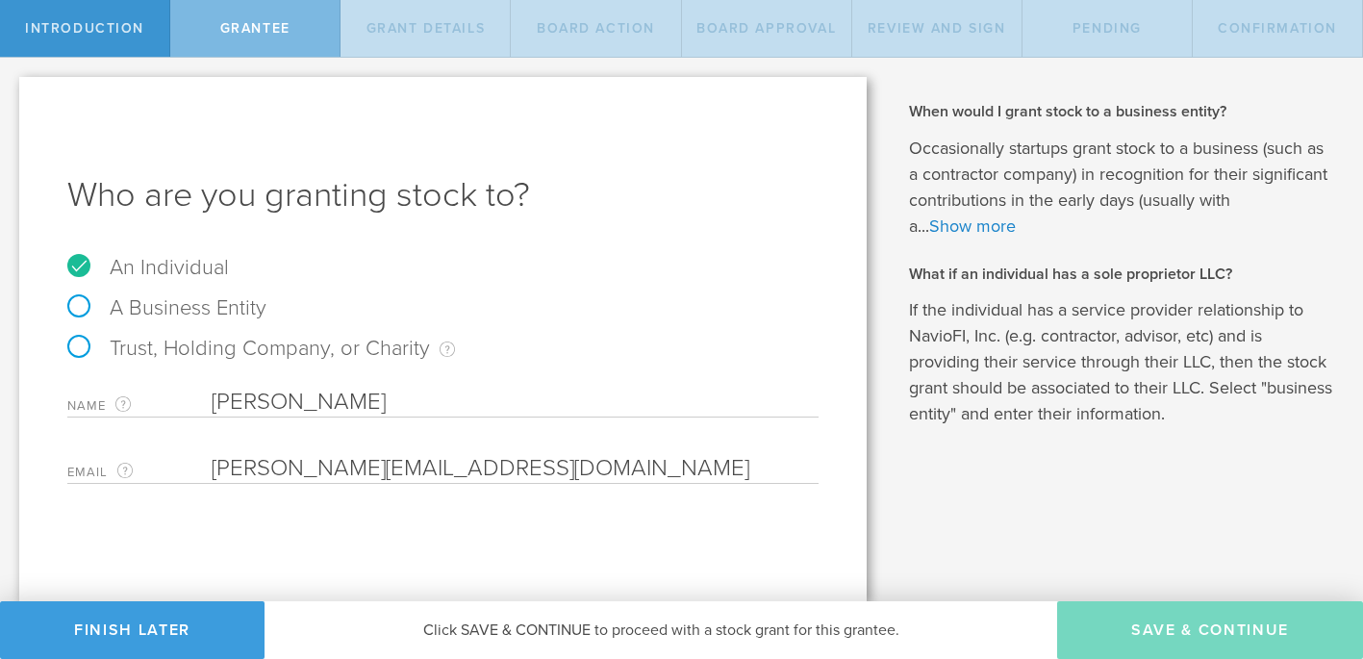
type input "3,000,000"
type input "48"
type input "12"
select select "none"
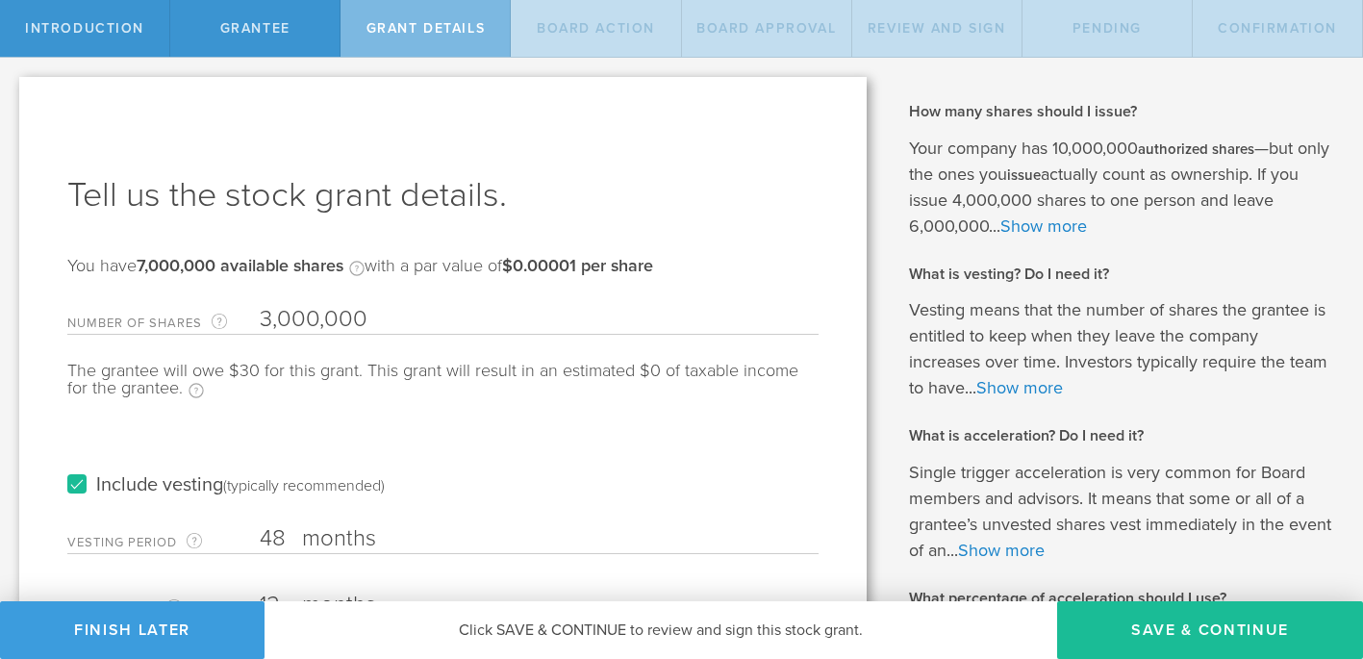
click at [847, 510] on div "Tell us the stock grant details. You have 7,000,000 available shares Available …" at bounding box center [442, 539] width 847 height 924
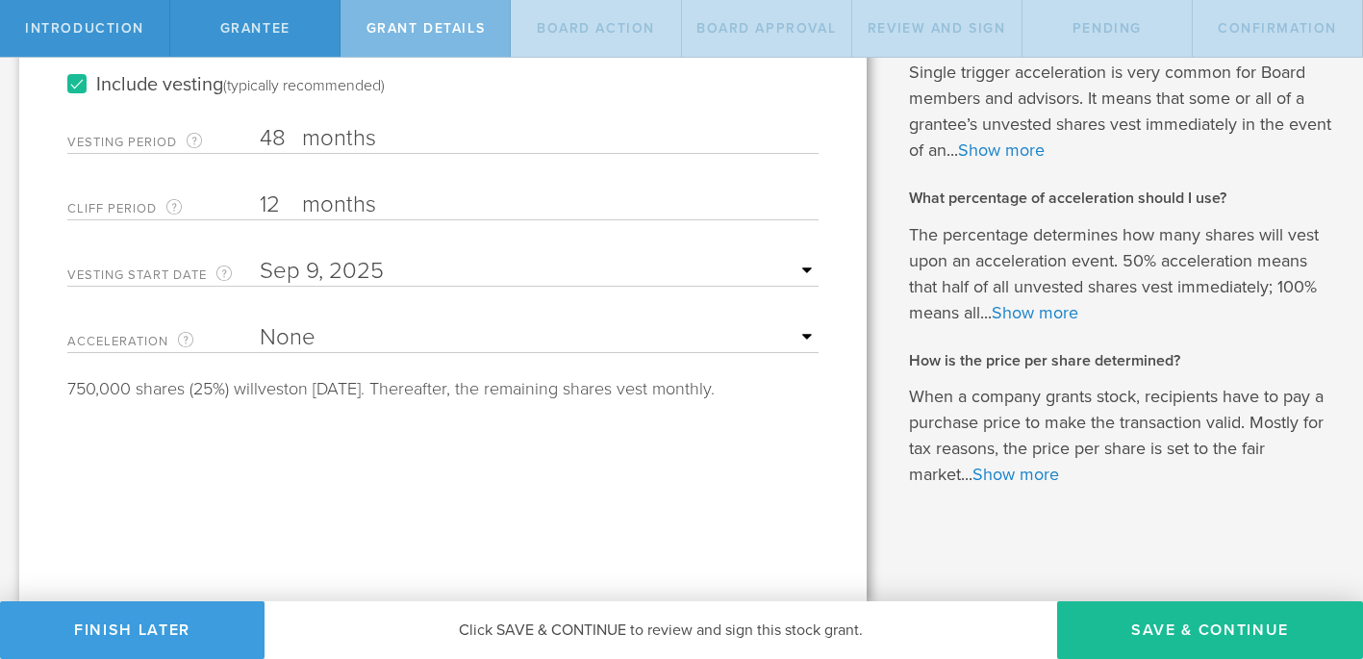
scroll to position [400, 0]
click at [1251, 624] on button "Save & Continue" at bounding box center [1210, 630] width 306 height 58
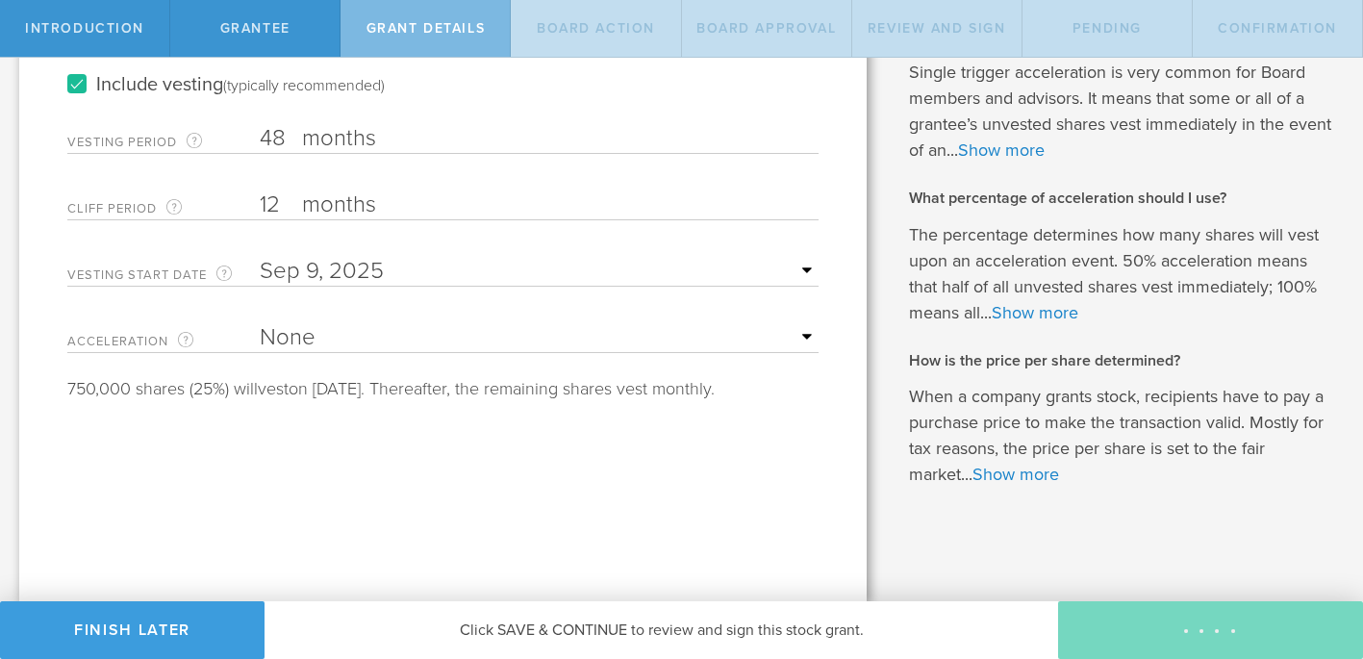
scroll to position [0, 0]
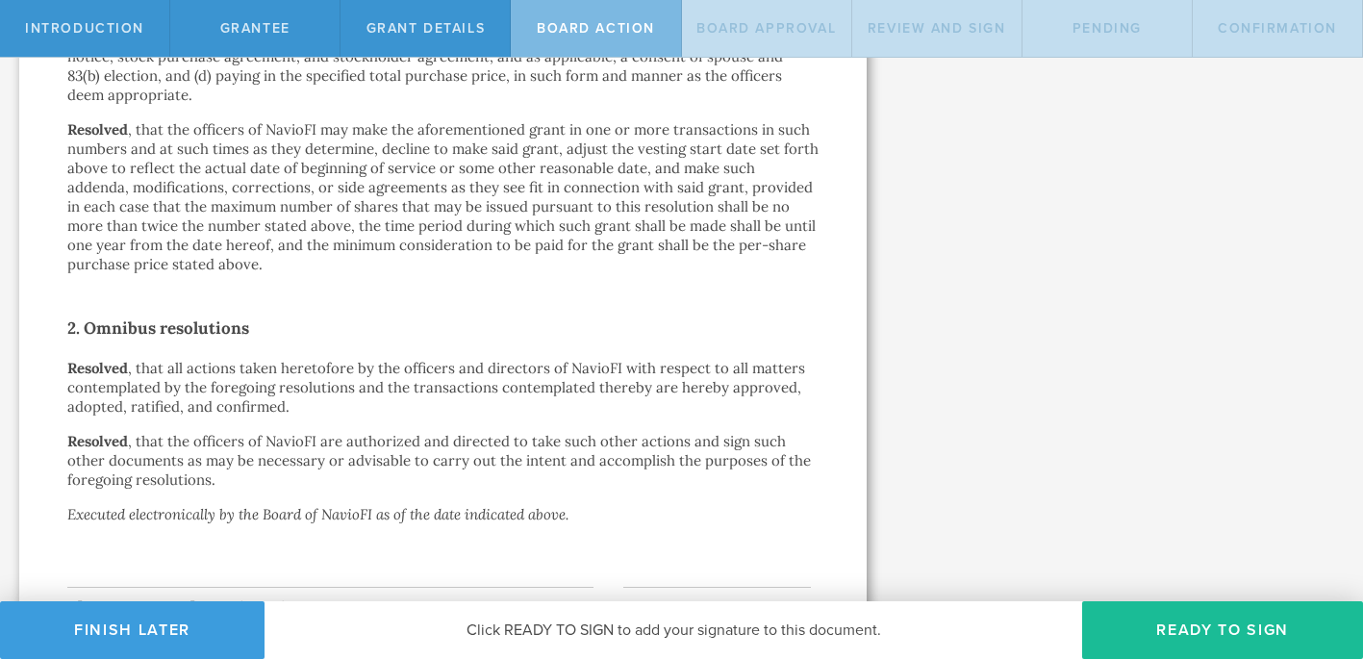
scroll to position [1272, 0]
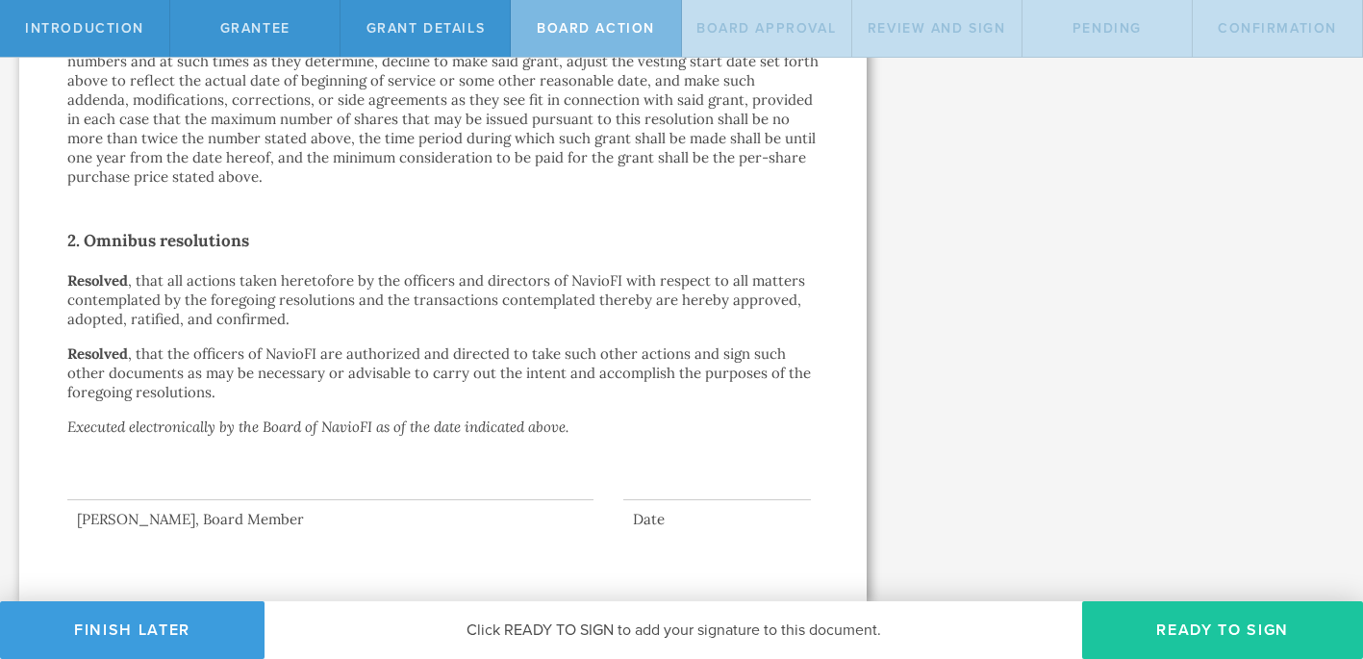
click at [1194, 618] on button "Ready to Sign" at bounding box center [1222, 630] width 281 height 58
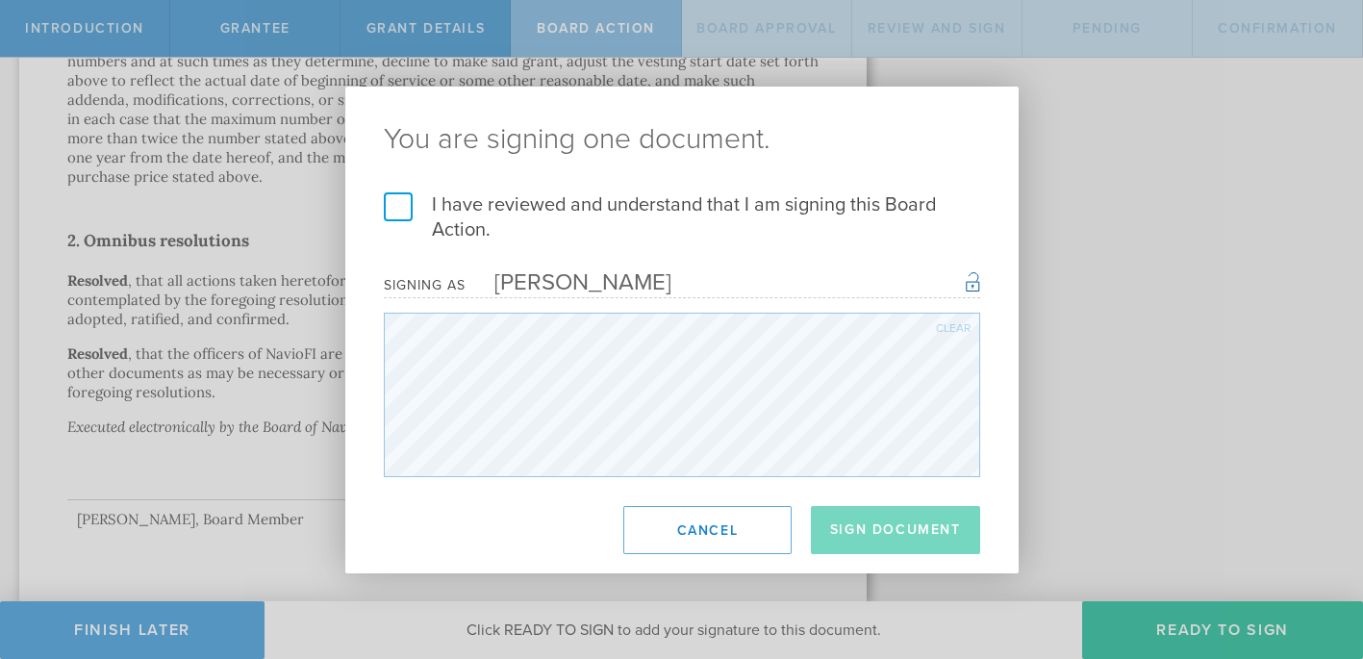
click at [406, 216] on label "I have reviewed and understand that I am signing this Board Action." at bounding box center [682, 217] width 596 height 50
click at [0, 0] on input "I have reviewed and understand that I am signing this Board Action." at bounding box center [0, 0] width 0 height 0
click at [882, 522] on button "Sign Document" at bounding box center [895, 530] width 169 height 48
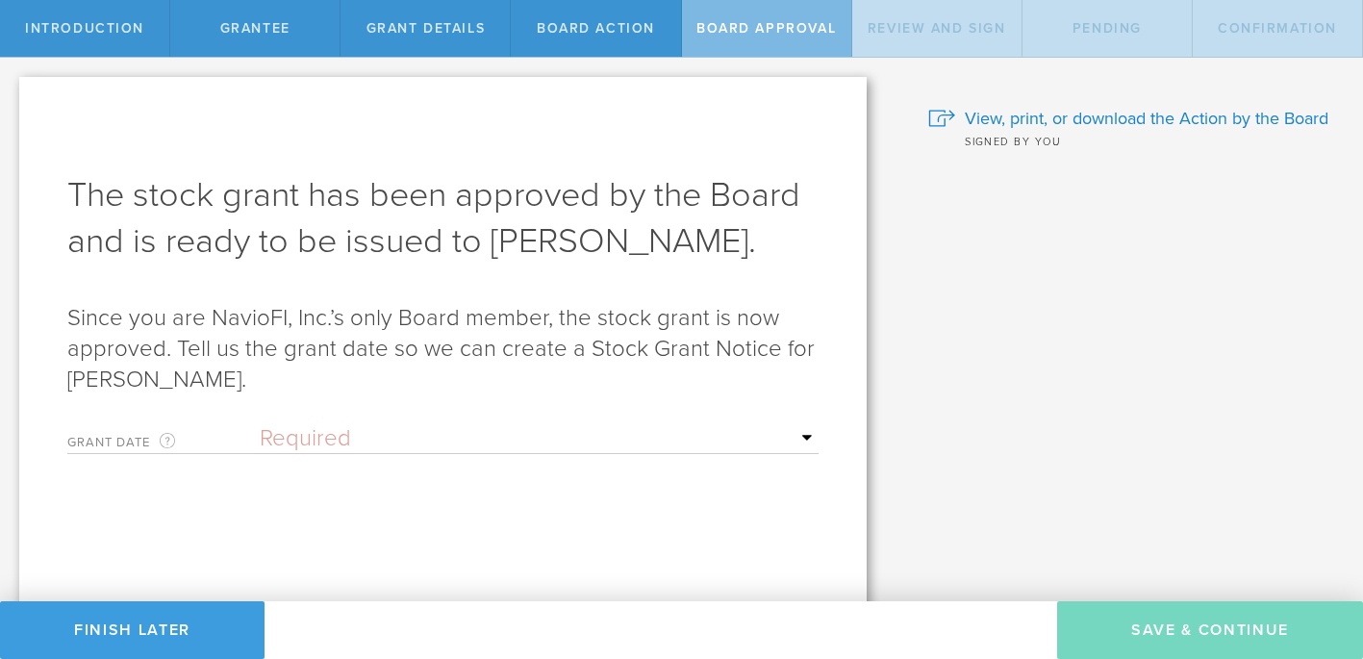
click at [443, 444] on select "Required Upon [PERSON_NAME]'s signature A specific date" at bounding box center [539, 438] width 559 height 29
select select "uponGranteeSignature"
click at [260, 424] on select "Required Upon [PERSON_NAME]'s signature A specific date" at bounding box center [539, 438] width 559 height 29
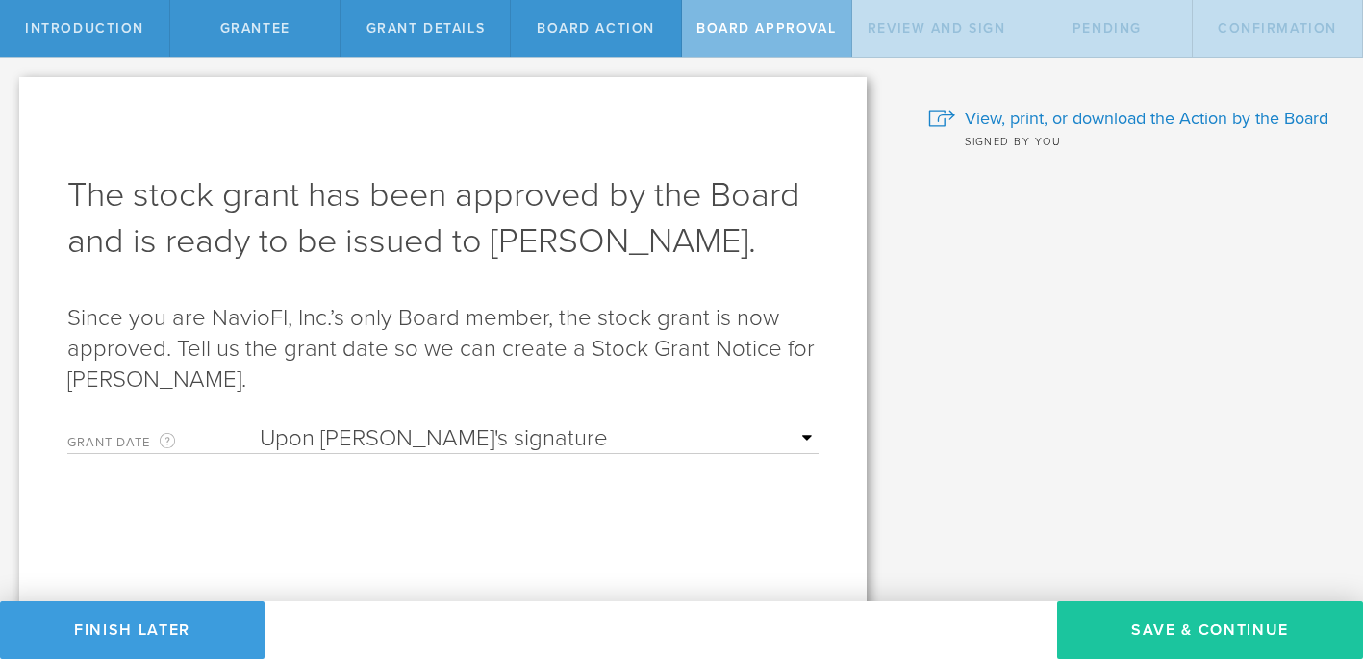
click at [1225, 627] on button "Save & Continue" at bounding box center [1210, 630] width 306 height 58
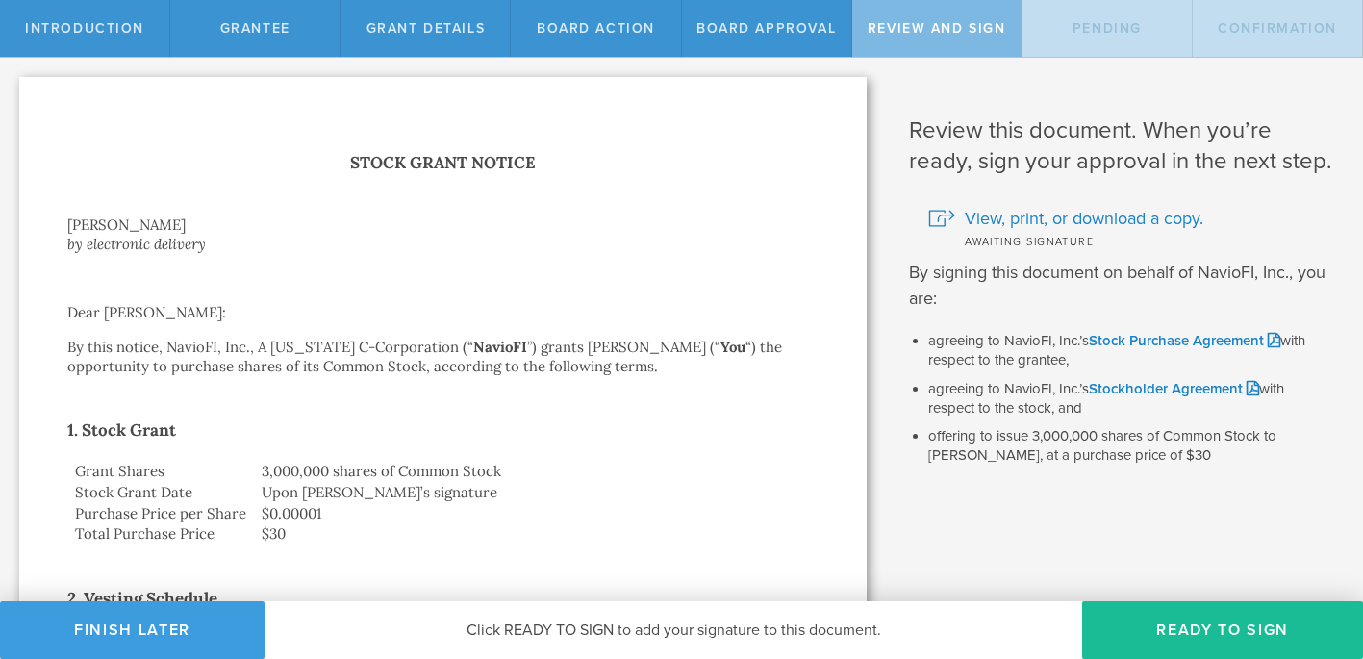
click at [799, 509] on td "$0.00001" at bounding box center [536, 513] width 565 height 21
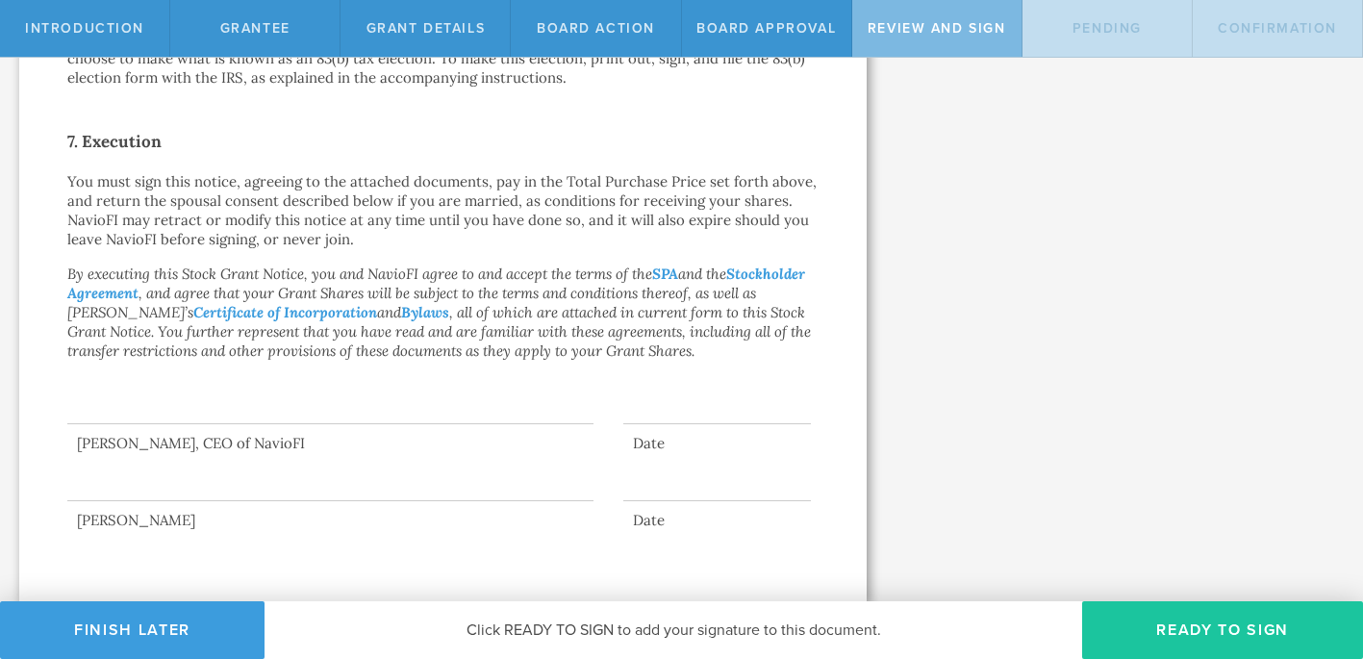
click at [1210, 629] on button "Ready to Sign" at bounding box center [1222, 630] width 281 height 58
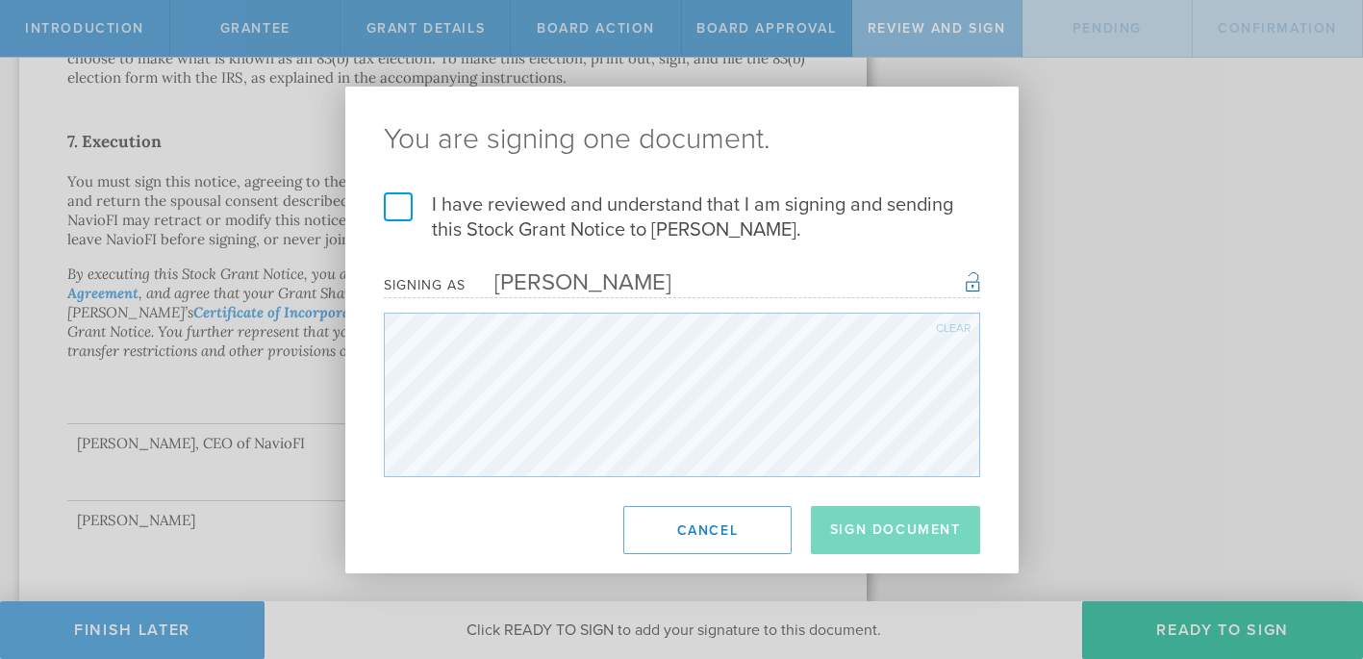
click at [392, 208] on label "I have reviewed and understand that I am signing and sending this Stock Grant N…" at bounding box center [682, 217] width 596 height 50
click at [0, 0] on input "I have reviewed and understand that I am signing and sending this Stock Grant N…" at bounding box center [0, 0] width 0 height 0
click at [883, 516] on button "Sign Document" at bounding box center [895, 530] width 169 height 48
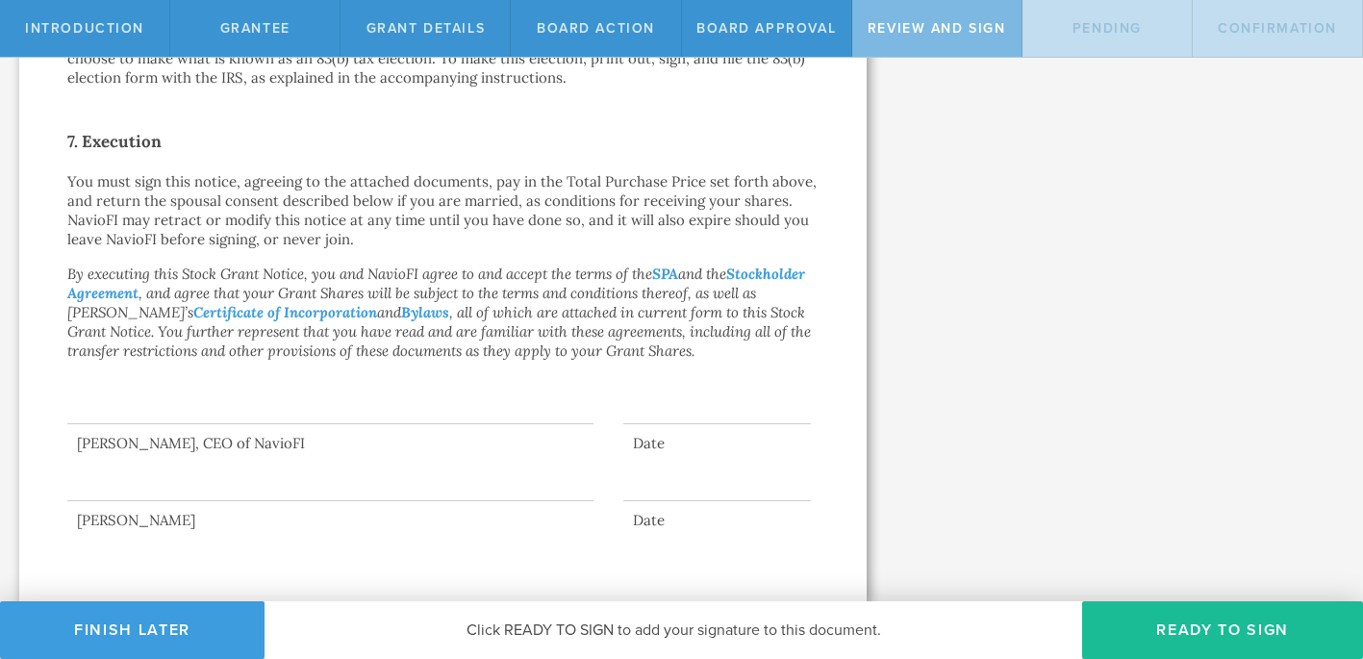
scroll to position [0, 0]
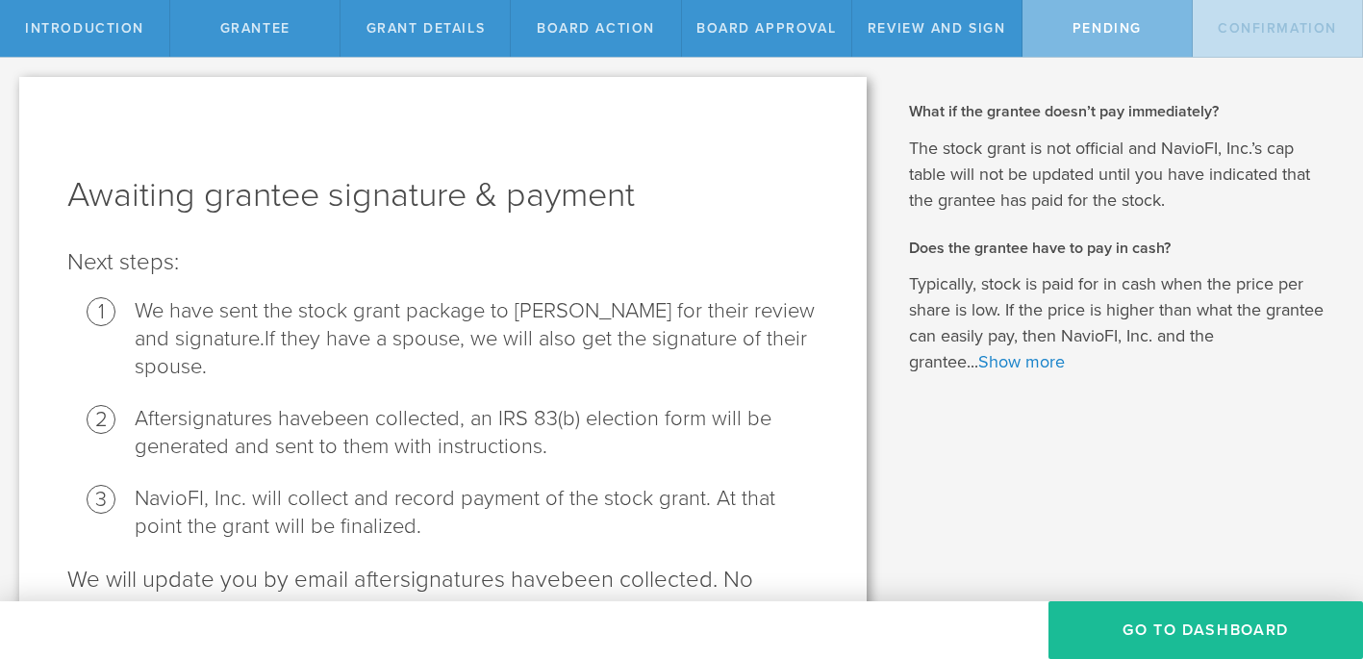
click at [812, 529] on li "NavioFI, Inc. will collect and record payment of the stock grant. At that point…" at bounding box center [477, 513] width 684 height 56
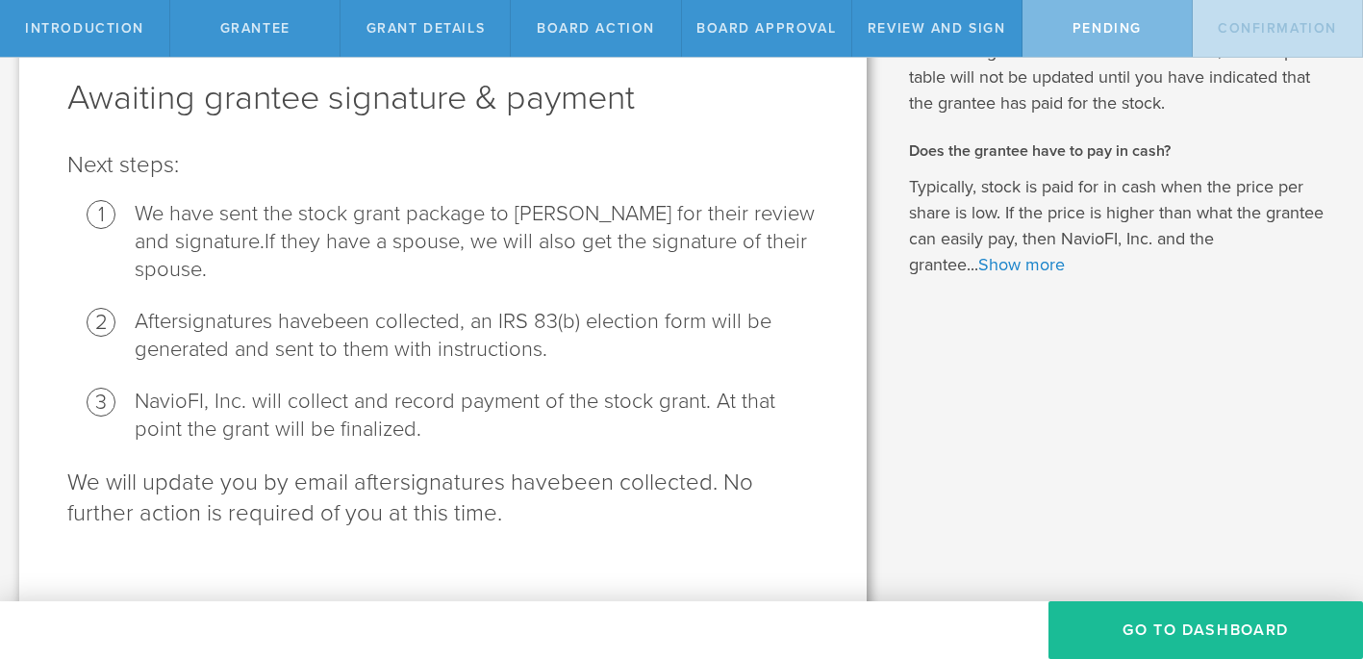
scroll to position [116, 0]
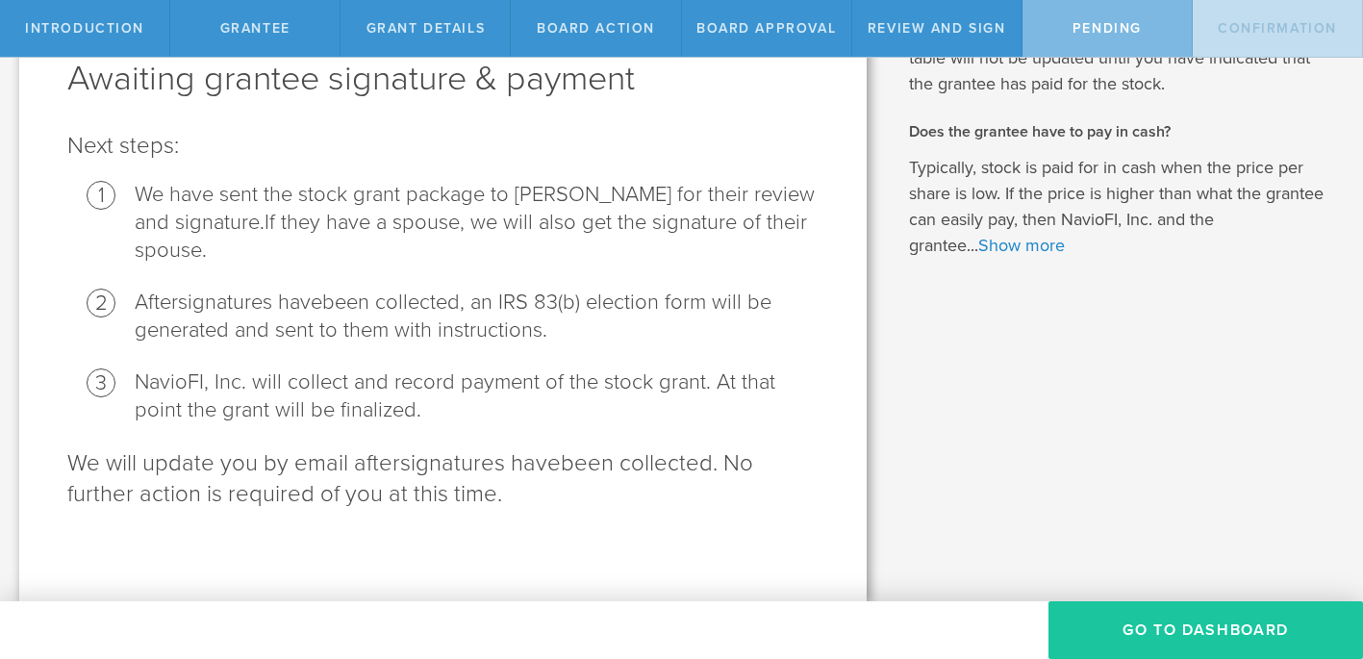
click at [1212, 616] on button "Go To Dashboard" at bounding box center [1205, 630] width 315 height 58
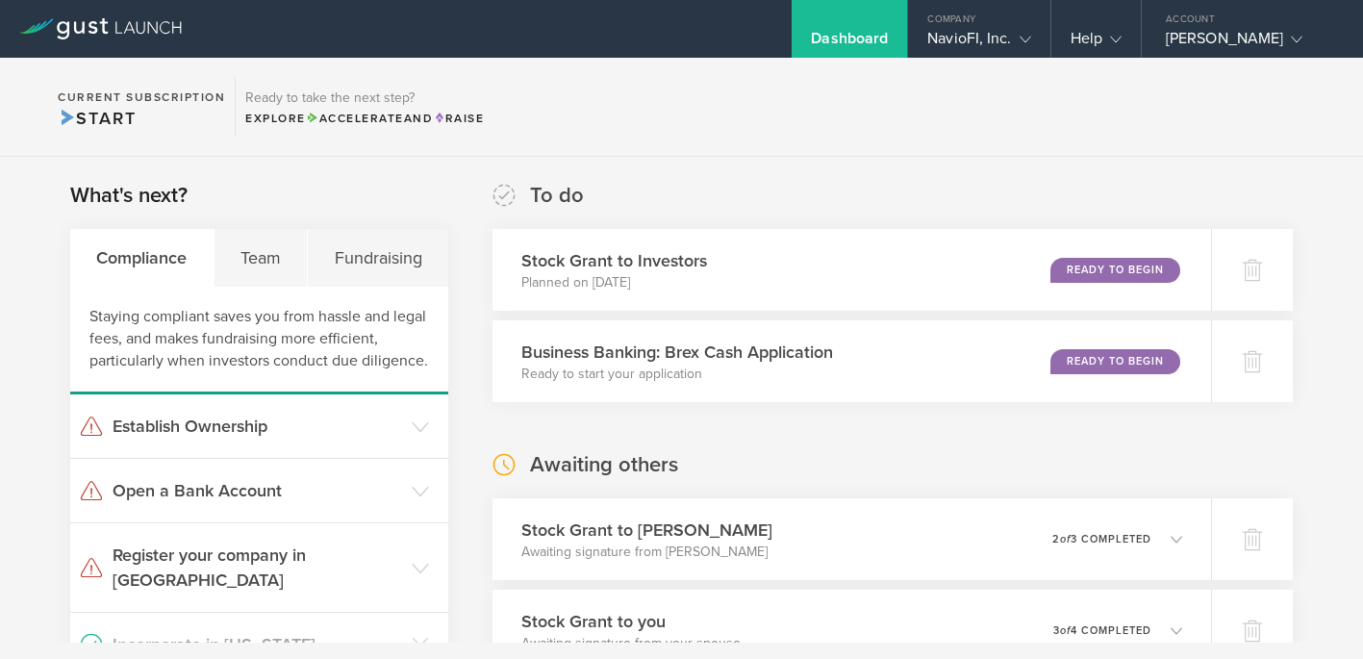
click at [1298, 441] on div "What's next? Compliance Team Fundraising Staying compliant saves you from hassl…" at bounding box center [681, 671] width 1363 height 1028
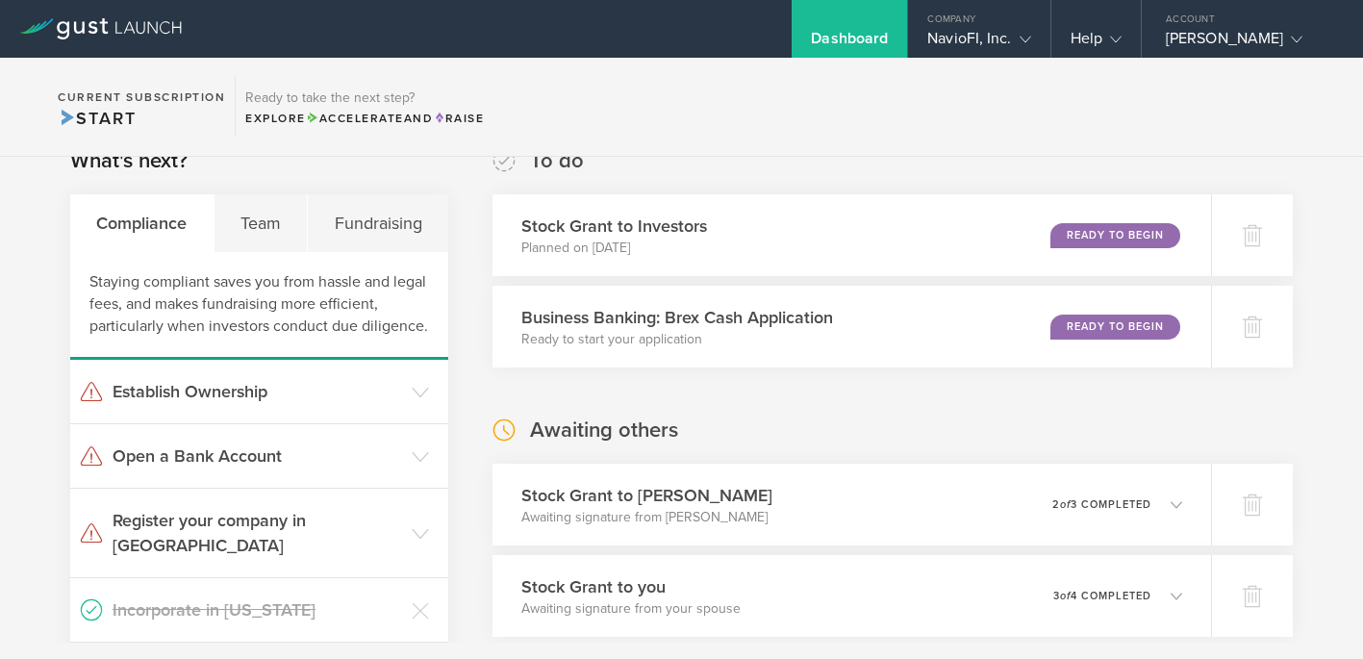
scroll to position [38, 0]
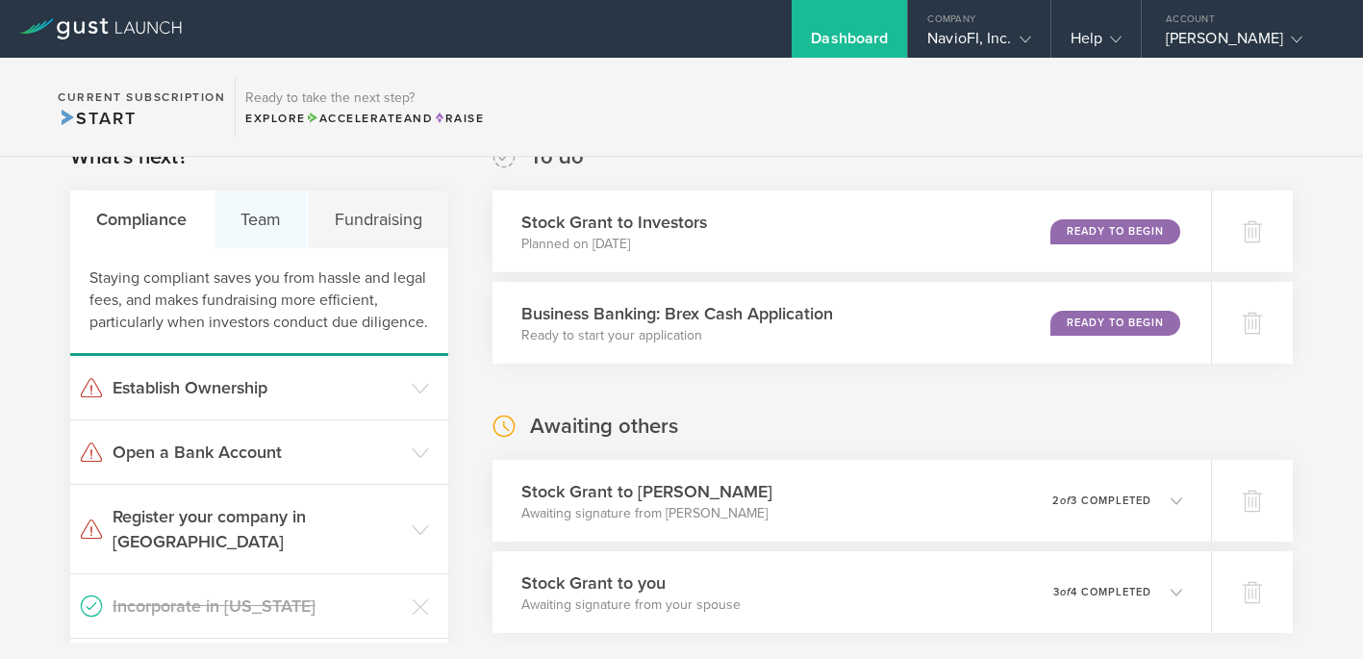
click at [264, 216] on div "Team" at bounding box center [261, 219] width 94 height 58
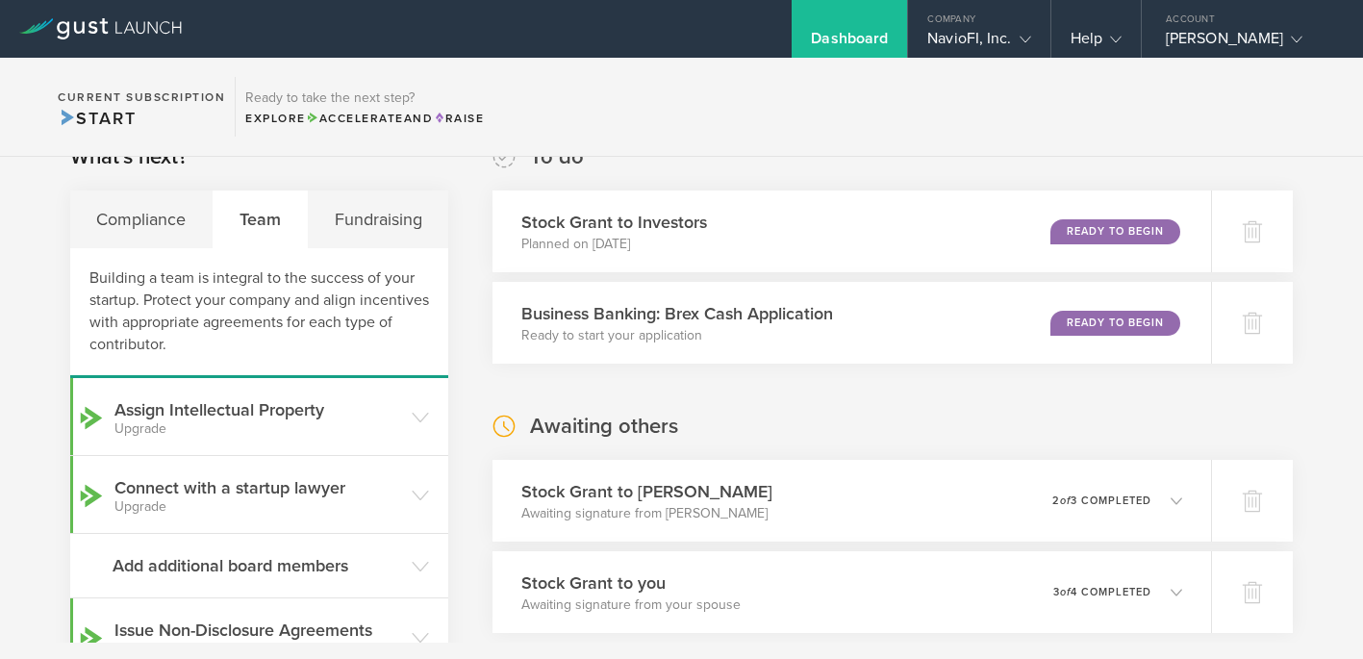
click at [465, 452] on div "What's next? Compliance Team Fundraising Building a team is integral to the suc…" at bounding box center [681, 632] width 1363 height 1028
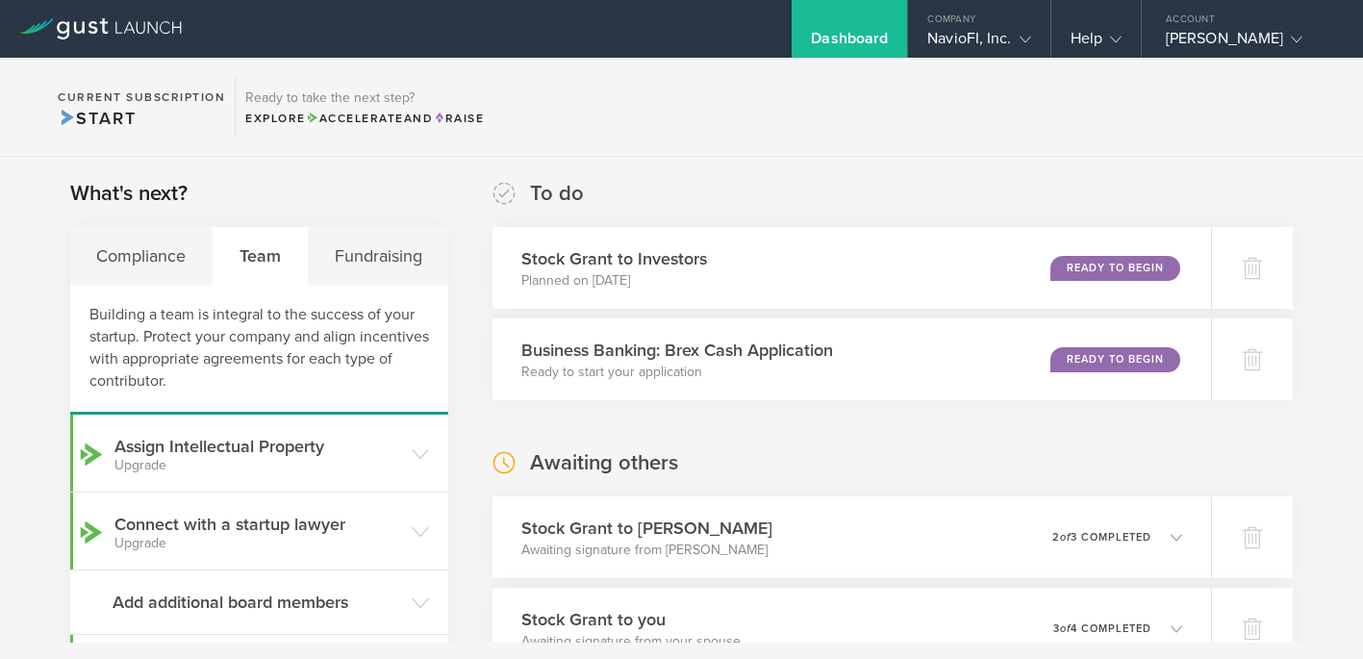
scroll to position [0, 0]
click at [143, 252] on div "Compliance" at bounding box center [141, 258] width 143 height 58
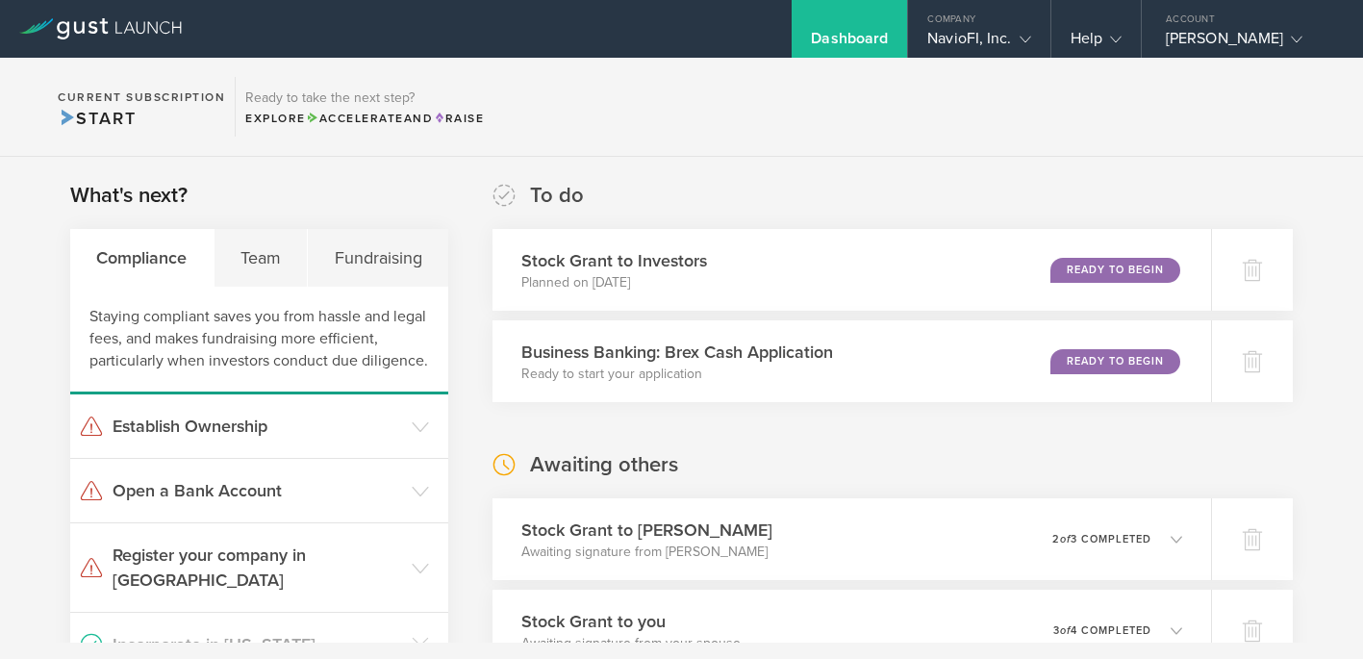
click at [13, 379] on div "What's next? Compliance Team Fundraising Staying compliant saves you from hassl…" at bounding box center [681, 671] width 1363 height 1028
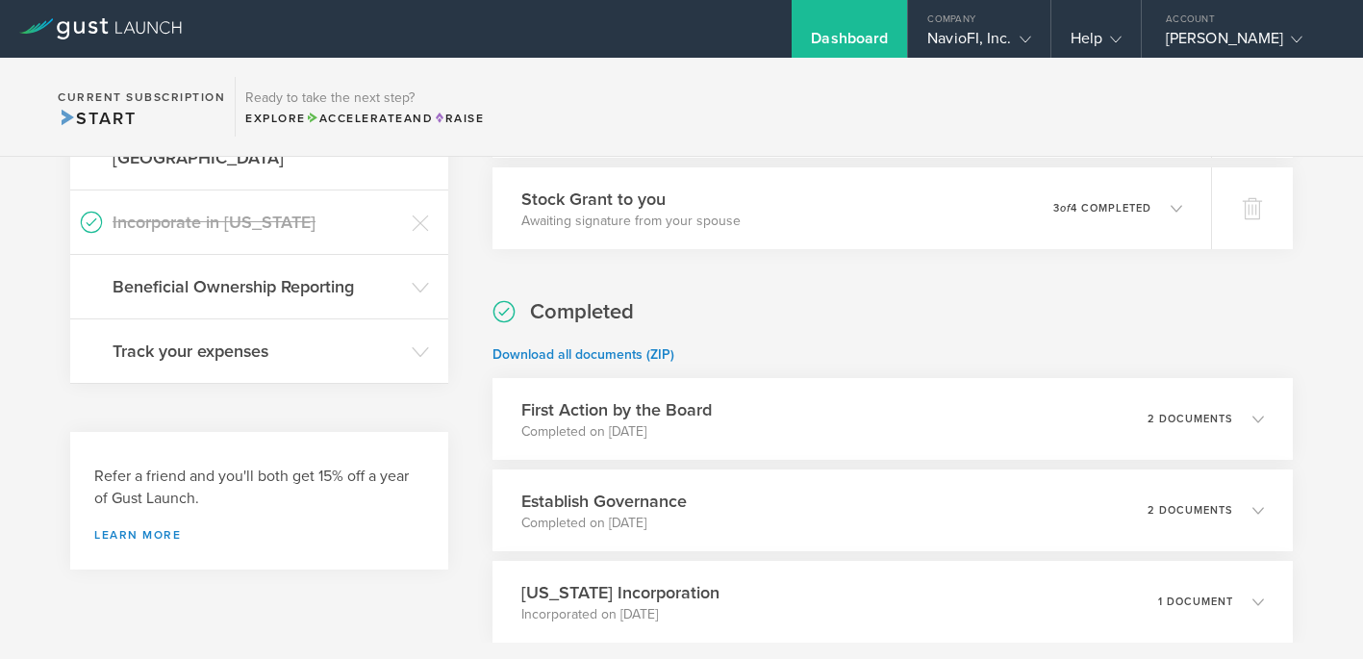
scroll to position [423, 0]
click at [420, 278] on icon at bounding box center [420, 286] width 17 height 17
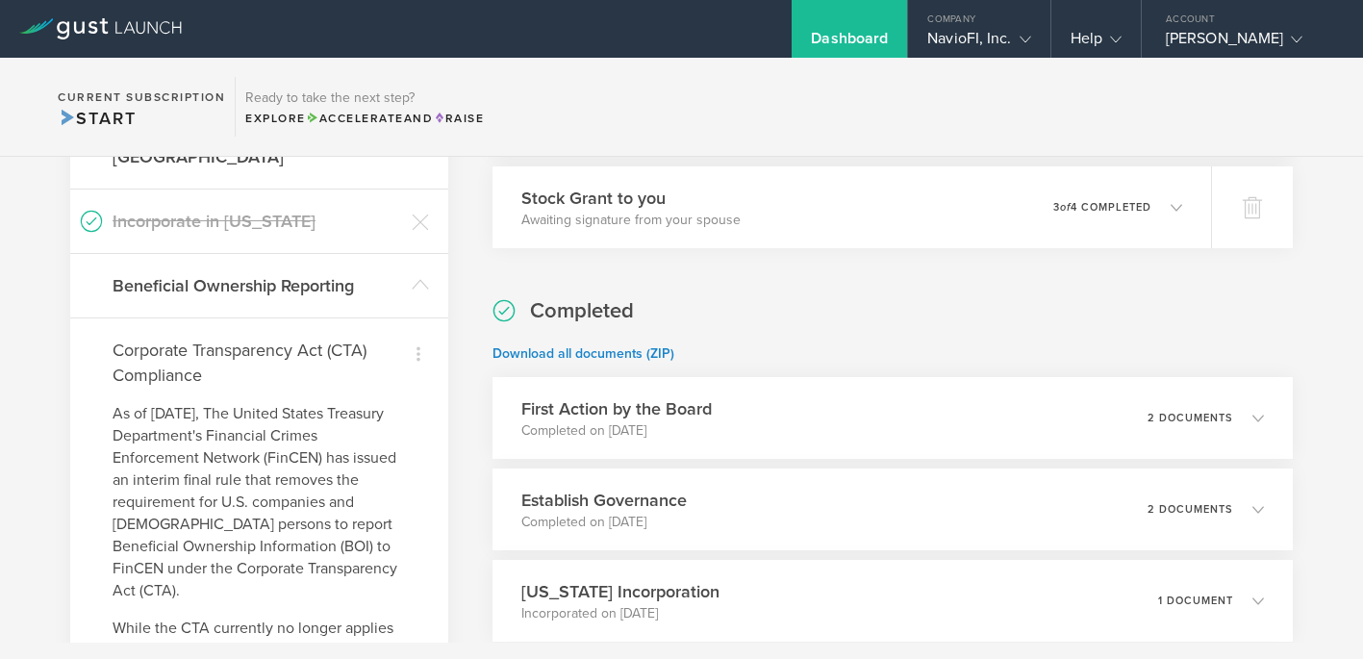
click at [473, 421] on div "What's next? Compliance Team Fundraising Staying compliant saves you from hassl…" at bounding box center [681, 599] width 1363 height 1730
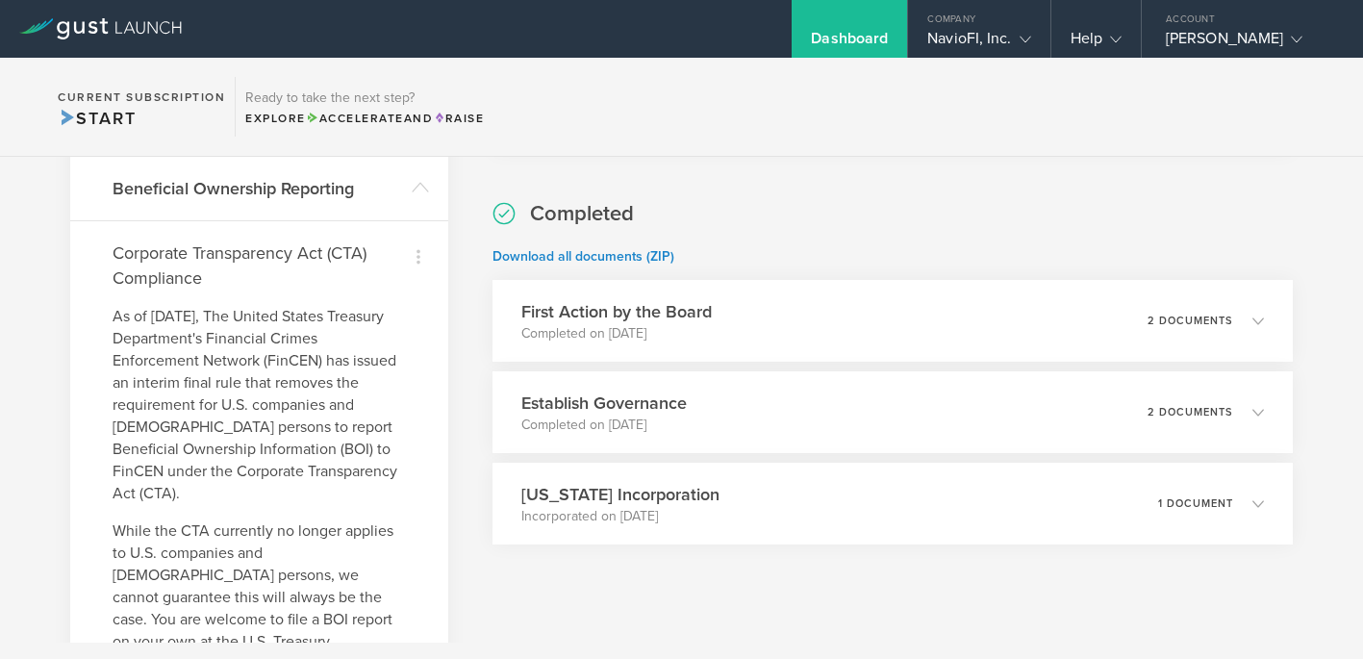
scroll to position [444, 0]
